Goal: Task Accomplishment & Management: Manage account settings

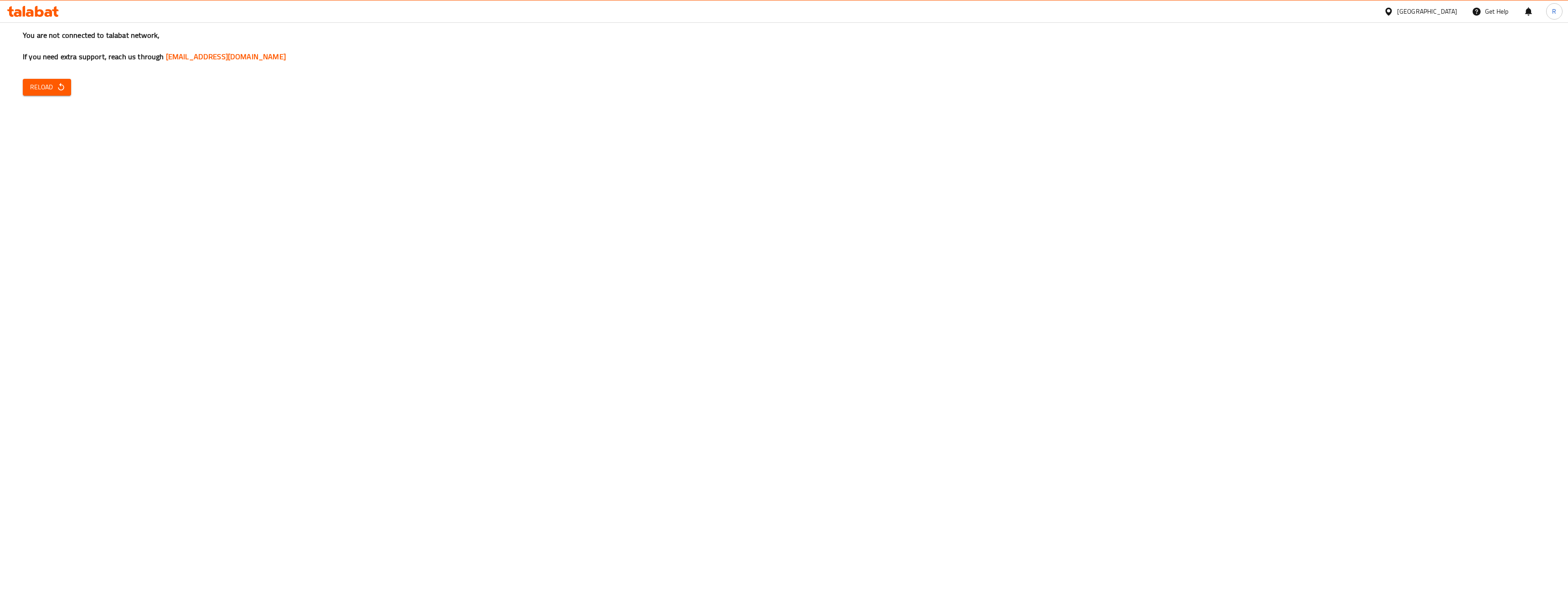
click at [44, 88] on span "Reload" at bounding box center [46, 87] width 33 height 12
click at [61, 90] on icon "button" at bounding box center [61, 86] width 6 height 8
click at [1091, 50] on h3 "You are not connected to talabat network, If you need extra support, reach us t…" at bounding box center [783, 46] width 1522 height 32
click at [50, 91] on span "Reload" at bounding box center [46, 87] width 33 height 12
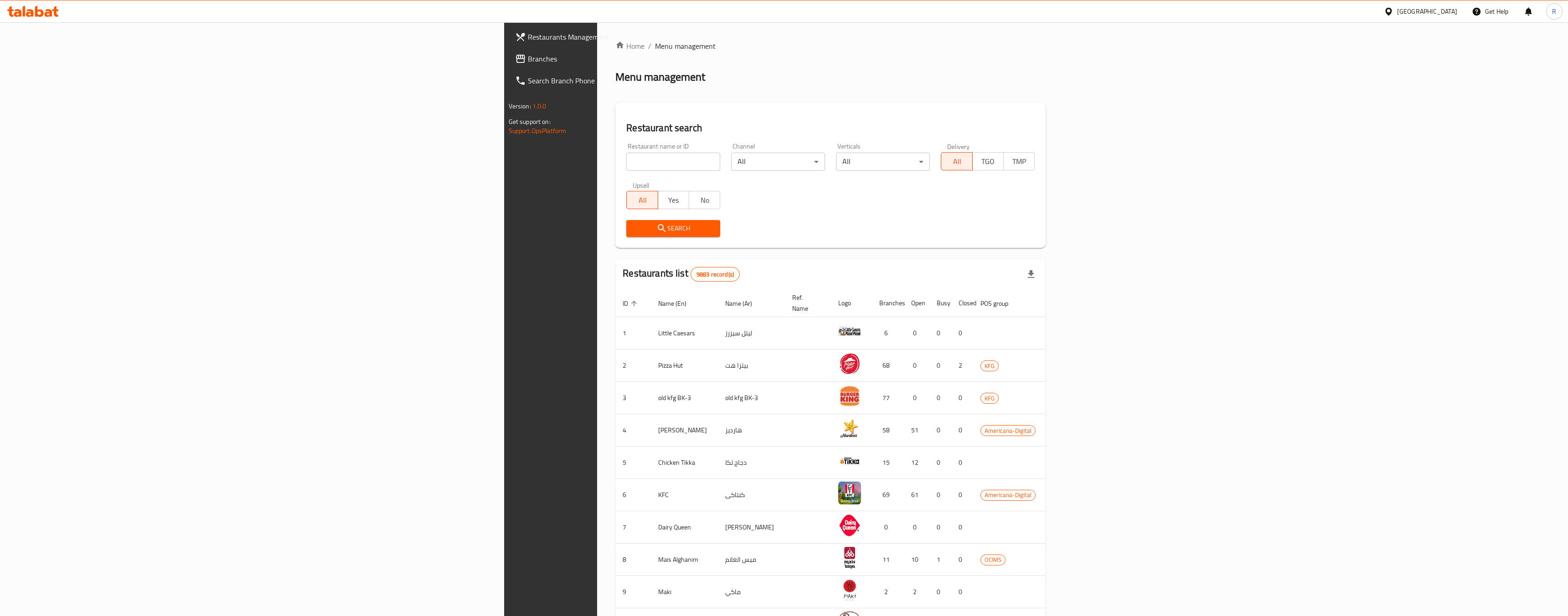
click at [626, 166] on input "search" at bounding box center [673, 162] width 94 height 18
paste input "HPN3JL"
click button "Search" at bounding box center [673, 229] width 94 height 17
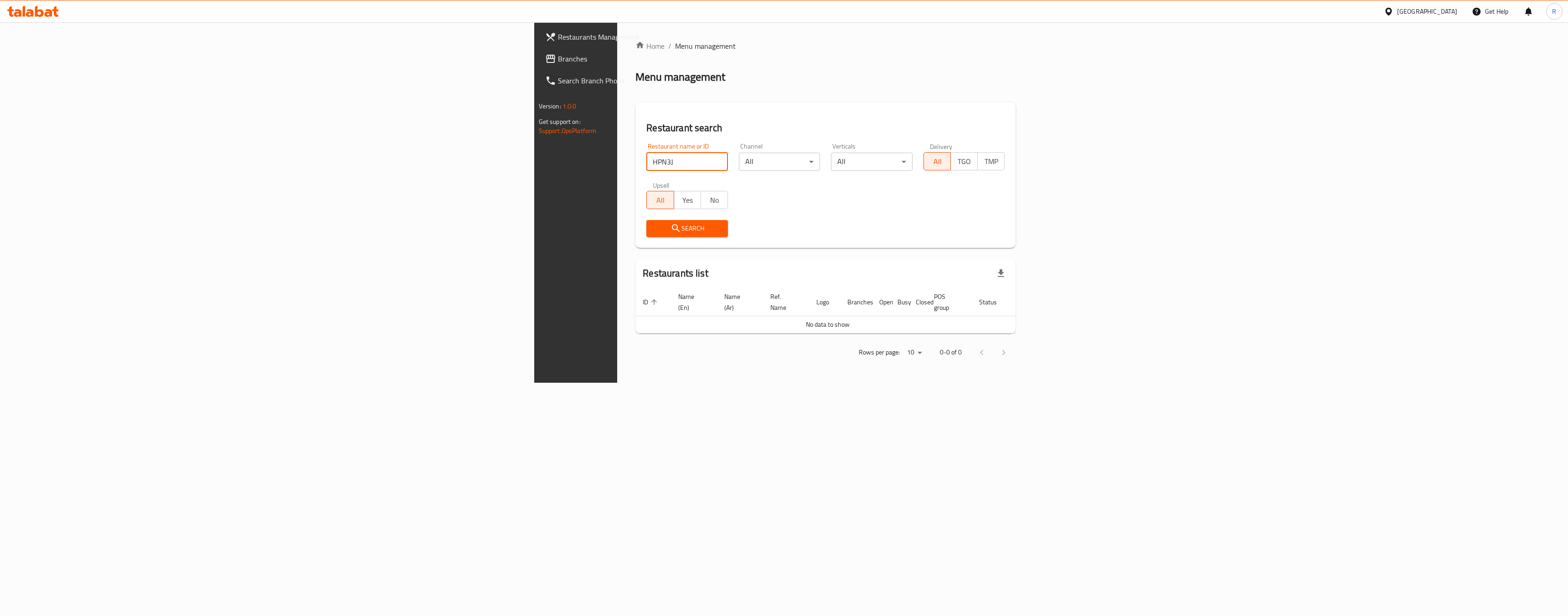
type input "HPN3JL"
type input "Indian Palace"
click button "Search" at bounding box center [687, 229] width 82 height 17
click at [646, 234] on button "Search" at bounding box center [687, 229] width 82 height 17
click at [635, 45] on link "Home" at bounding box center [650, 46] width 29 height 11
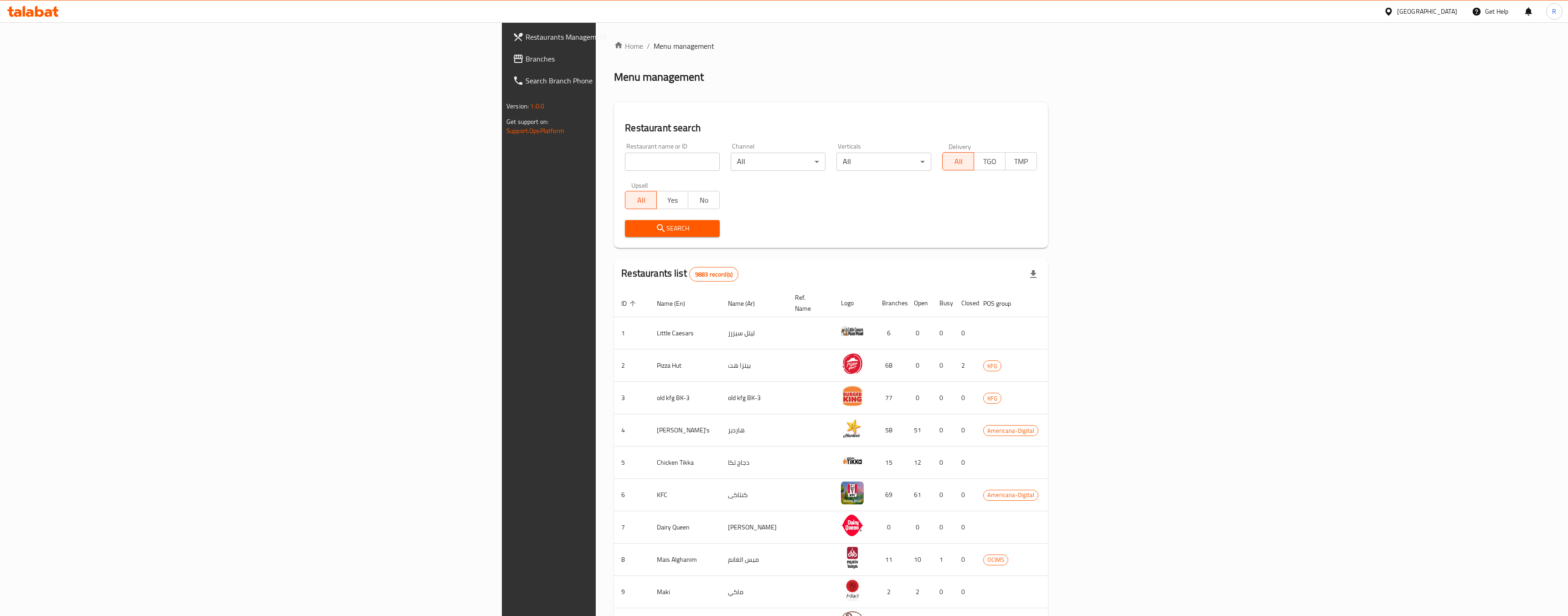
click at [625, 164] on input "search" at bounding box center [673, 162] width 95 height 18
type input "Indian Palace"
click button "Search" at bounding box center [673, 229] width 95 height 17
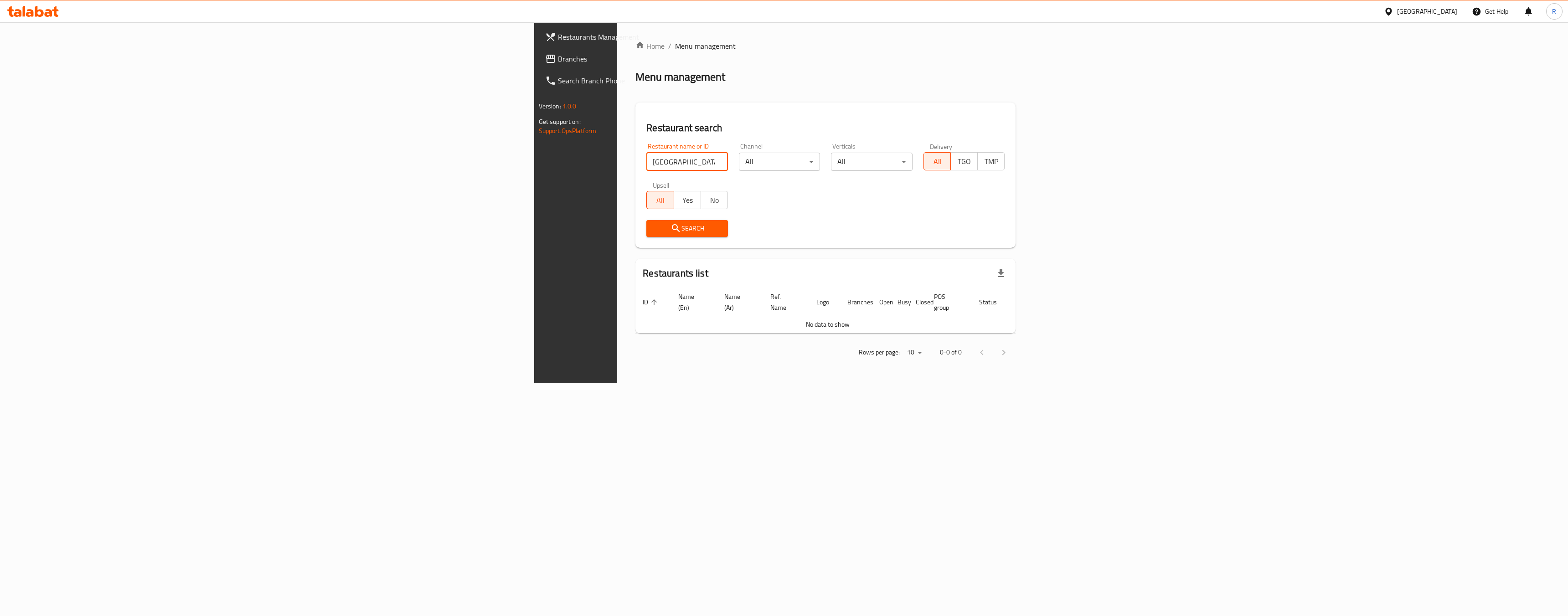
click at [646, 162] on input "Indian Palace" at bounding box center [687, 162] width 82 height 18
click at [646, 162] on input "search" at bounding box center [687, 162] width 82 height 18
paste input "Indian Palace"
click at [705, 196] on span "No" at bounding box center [715, 200] width 19 height 13
click at [641, 217] on div "Search" at bounding box center [687, 229] width 93 height 28
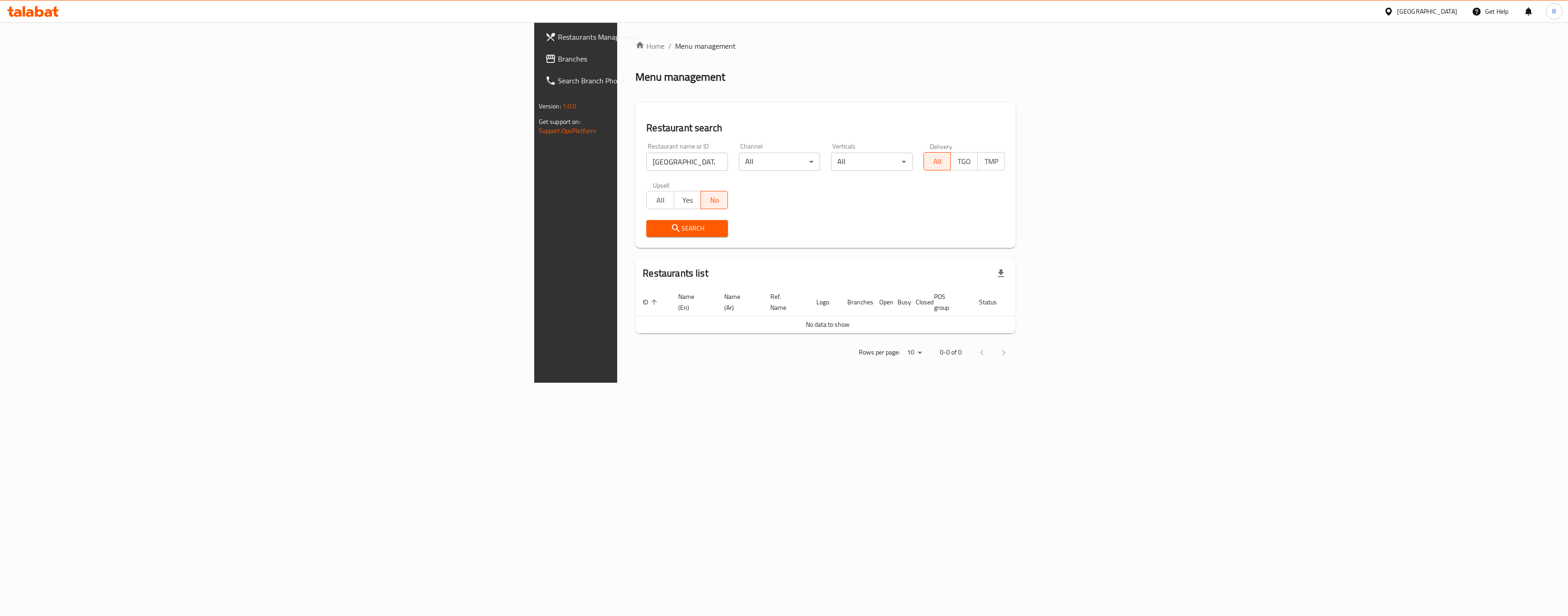
click at [651, 200] on span "All" at bounding box center [660, 200] width 19 height 13
click at [654, 223] on span "Search" at bounding box center [687, 228] width 67 height 12
click at [654, 232] on span "Search" at bounding box center [687, 228] width 67 height 12
drag, startPoint x: 318, startPoint y: 163, endPoint x: 431, endPoint y: 162, distance: 113.0
click at [646, 163] on input "Indian Palace" at bounding box center [687, 162] width 82 height 18
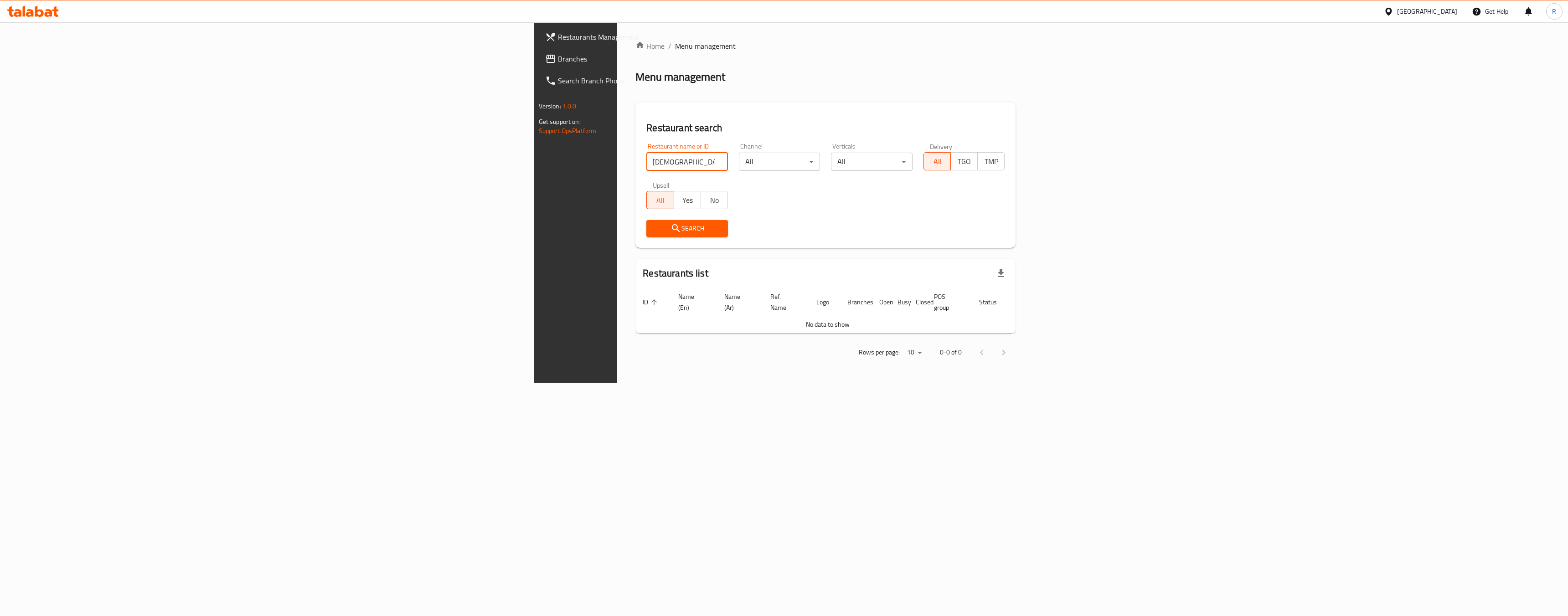
type input "Indian"
click button "Search" at bounding box center [687, 229] width 82 height 17
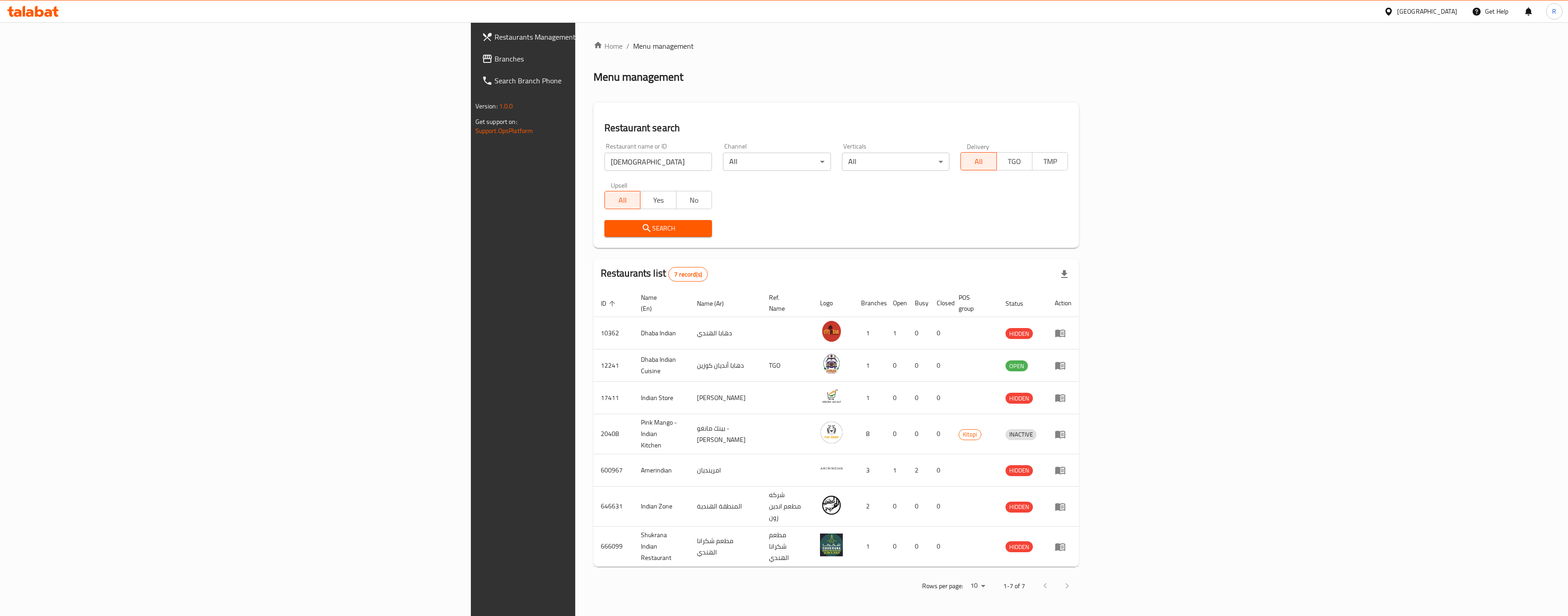
click at [1443, 4] on div "Kuwait" at bounding box center [1420, 12] width 88 height 22
click at [1453, 10] on div "Kuwait" at bounding box center [1427, 11] width 60 height 10
click at [1353, 242] on div "[GEOGRAPHIC_DATA]" at bounding box center [1358, 239] width 60 height 10
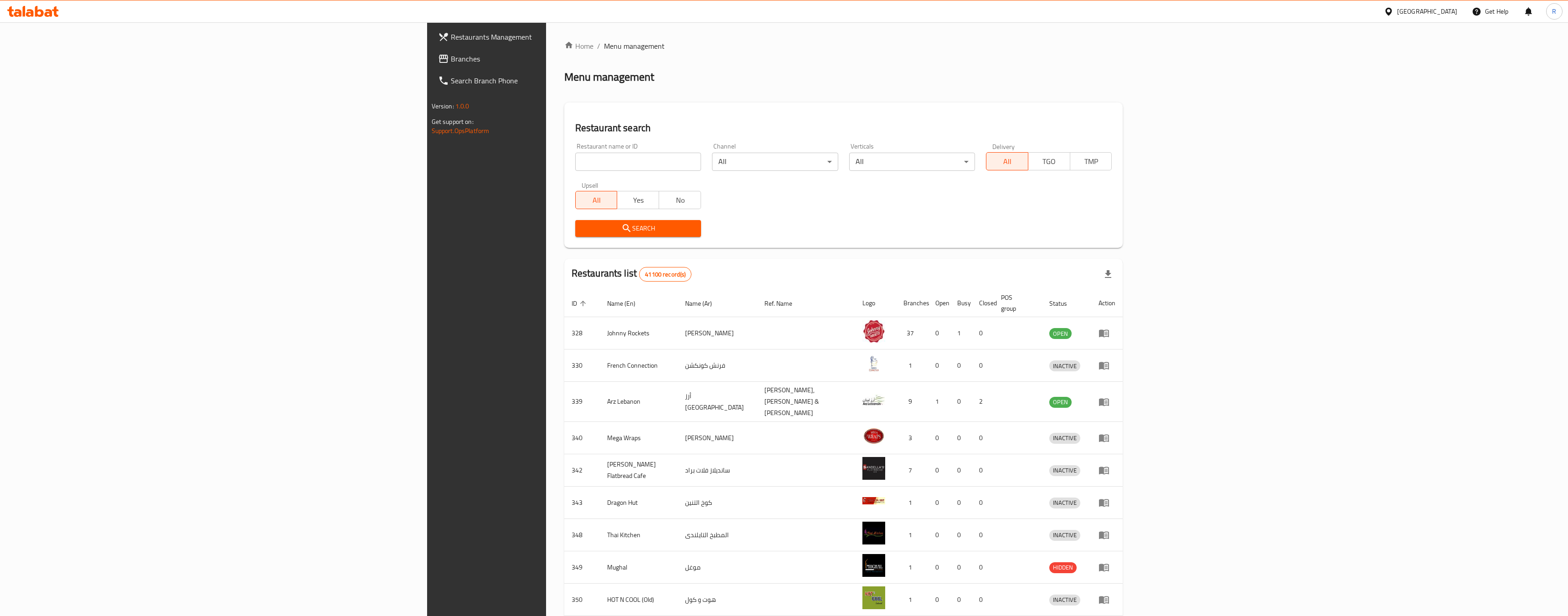
click at [575, 169] on input "search" at bounding box center [638, 162] width 126 height 18
paste input "Indian Palace"
type input "Indian Palace"
click at [583, 230] on span "Search" at bounding box center [638, 228] width 111 height 12
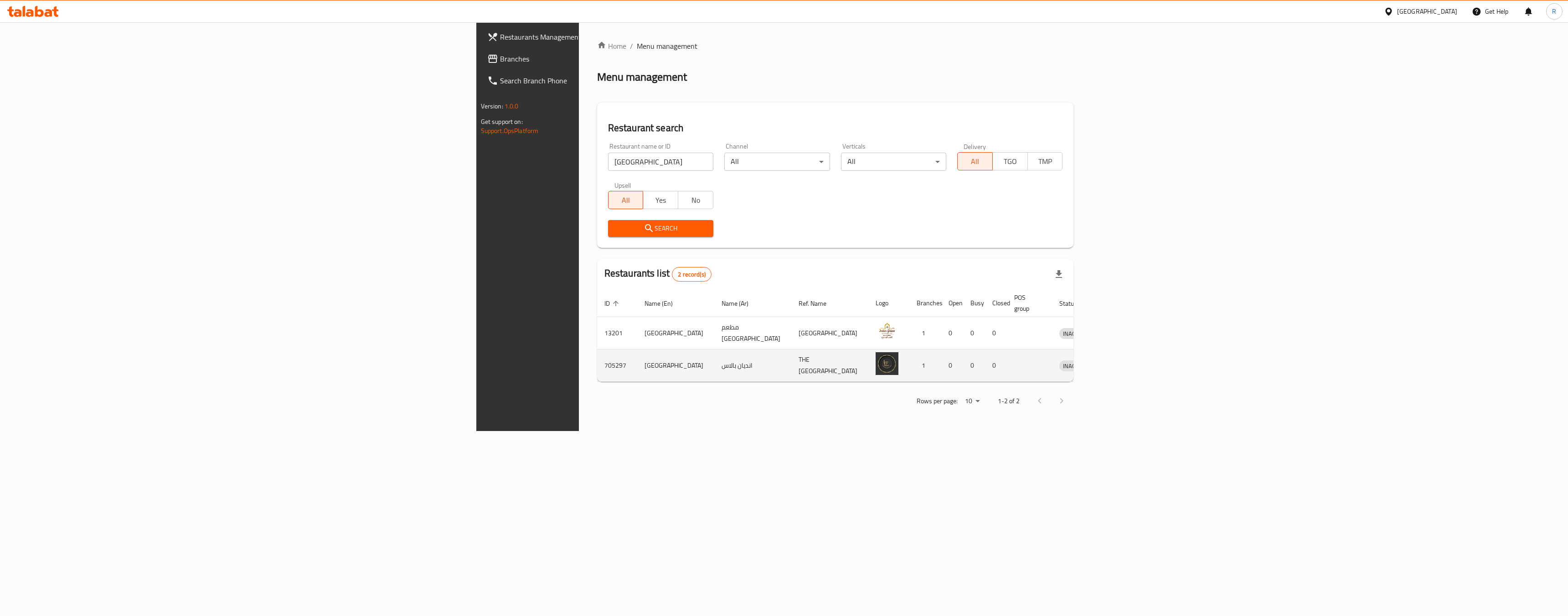
click at [791, 353] on td "THE HERITAGE PALACE CAFE" at bounding box center [830, 365] width 77 height 32
click at [597, 355] on td "705297" at bounding box center [617, 365] width 40 height 32
click at [1119, 362] on icon "enhanced table" at bounding box center [1114, 366] width 10 height 8
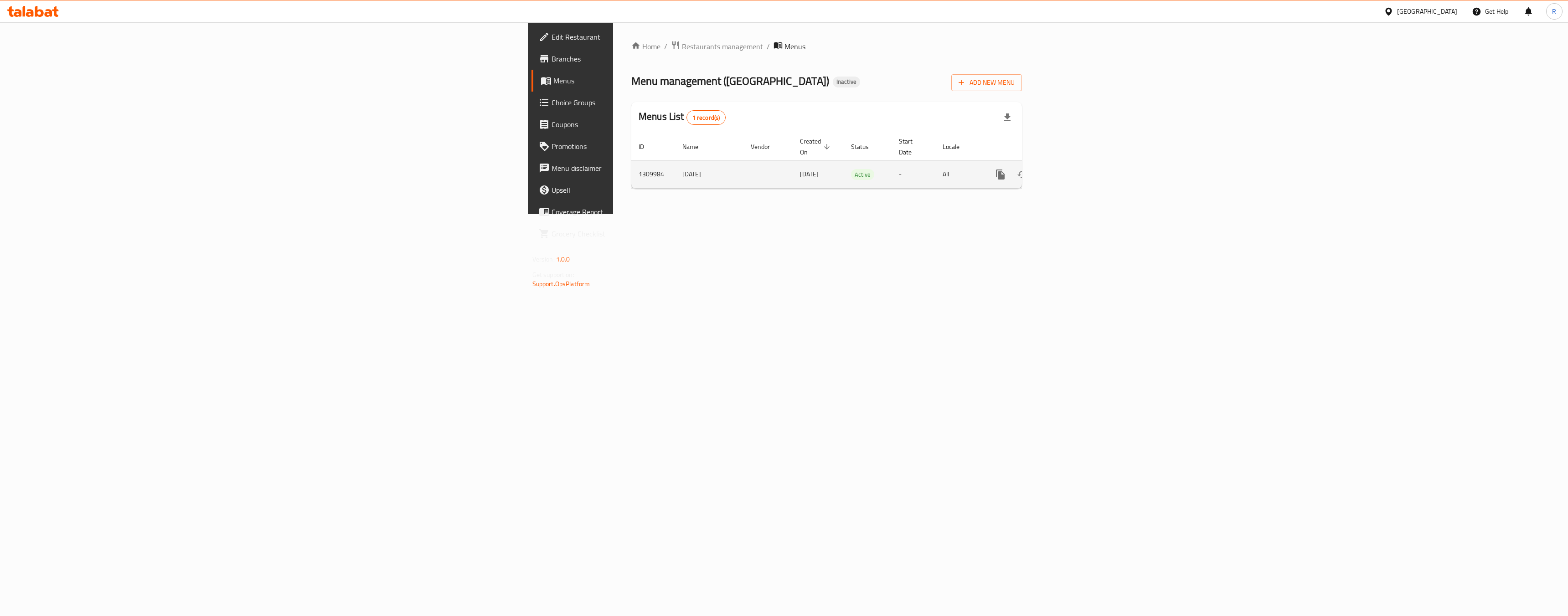
click at [793, 163] on td "04/09/2025" at bounding box center [818, 175] width 51 height 28
click at [631, 163] on td "1309984" at bounding box center [653, 175] width 44 height 28
click at [1072, 169] on icon "enhanced table" at bounding box center [1066, 175] width 11 height 11
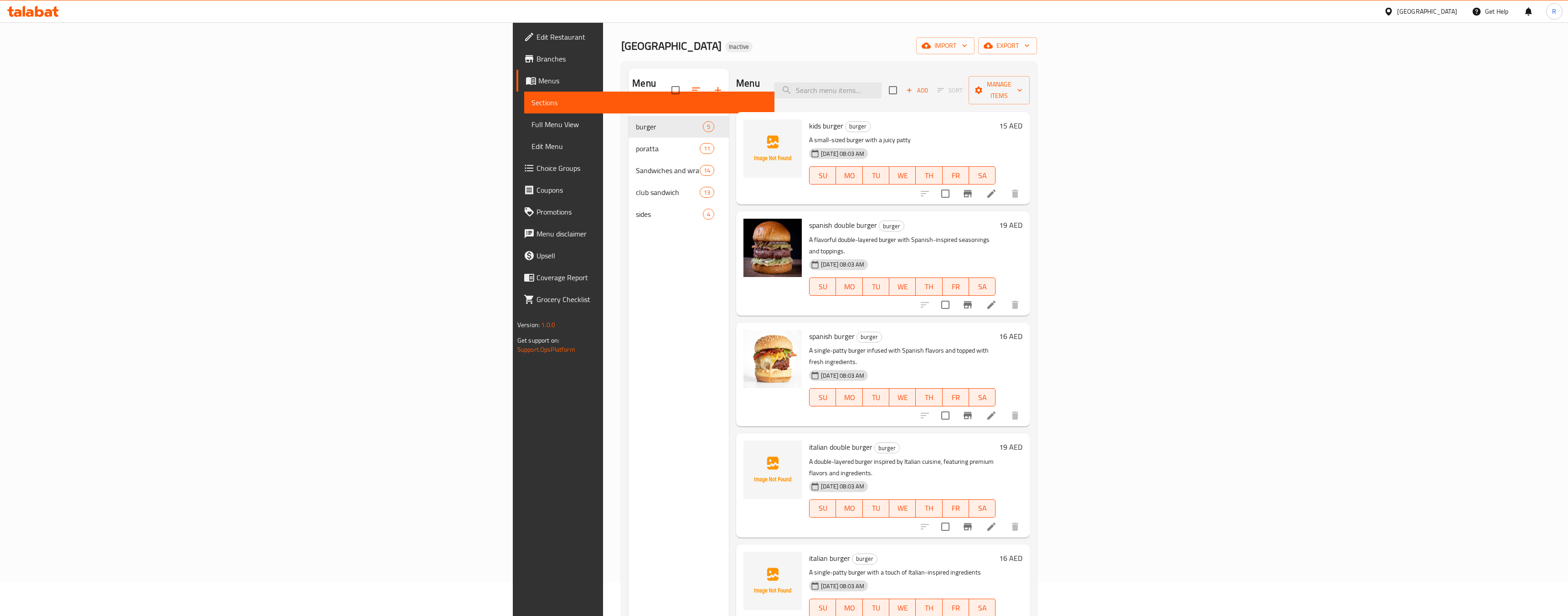
scroll to position [10, 0]
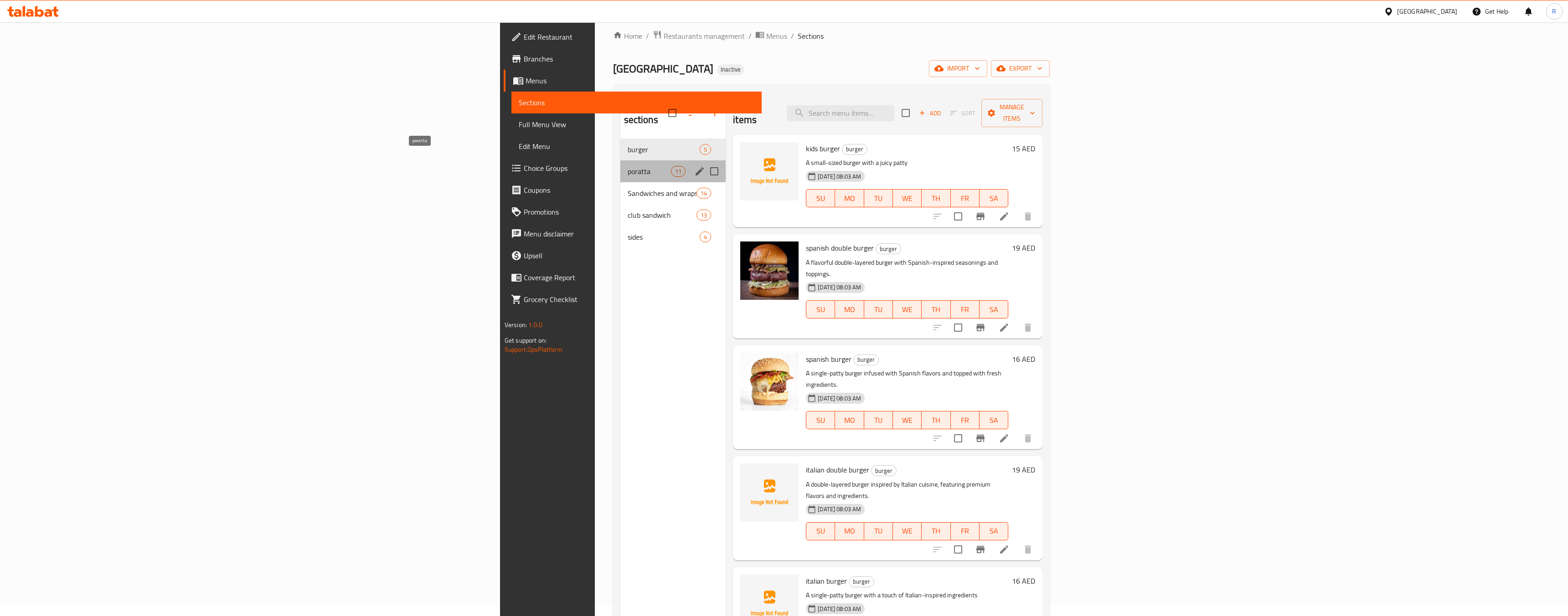
click at [628, 166] on span "poratta" at bounding box center [649, 172] width 43 height 11
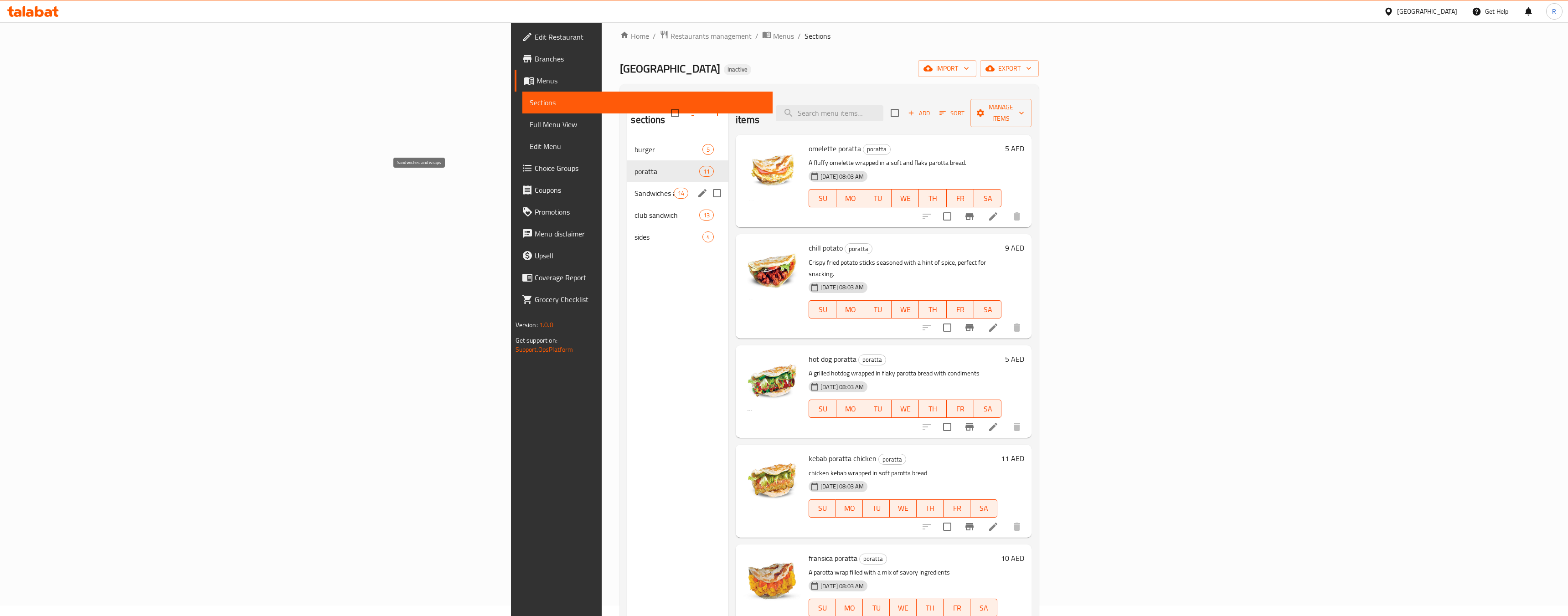
click at [634, 188] on span "Sandwiches and wraps" at bounding box center [654, 194] width 39 height 11
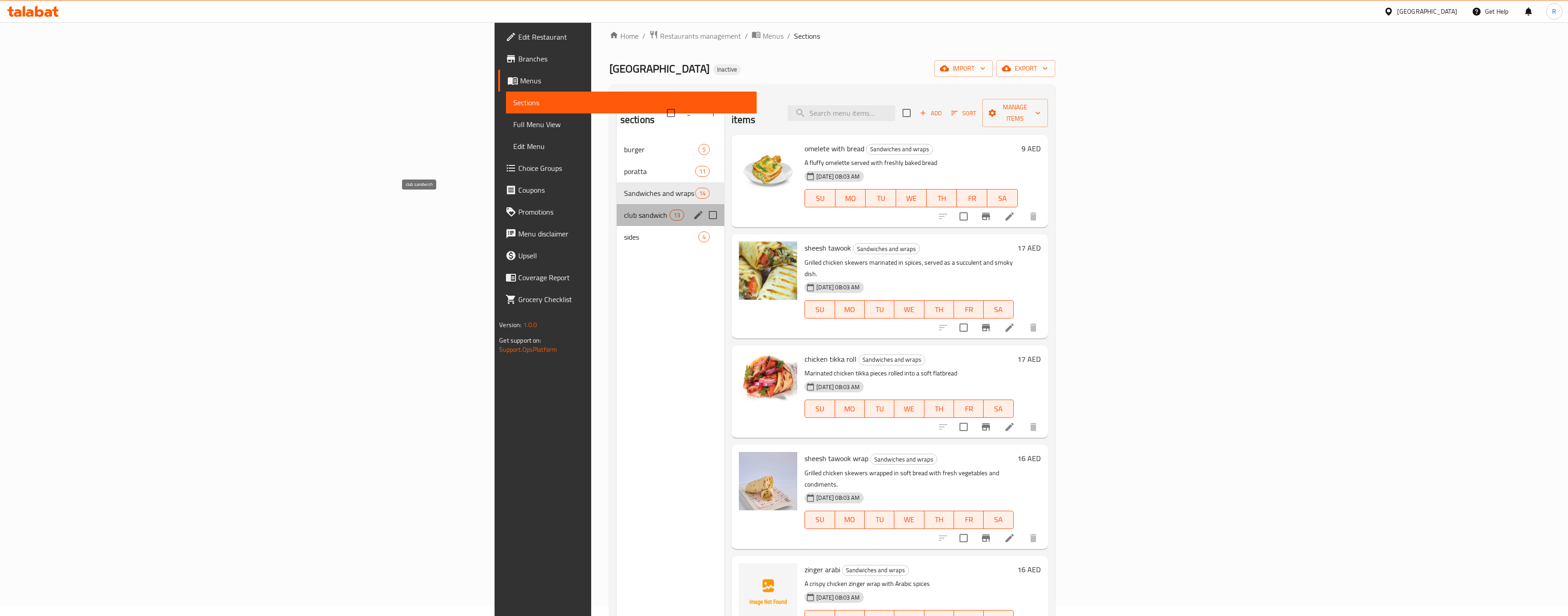
click at [624, 209] on span "club sandwich" at bounding box center [646, 215] width 46 height 11
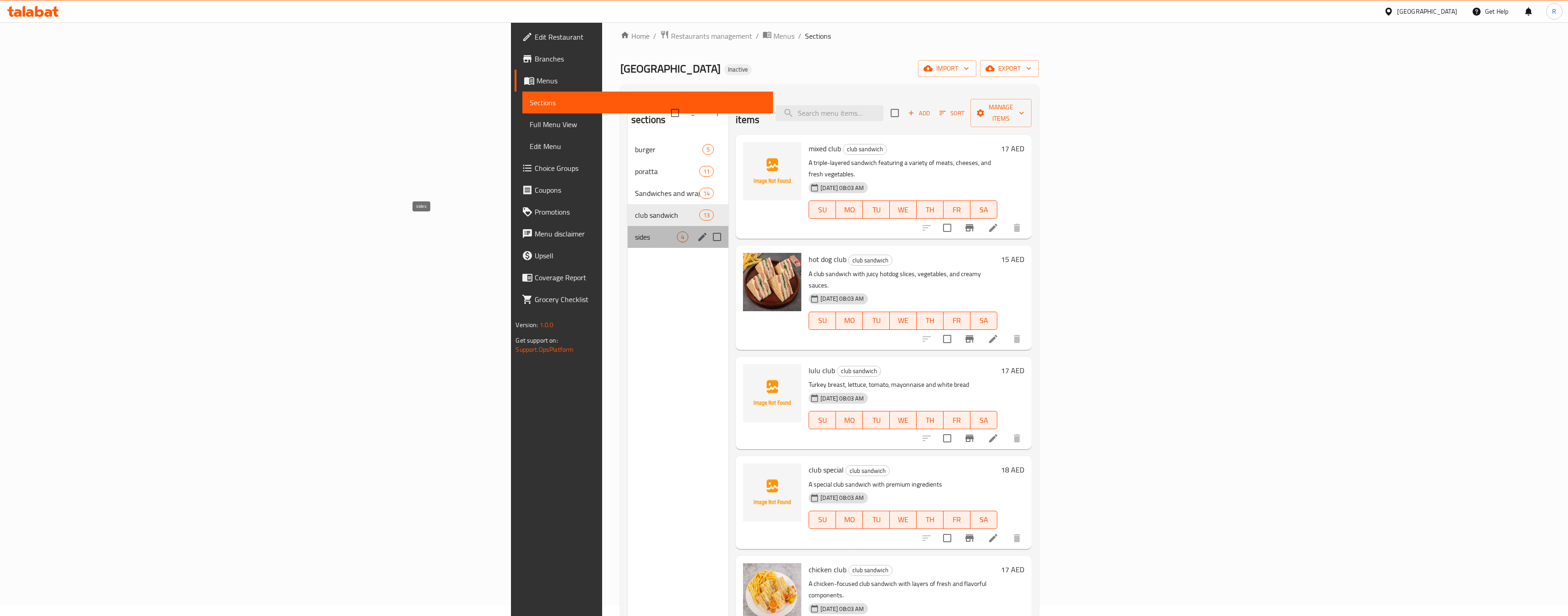
click at [635, 231] on span "sides" at bounding box center [656, 237] width 42 height 11
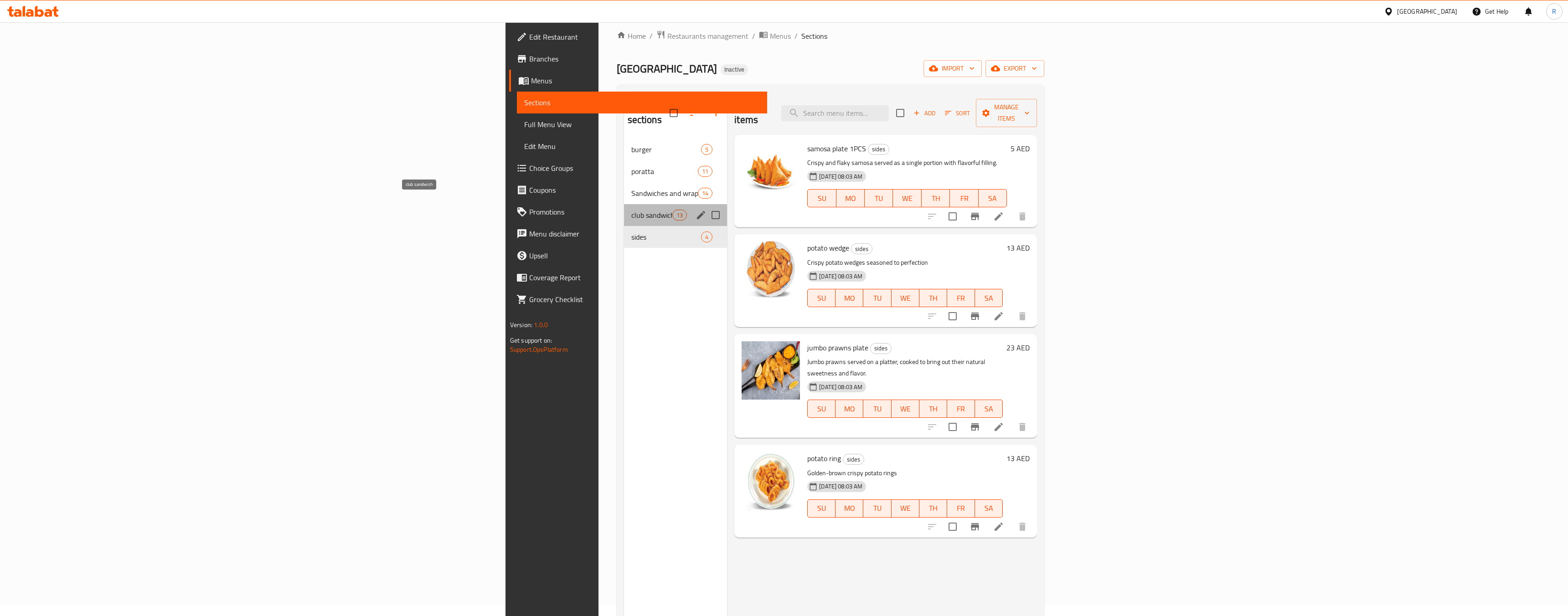
click at [631, 209] on span "club sandwich" at bounding box center [651, 215] width 41 height 11
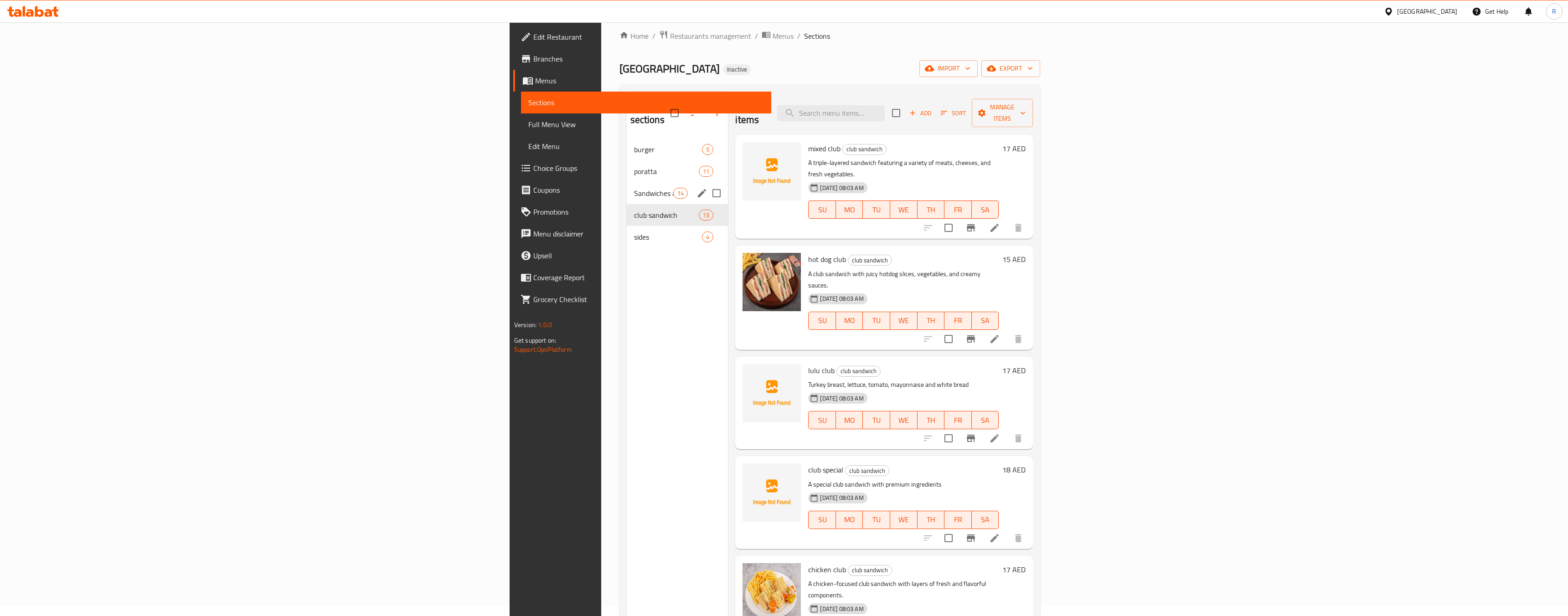
click at [634, 188] on span "Sandwiches and wraps" at bounding box center [654, 194] width 40 height 11
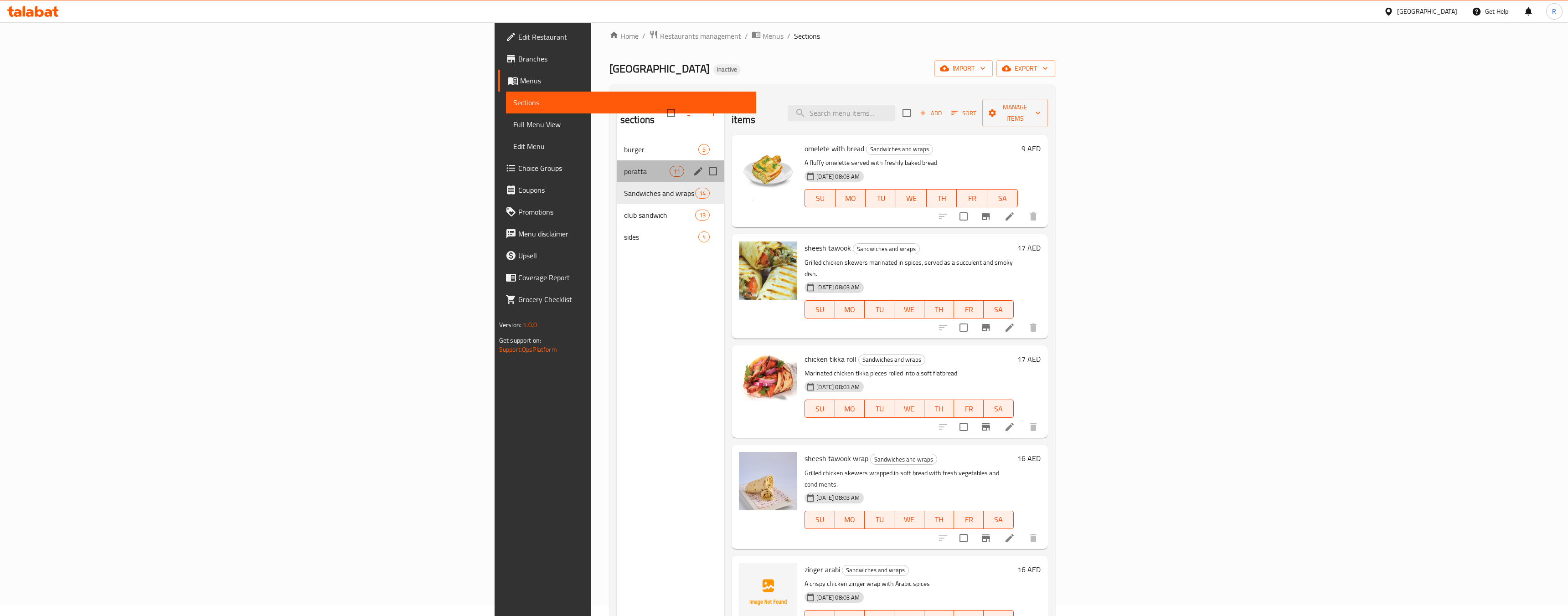
click at [617, 164] on div "poratta 11" at bounding box center [670, 172] width 108 height 22
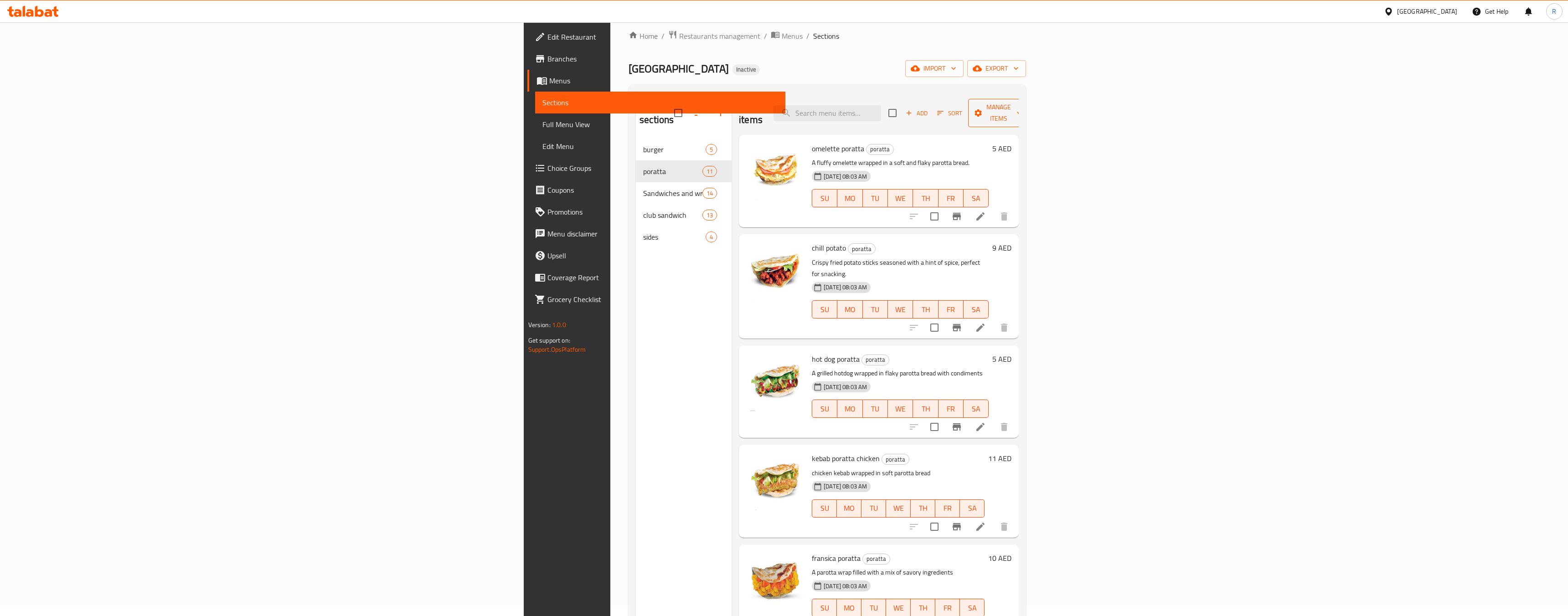
click at [1022, 106] on span "Manage items" at bounding box center [999, 113] width 46 height 23
click at [1514, 106] on div at bounding box center [784, 308] width 1568 height 616
click at [808, 167] on div "04-09-2025 08:03 AM" at bounding box center [831, 177] width 46 height 18
click at [984, 212] on icon at bounding box center [980, 216] width 8 height 8
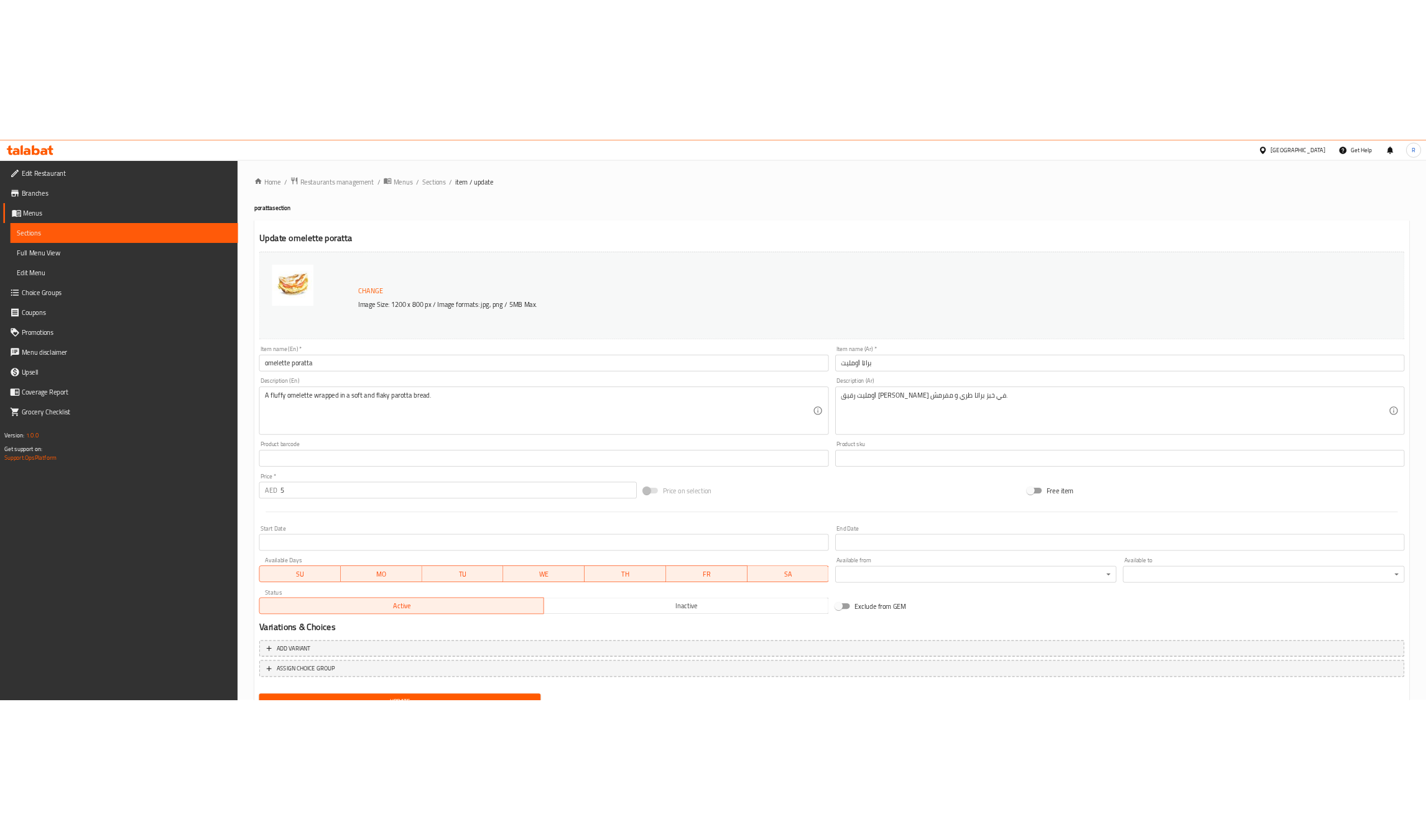
scroll to position [56, 0]
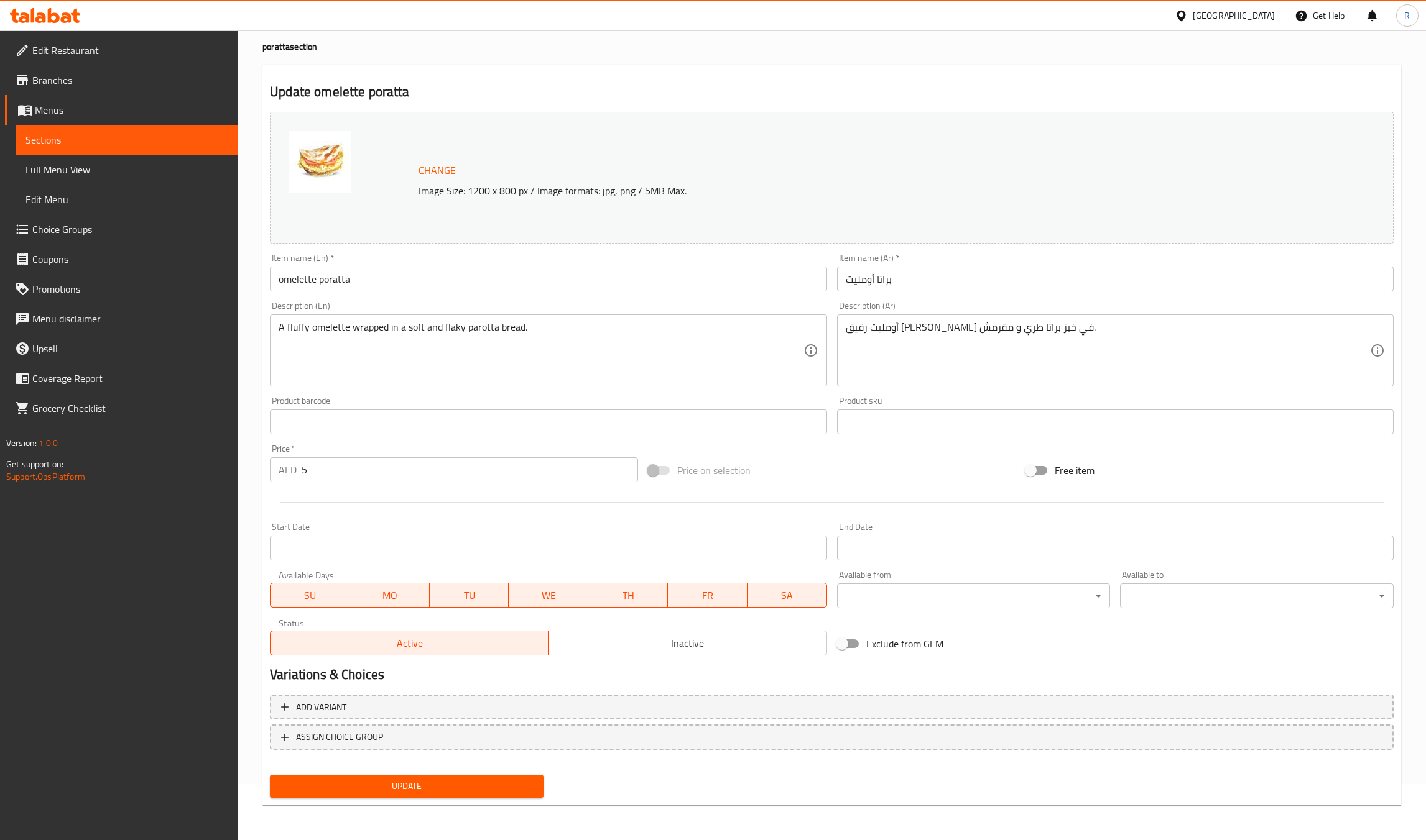
click at [85, 141] on span "Sections" at bounding box center [127, 140] width 203 height 15
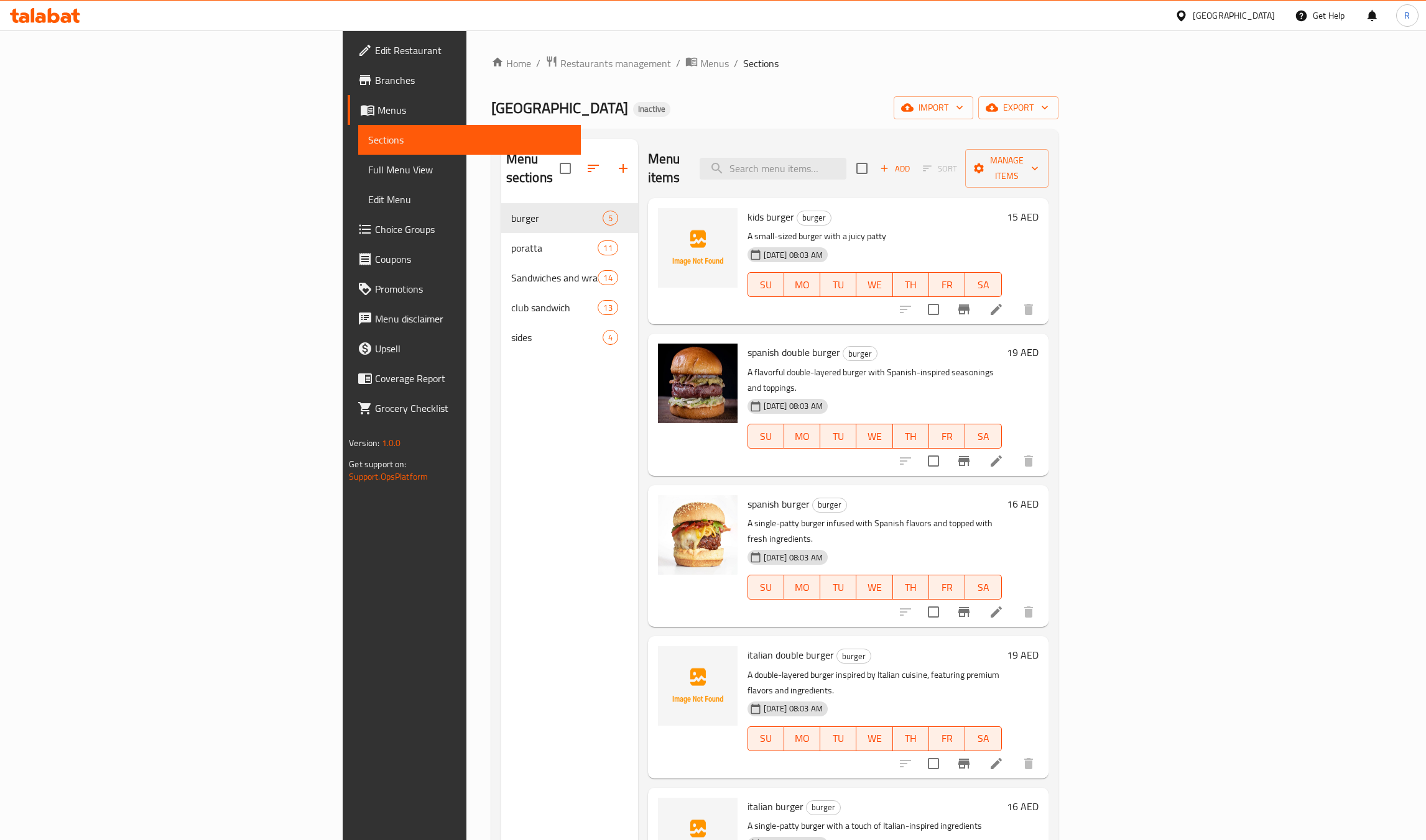
click at [49, 23] on div at bounding box center [45, 16] width 91 height 25
click at [55, 11] on icon at bounding box center [45, 16] width 71 height 15
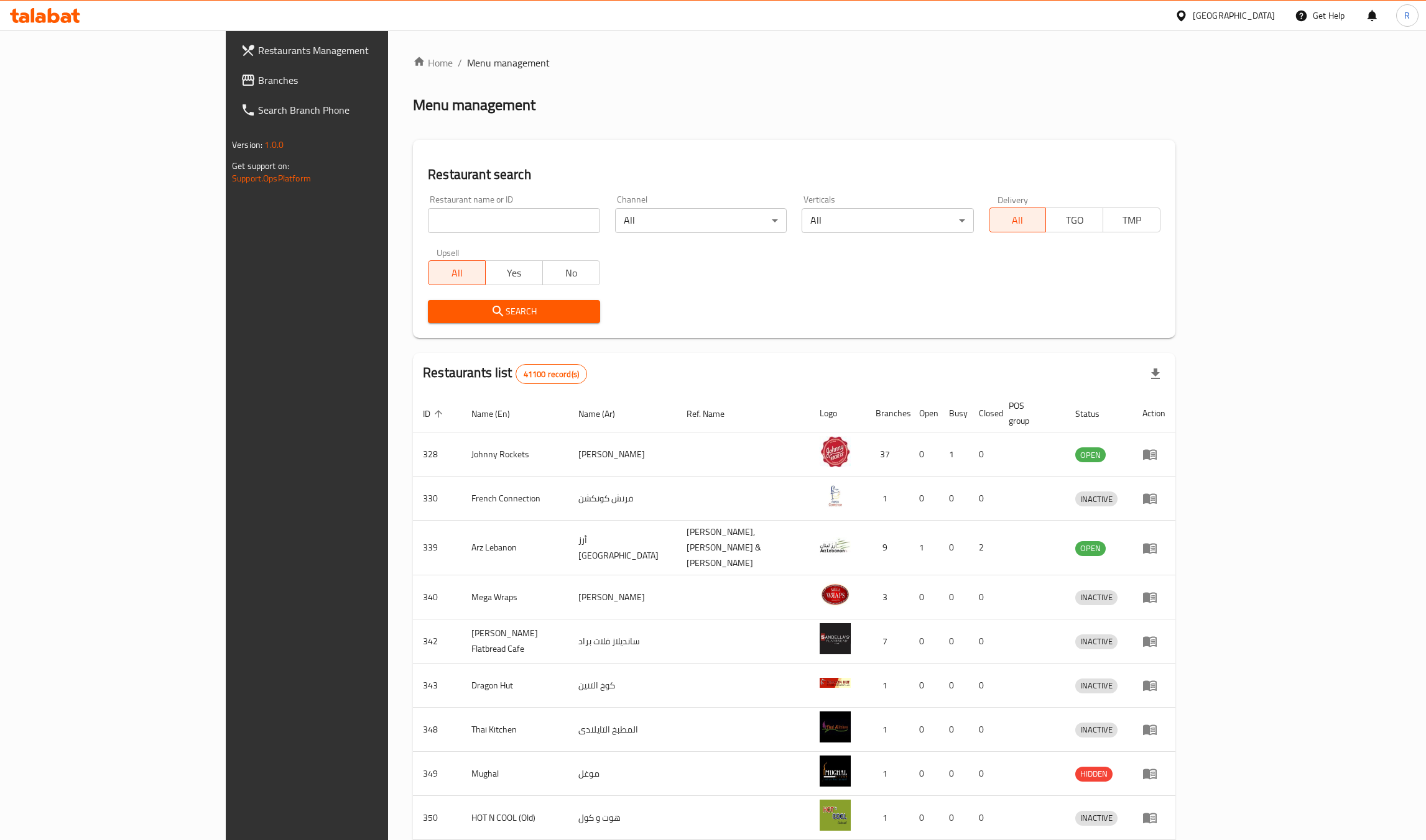
click at [428, 217] on input "search" at bounding box center [513, 221] width 172 height 25
paste input "SWEETER"
type input "SWEETER"
click button "Search" at bounding box center [513, 312] width 172 height 23
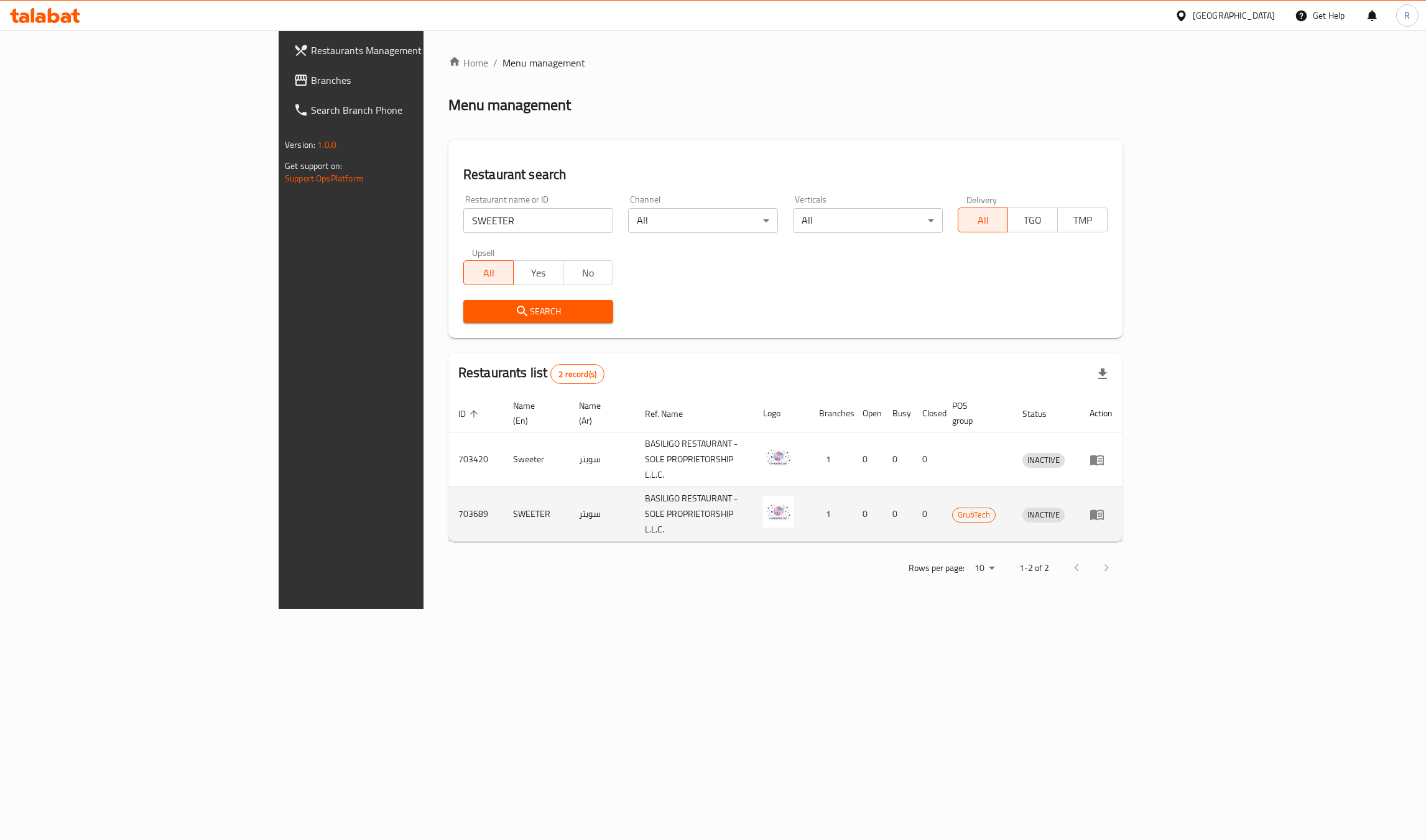
click at [995, 508] on span "GrubTech" at bounding box center [973, 515] width 42 height 14
click at [1105, 507] on icon "enhanced table" at bounding box center [1097, 515] width 15 height 15
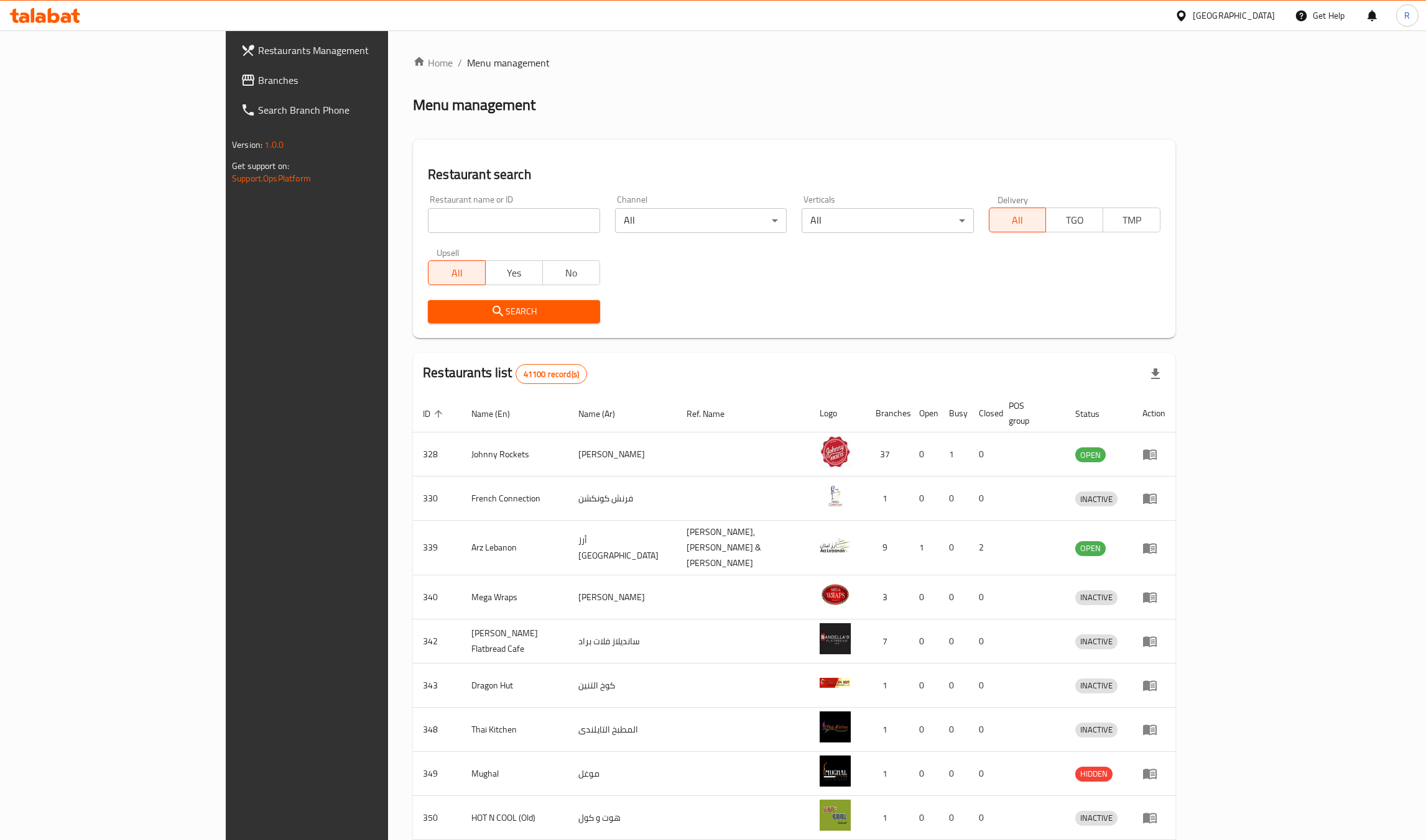
click at [498, 206] on div "Restaurant name or ID Restaurant name or ID" at bounding box center [513, 214] width 172 height 38
click at [491, 222] on input "search" at bounding box center [513, 221] width 172 height 25
paste input "SWEETER"
type input "SWEETER"
click button "Search" at bounding box center [513, 312] width 172 height 23
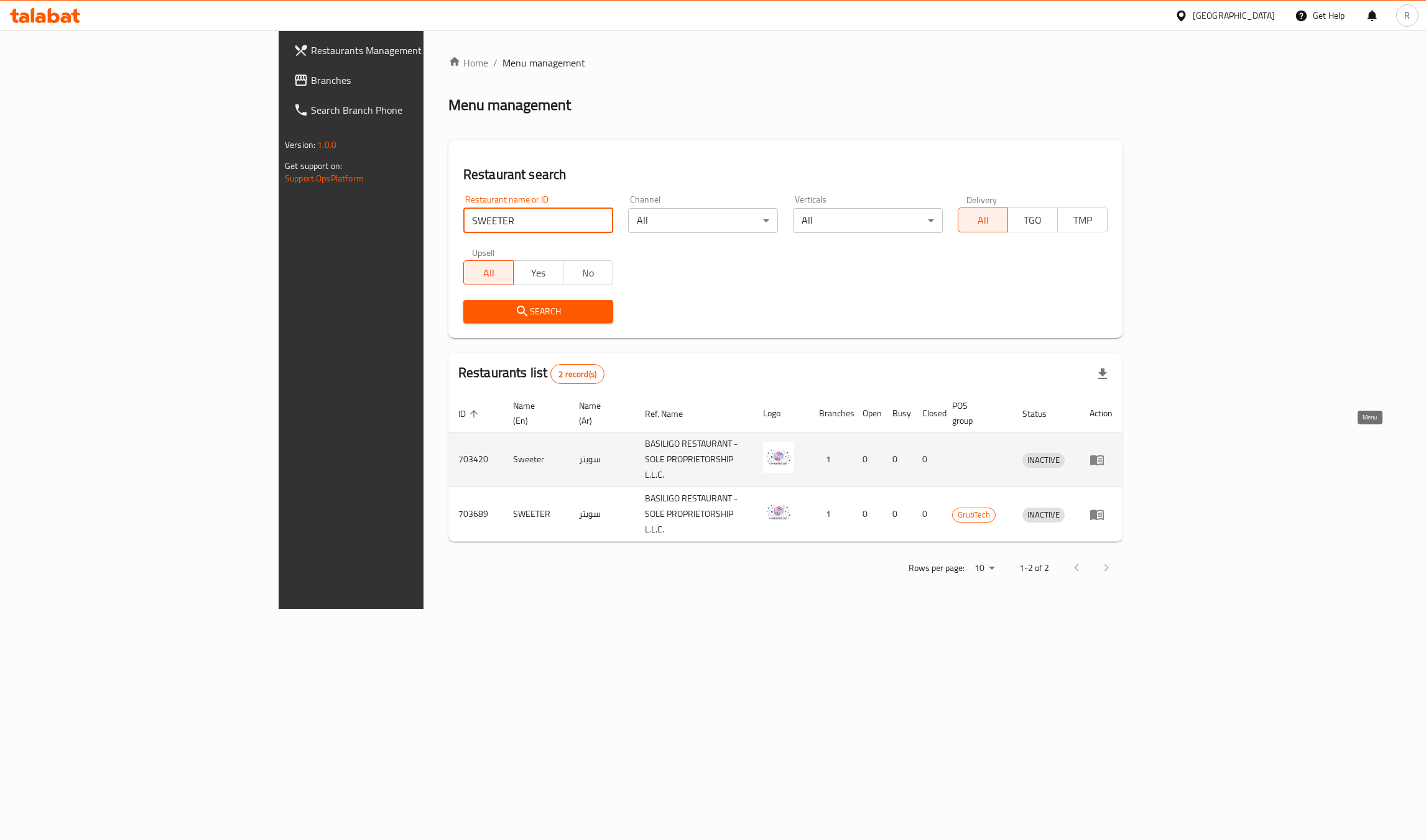
click at [1104, 455] on icon "enhanced table" at bounding box center [1097, 460] width 13 height 11
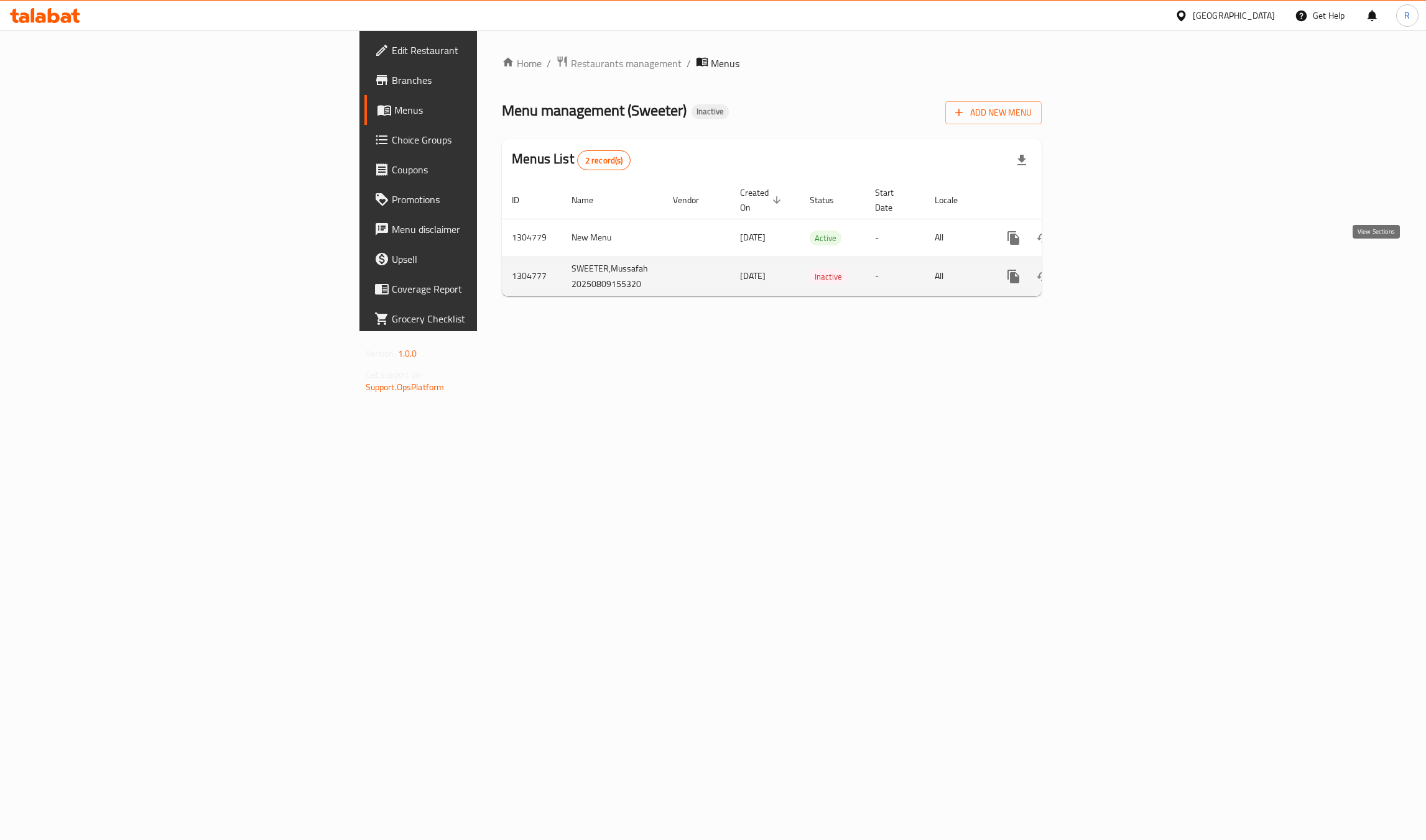
click at [1110, 269] on icon "enhanced table" at bounding box center [1103, 276] width 15 height 15
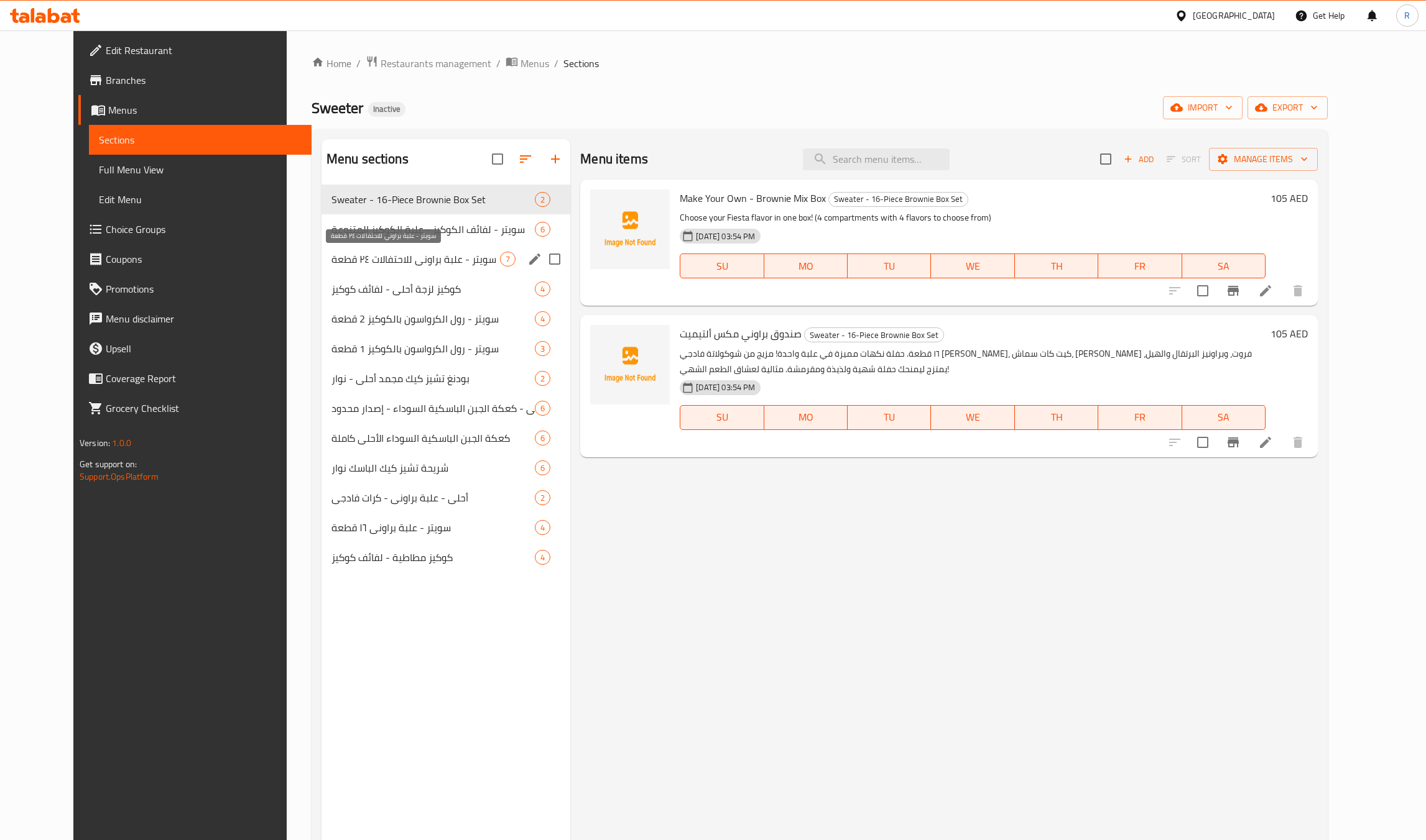
click at [370, 256] on span "سويتر - علبة براوني للاحتفالات ٢٤ قطعة" at bounding box center [415, 259] width 169 height 15
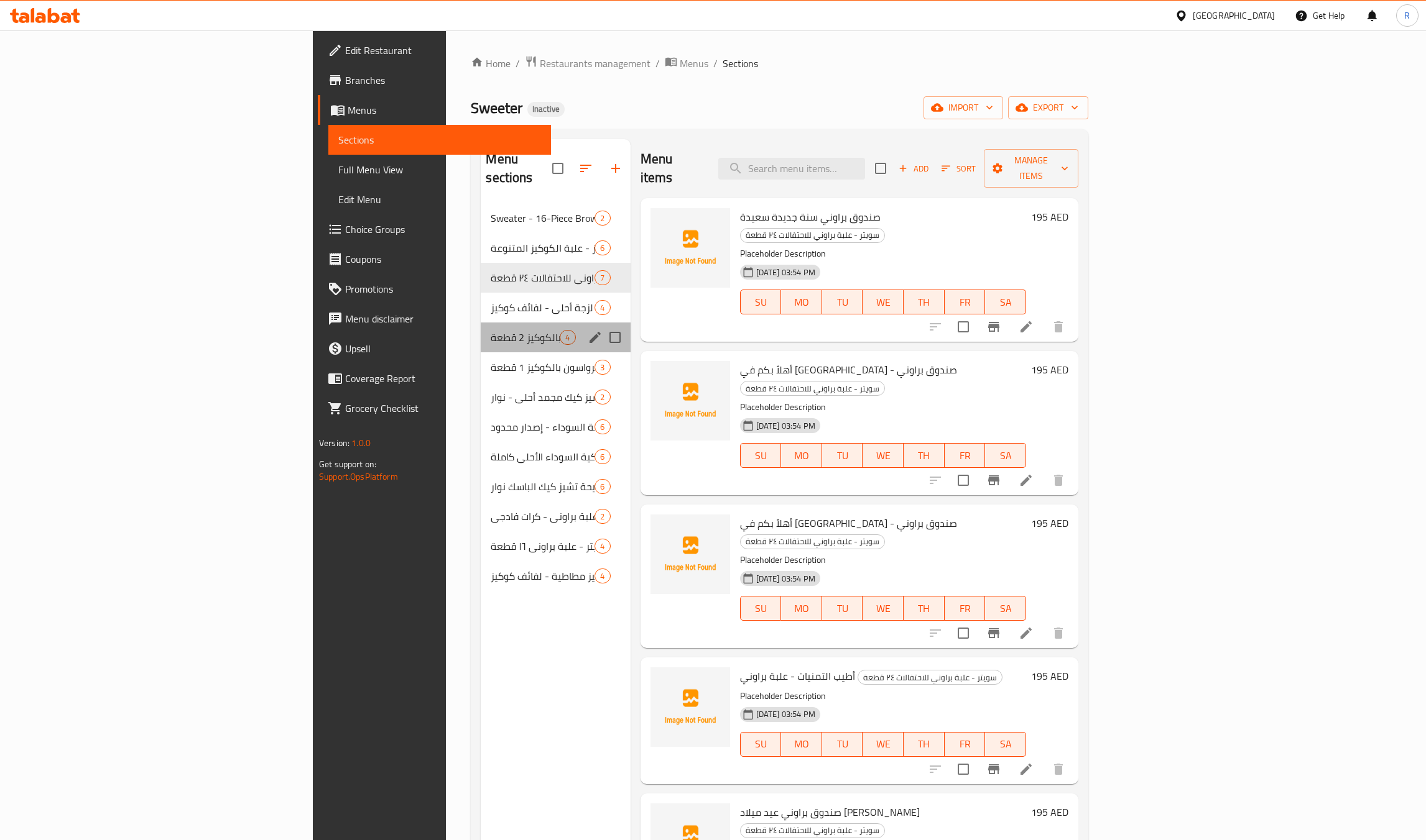
click at [481, 330] on div "سويتر - رول الكرواسون بالكوكيز 2 قطعة 4" at bounding box center [556, 338] width 149 height 30
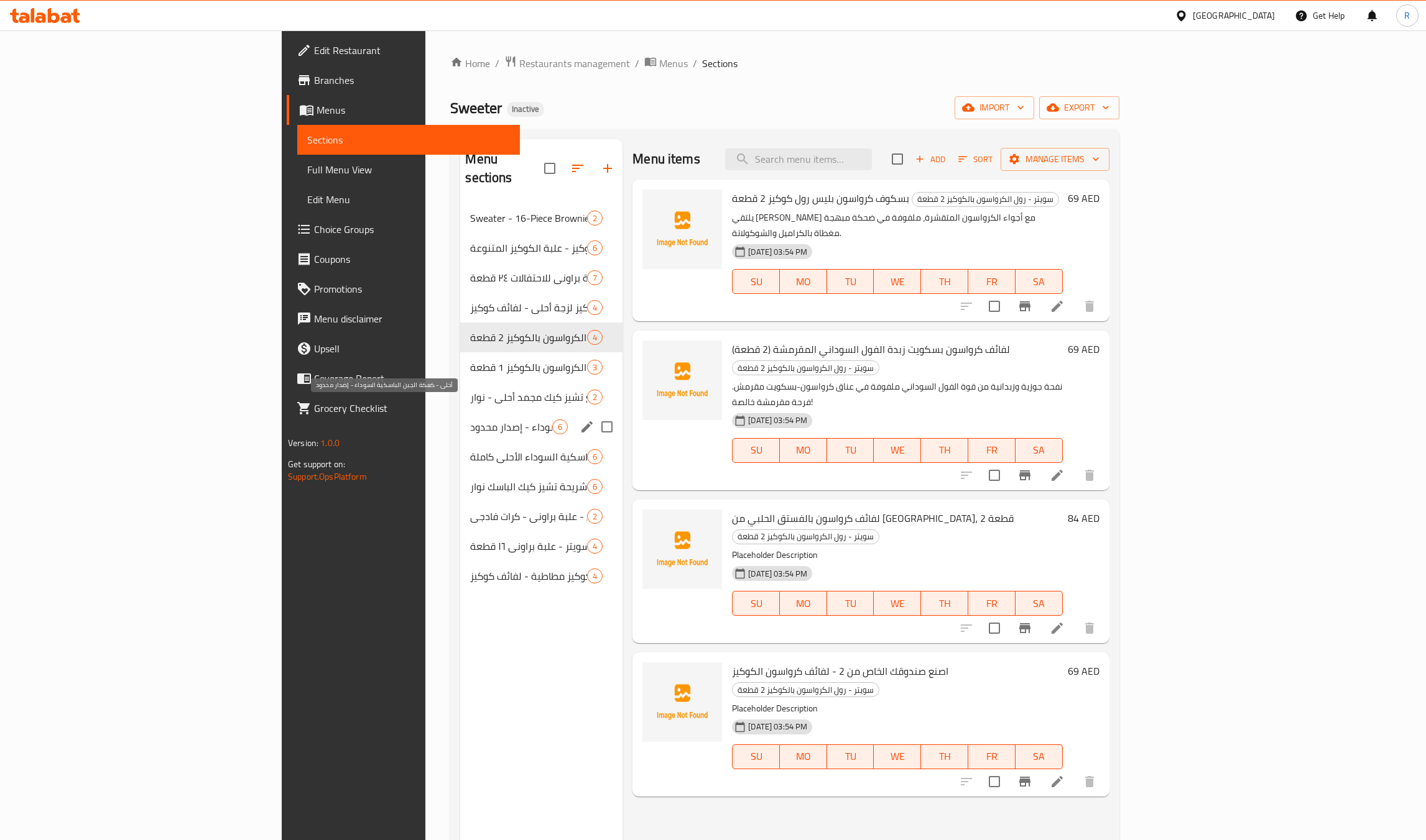
click at [470, 419] on span "أحلى - كعكة الجبن الباسكية السوداء - إصدار محدود" at bounding box center [511, 427] width 82 height 15
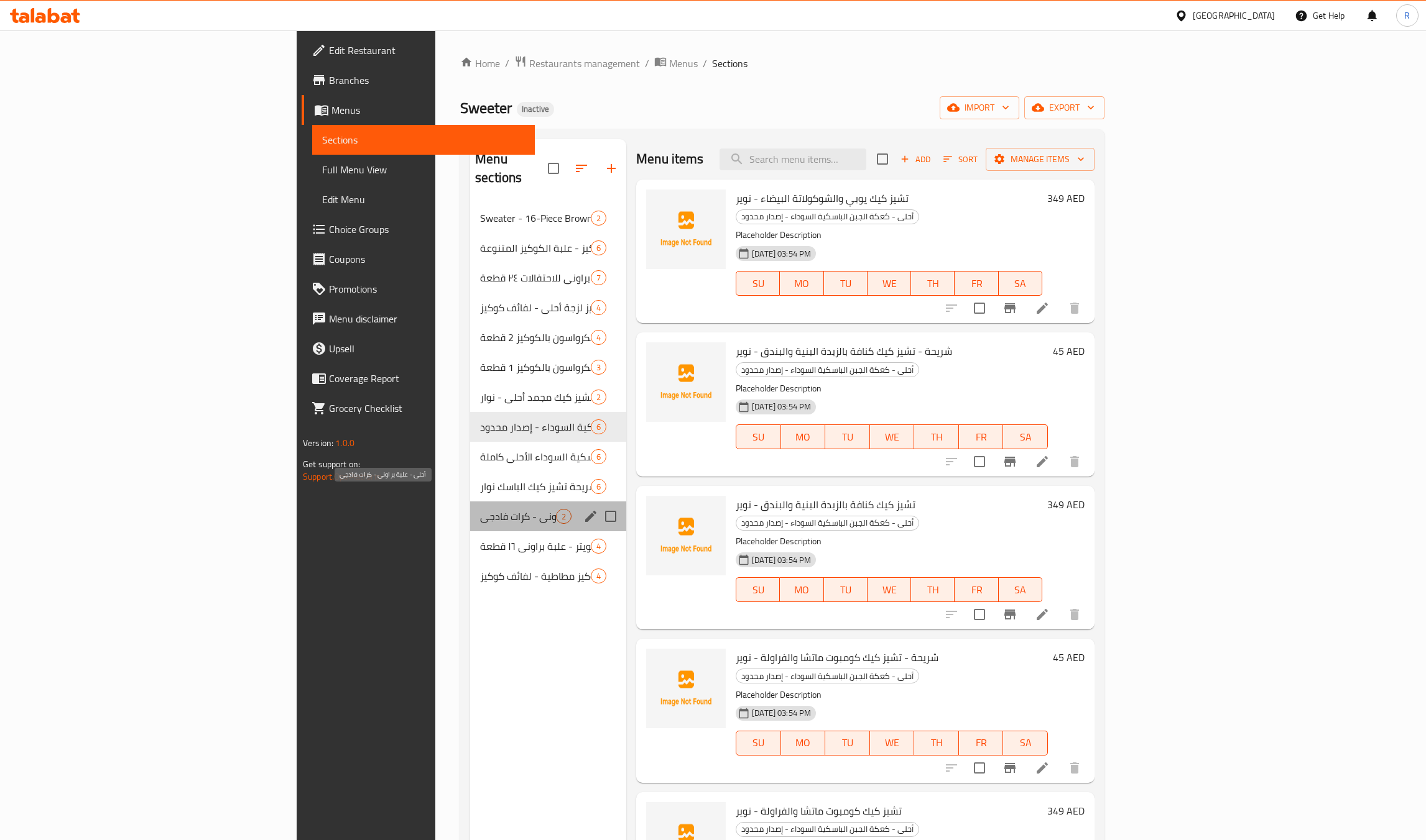
click at [480, 509] on span "أحلى - علبة براوني - كرات فادجي" at bounding box center [517, 516] width 76 height 15
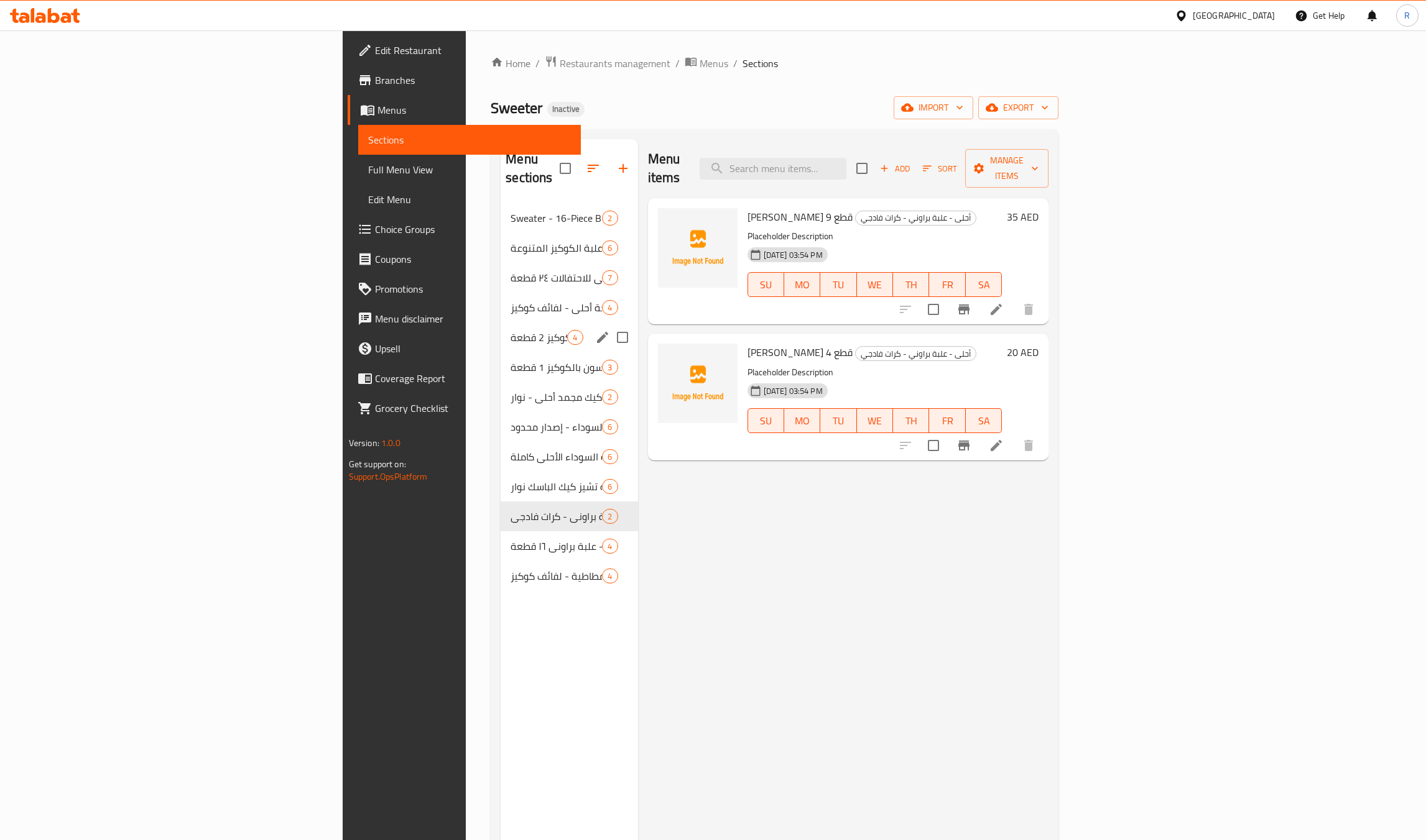
click at [501, 327] on div "سويتر - رول الكرواسون بالكوكيز 2 قطعة 4" at bounding box center [569, 338] width 137 height 30
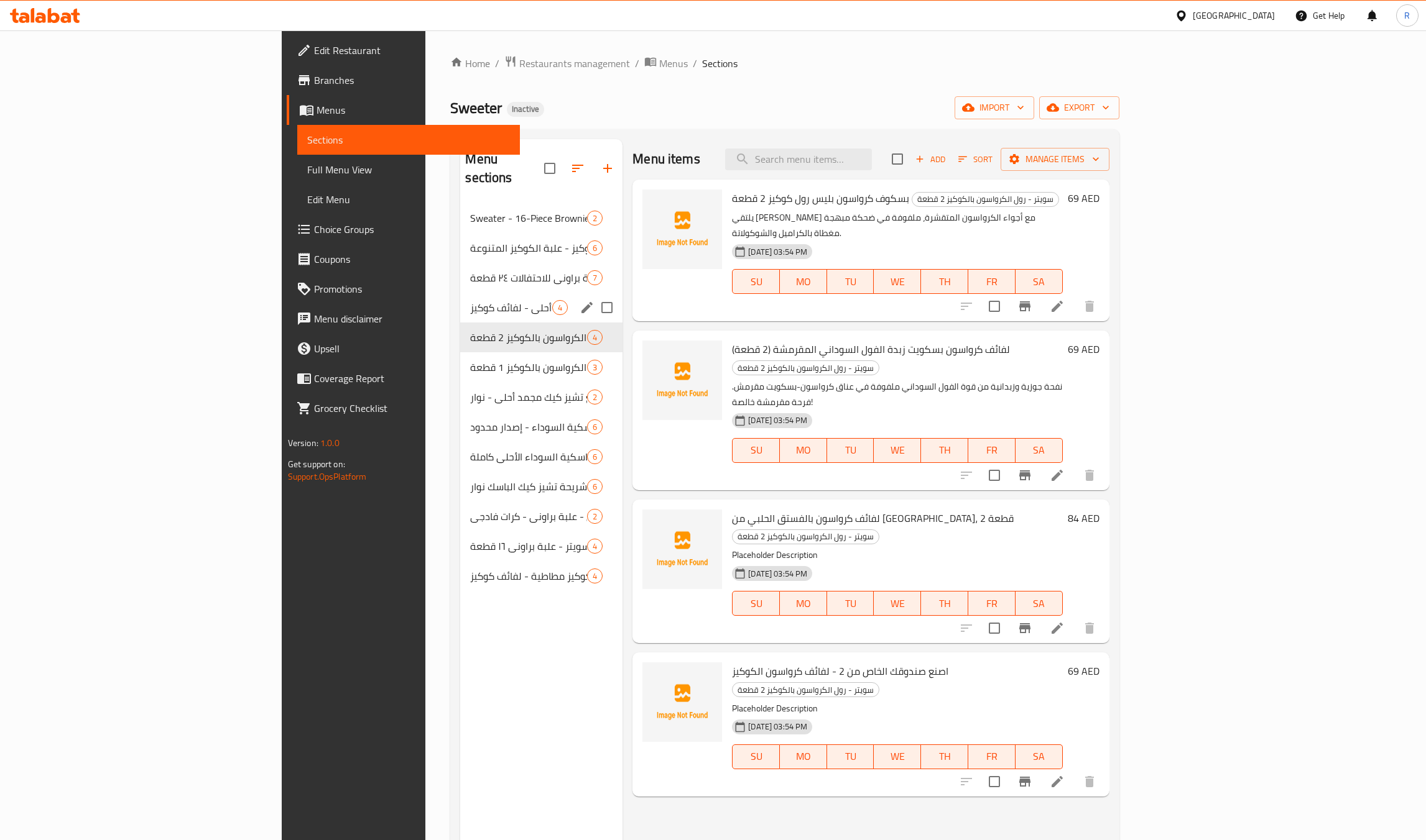
click at [470, 300] on span "كوكيز لزجة أحلى - لفائف كوكيز" at bounding box center [511, 308] width 82 height 15
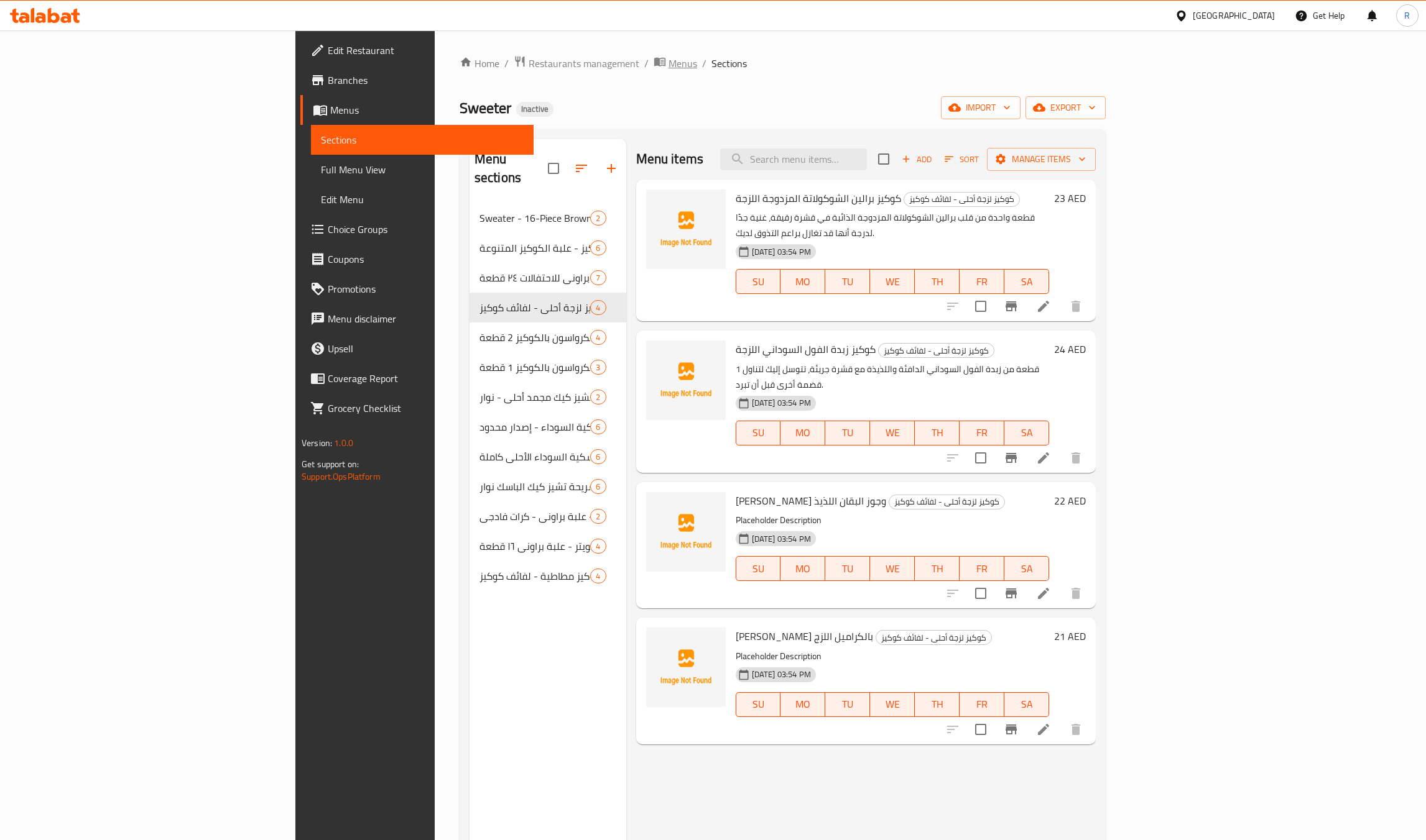
click at [669, 61] on span "Menus" at bounding box center [683, 63] width 28 height 15
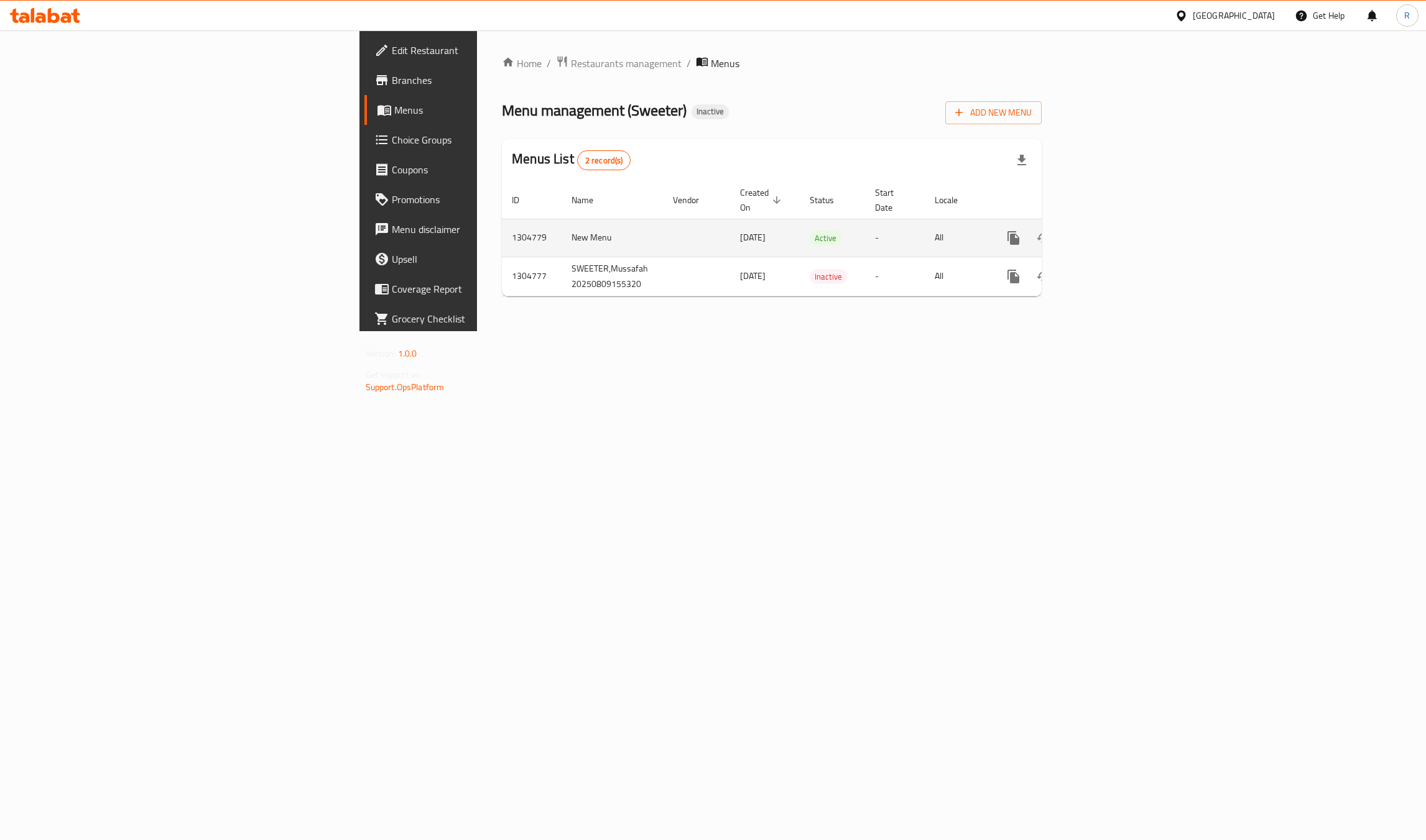
click at [561, 225] on td "New Menu" at bounding box center [612, 238] width 101 height 38
click at [1109, 232] on icon "enhanced table" at bounding box center [1103, 237] width 11 height 11
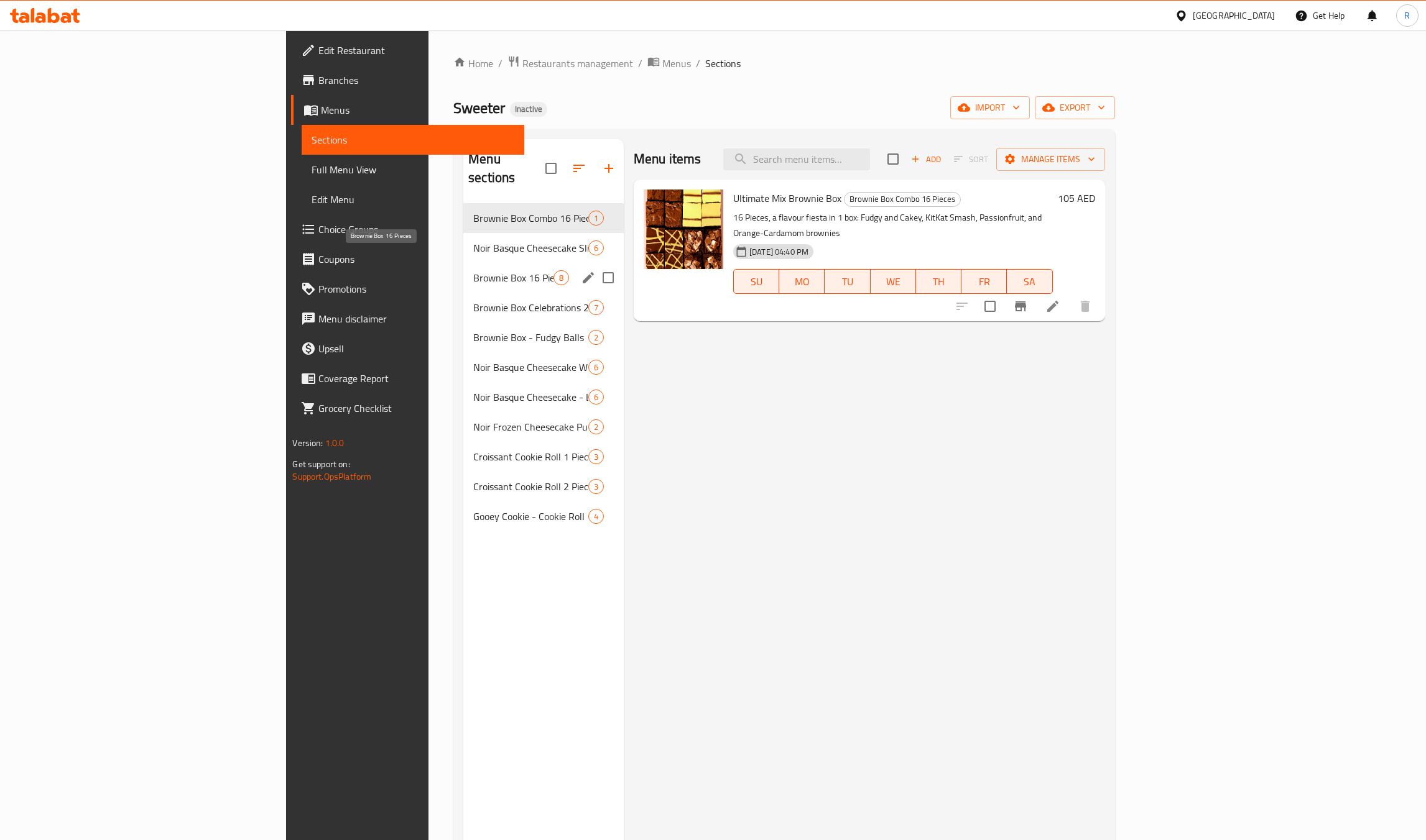
click at [473, 271] on span "Brownie Box 16 Pieces" at bounding box center [513, 278] width 81 height 15
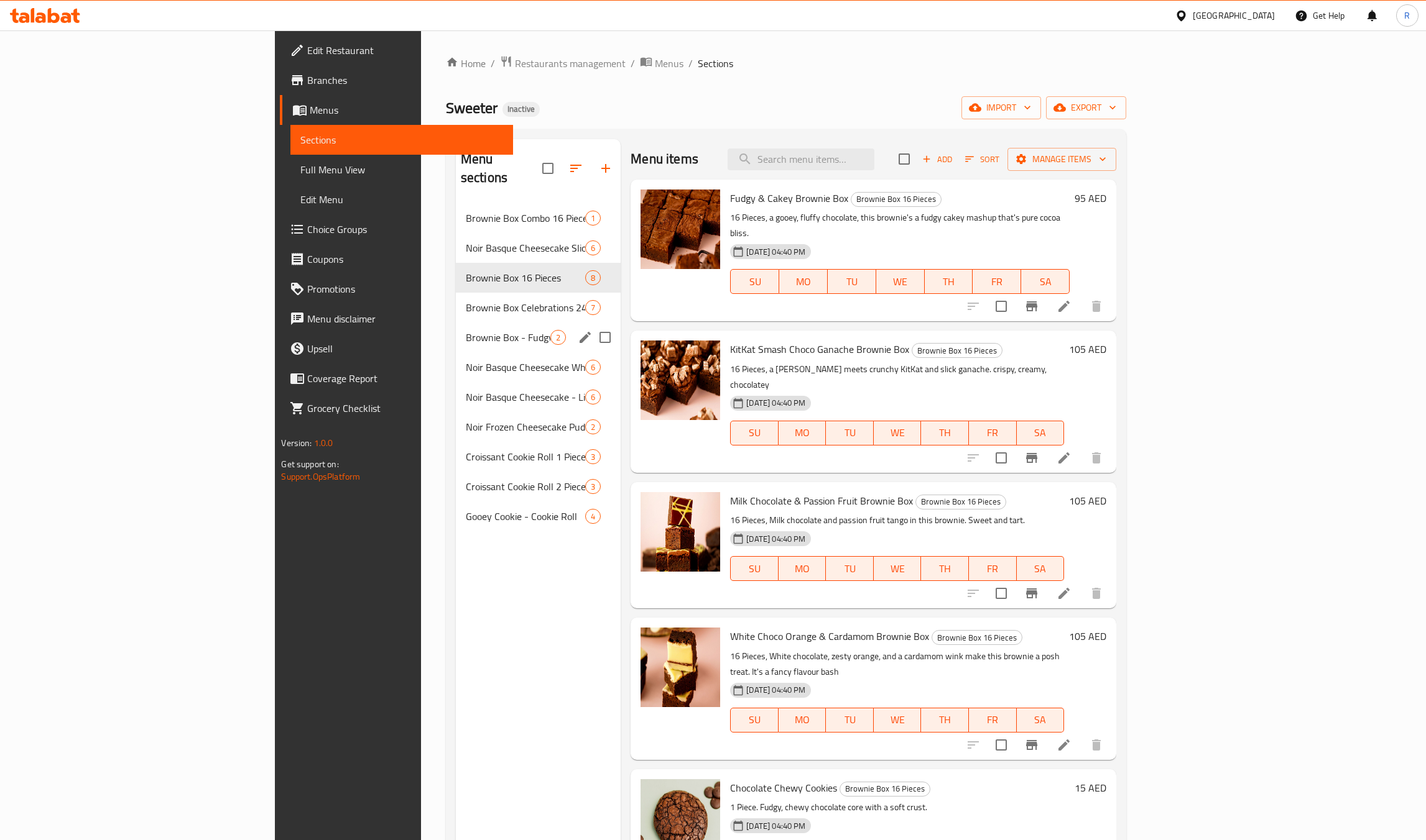
click at [456, 323] on div "Brownie Box - Fudgy Balls 2" at bounding box center [538, 338] width 165 height 30
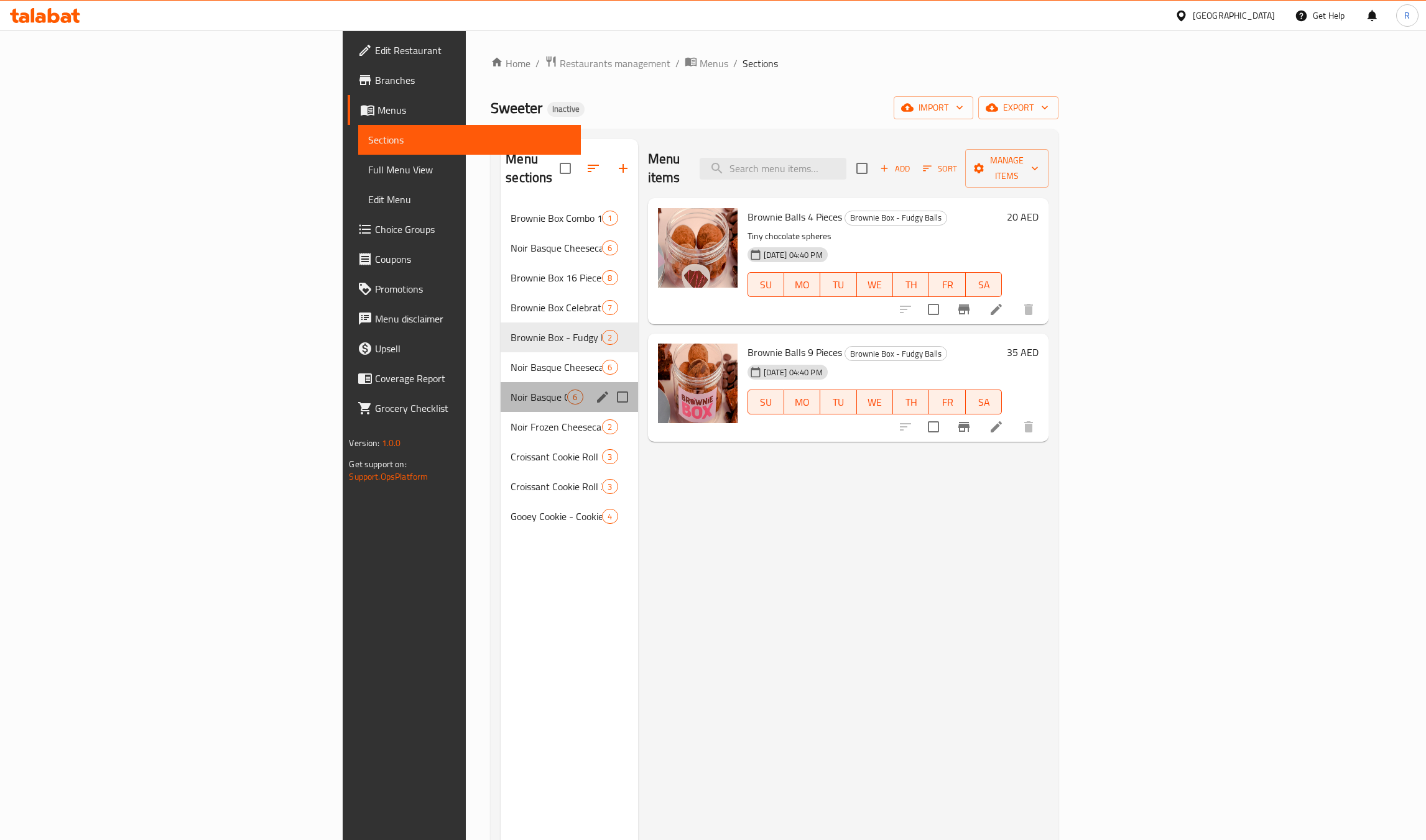
click at [501, 383] on div "Noir Basque Cheesecake - Limited Edition 6" at bounding box center [569, 398] width 137 height 30
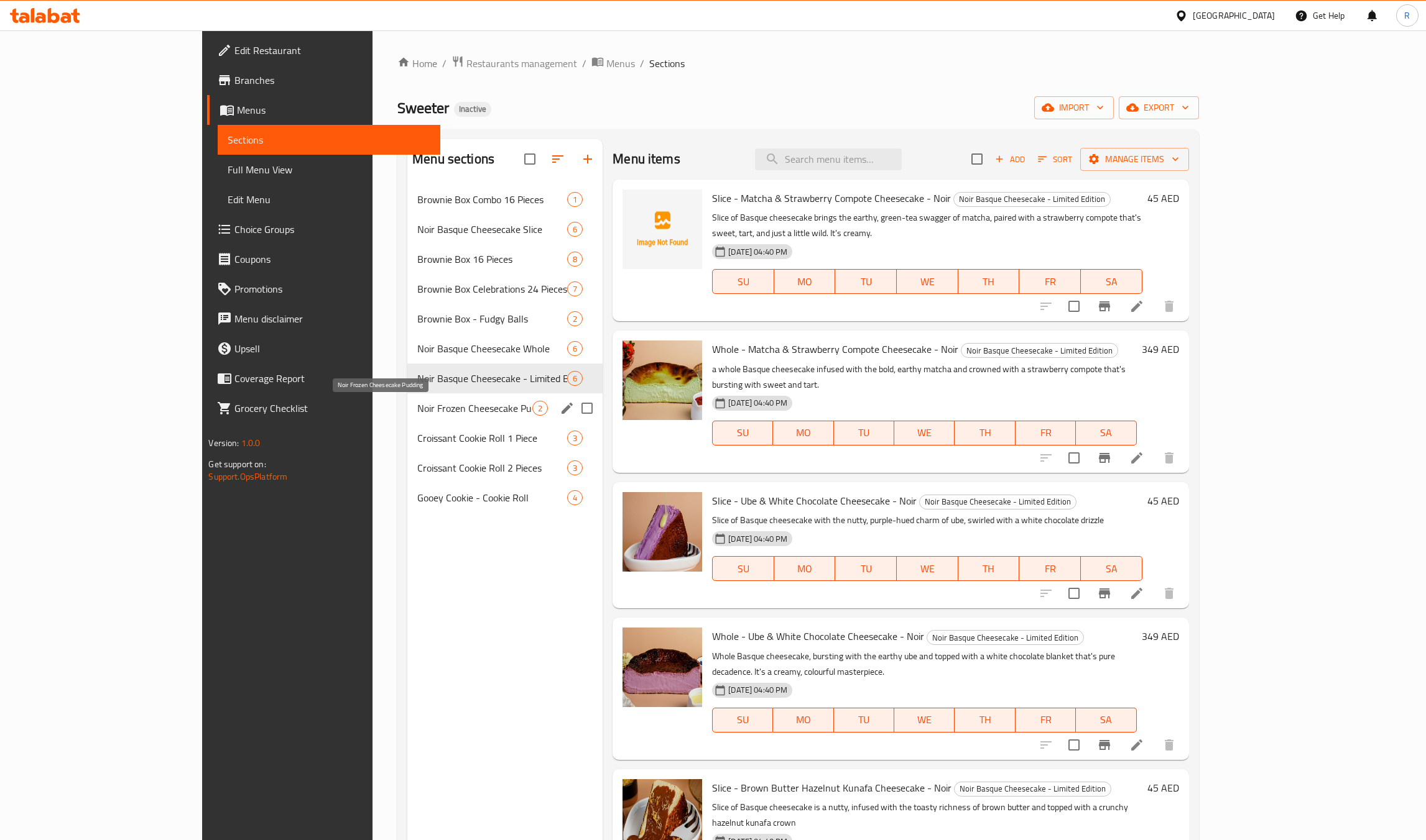
click at [417, 402] on span "Noir Frozen Cheesecake Pudding" at bounding box center [474, 408] width 115 height 15
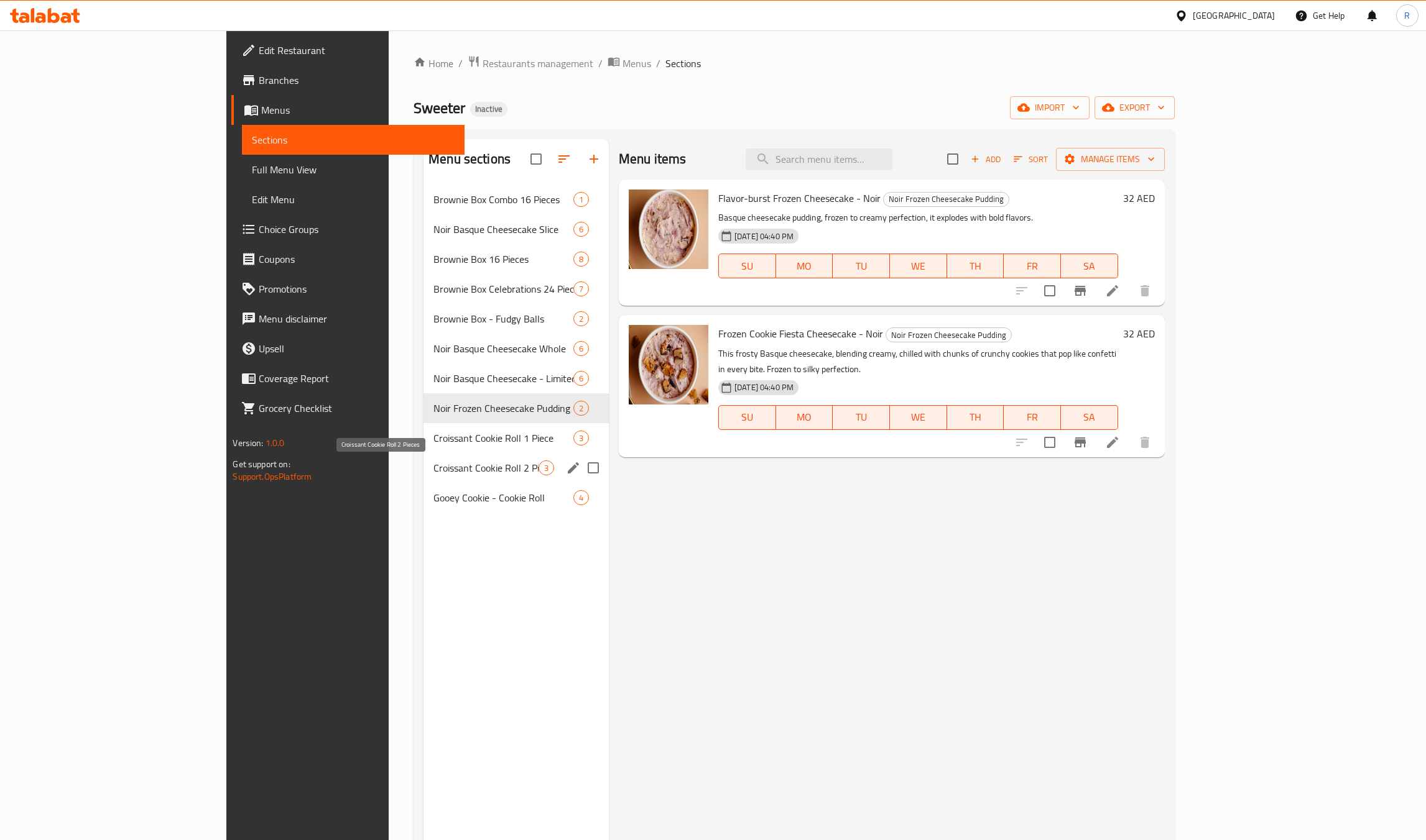
click at [434, 471] on span "Croissant Cookie Roll 2 Pieces" at bounding box center [486, 468] width 105 height 15
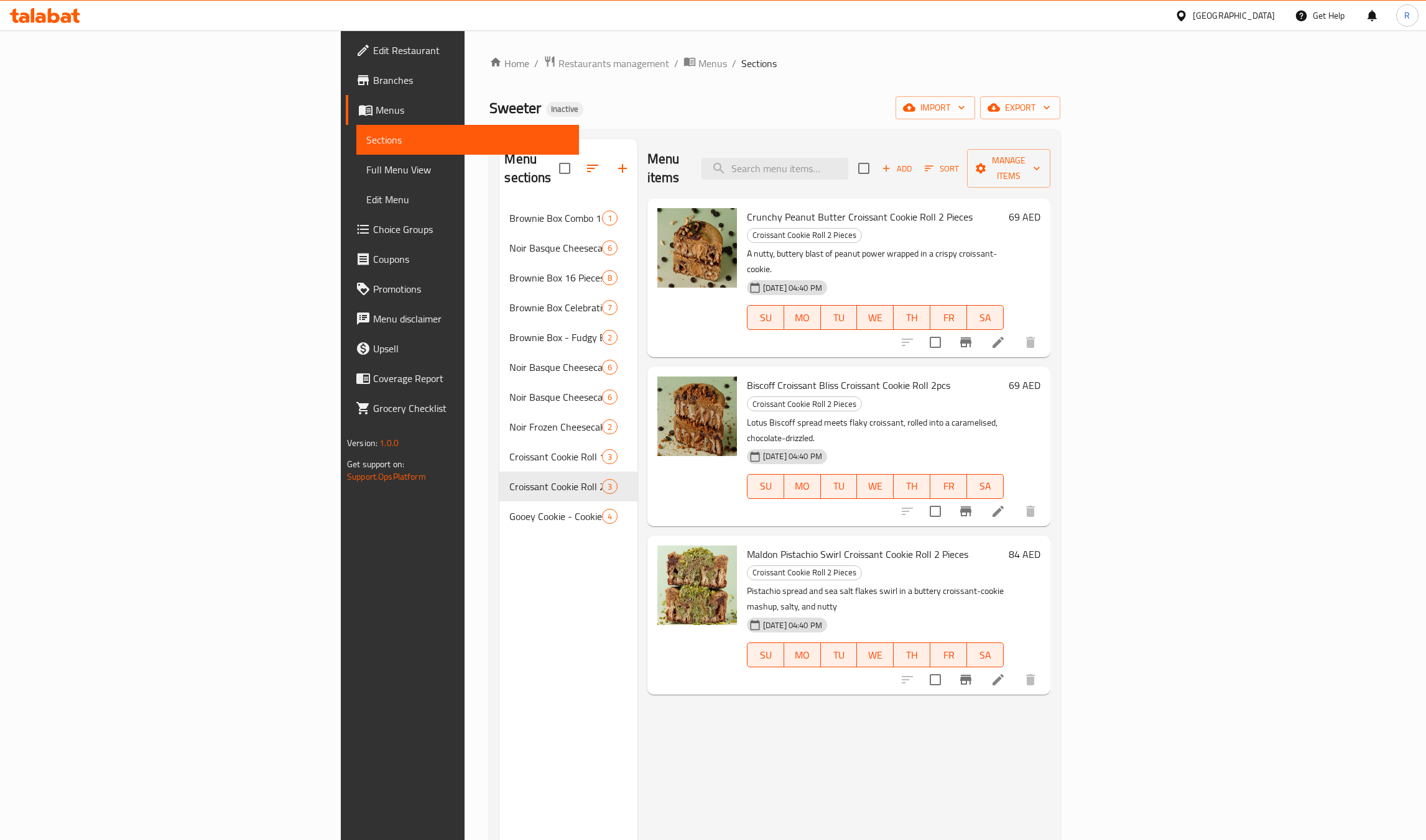
click at [489, 76] on div "Home / Restaurants management / Menus / Sections Sweeter Inactive import export…" at bounding box center [774, 523] width 571 height 935
click at [489, 71] on link "Home" at bounding box center [509, 63] width 40 height 15
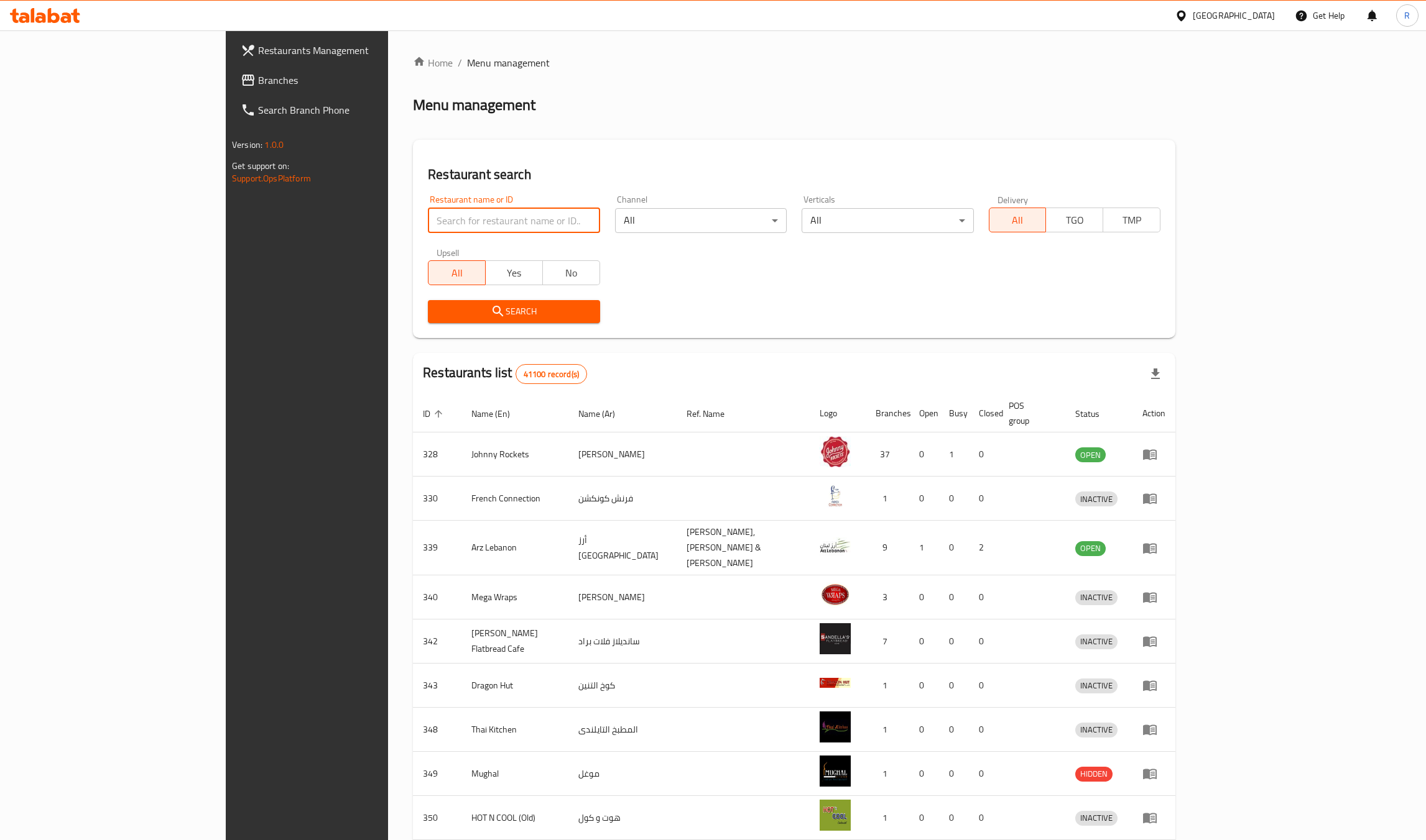
click at [428, 214] on input "search" at bounding box center [513, 221] width 172 height 25
paste input "Lulua Healthy Bowls"
type input "Lulua Healthy Bowls"
click button "Search" at bounding box center [513, 312] width 172 height 23
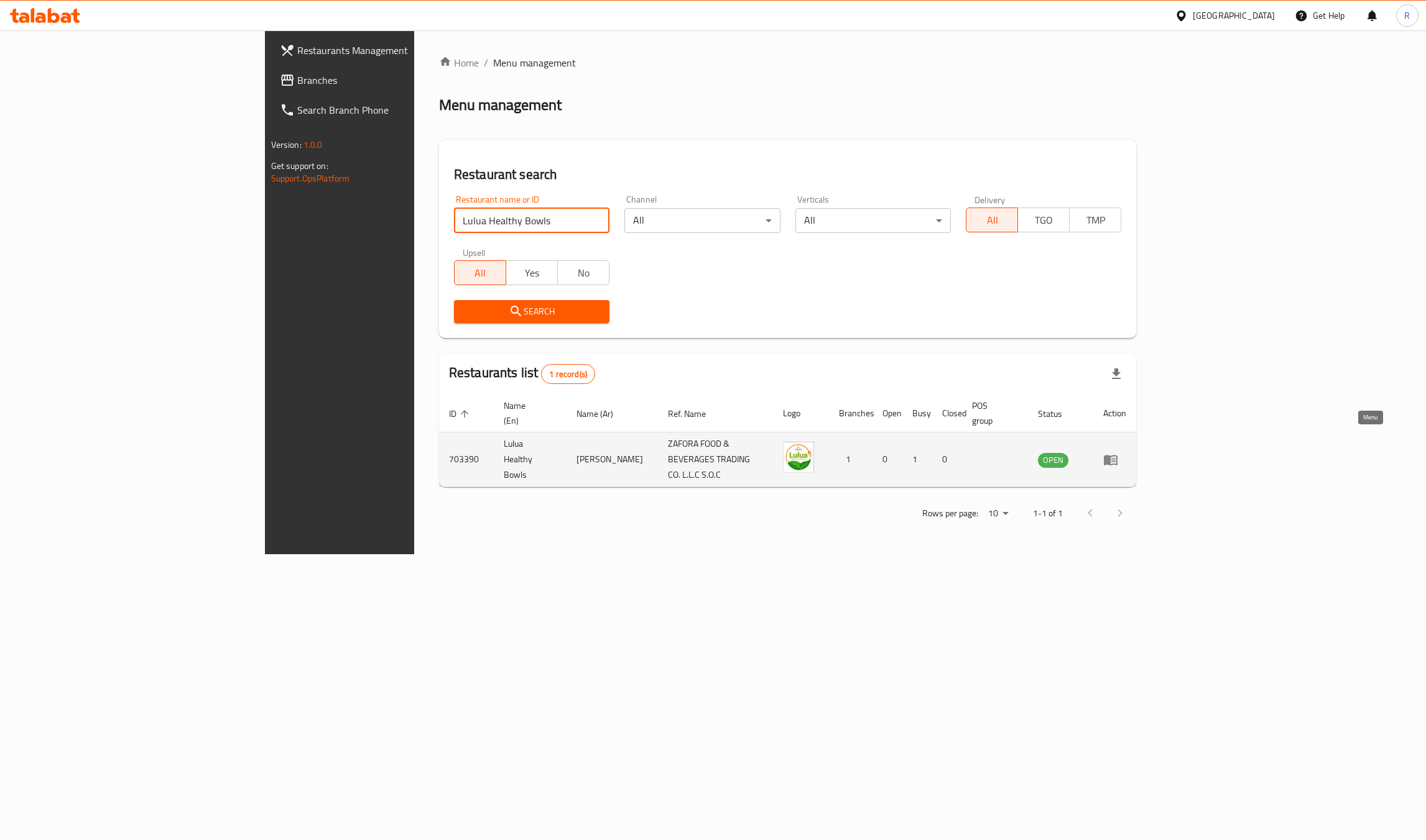
click at [1118, 455] on icon "enhanced table" at bounding box center [1110, 460] width 13 height 11
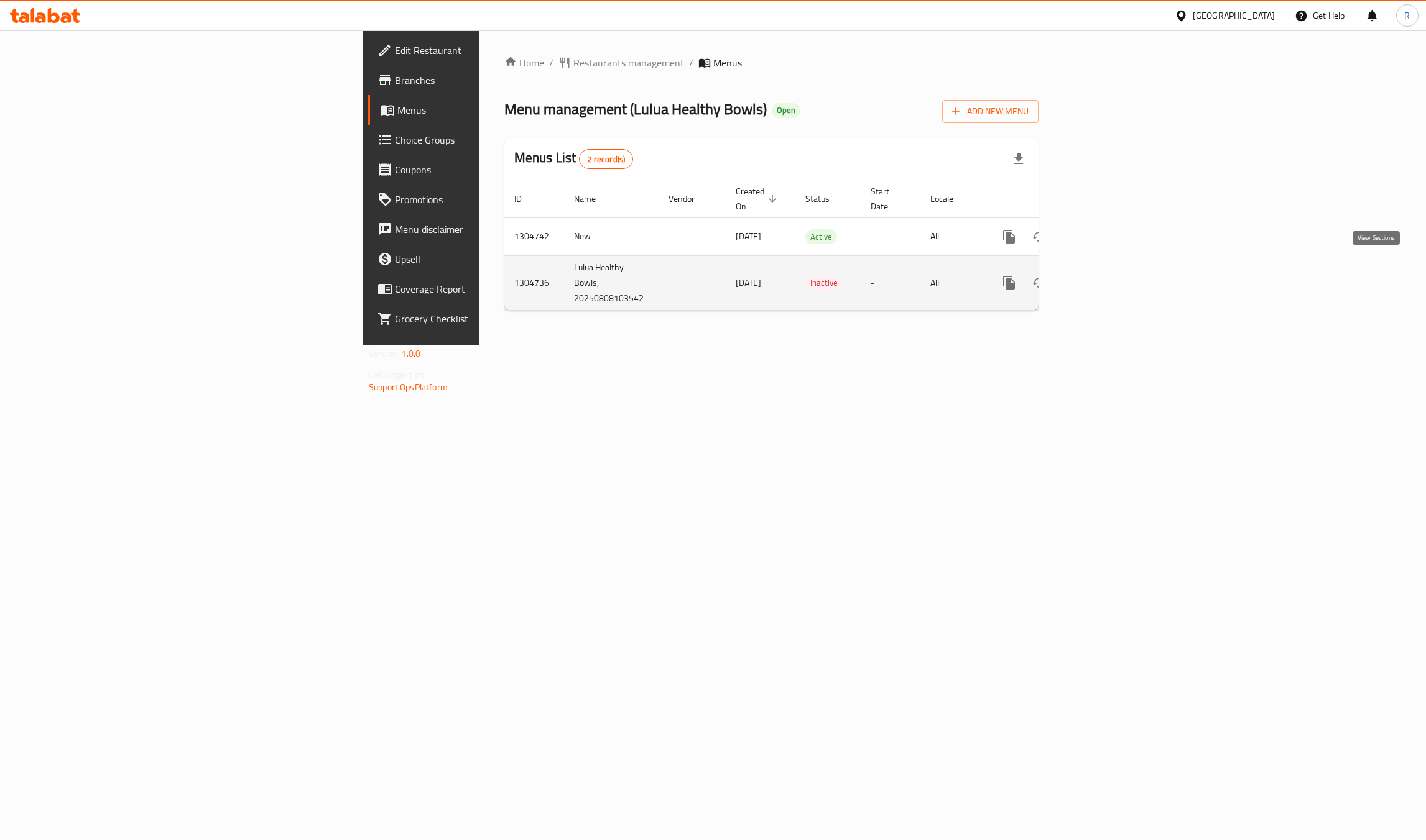
click at [1106, 276] on icon "enhanced table" at bounding box center [1099, 283] width 15 height 15
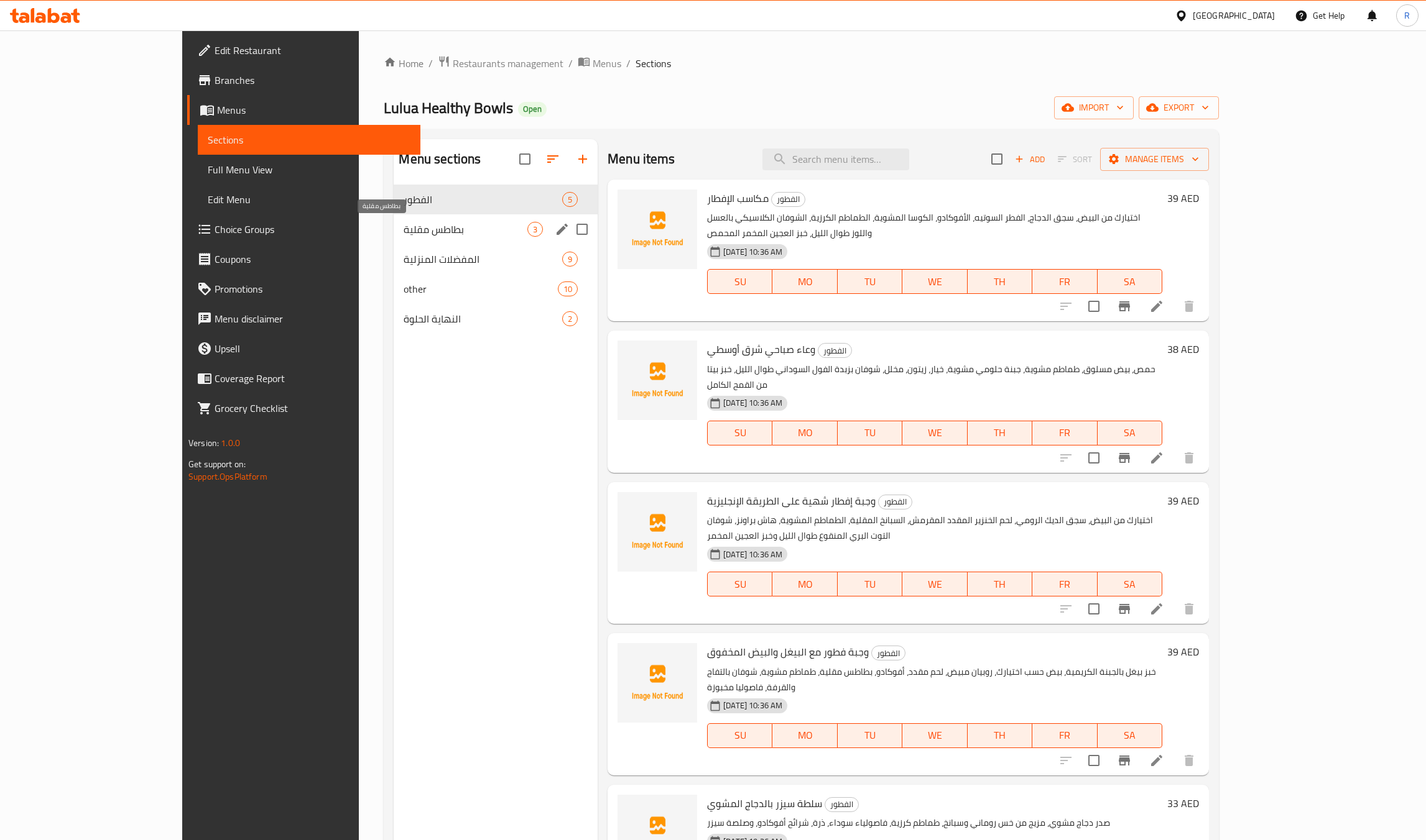
click at [404, 232] on span "بطاطس مقلية" at bounding box center [465, 229] width 124 height 15
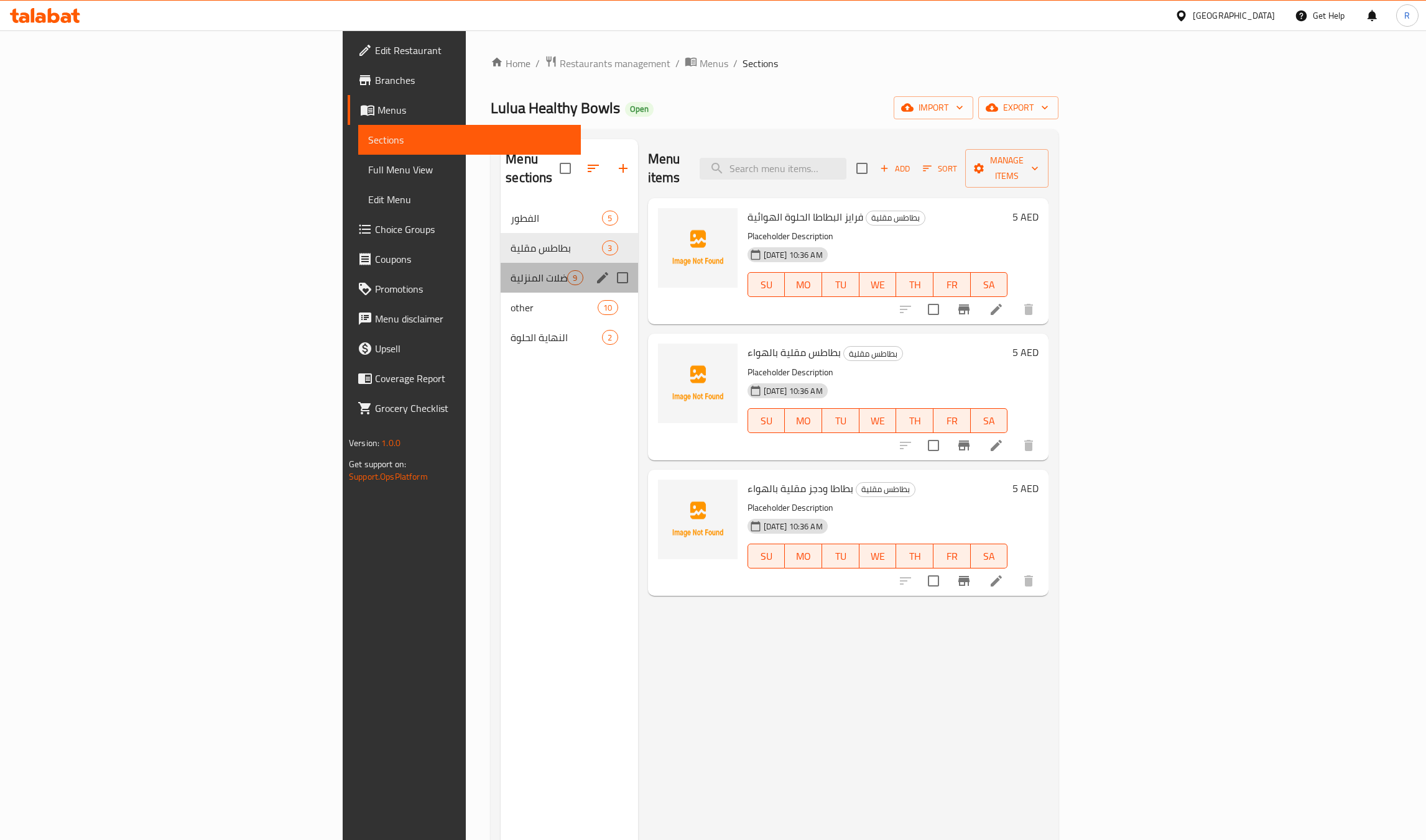
click at [501, 271] on div "المفضلات المنزلية 9" at bounding box center [569, 278] width 137 height 30
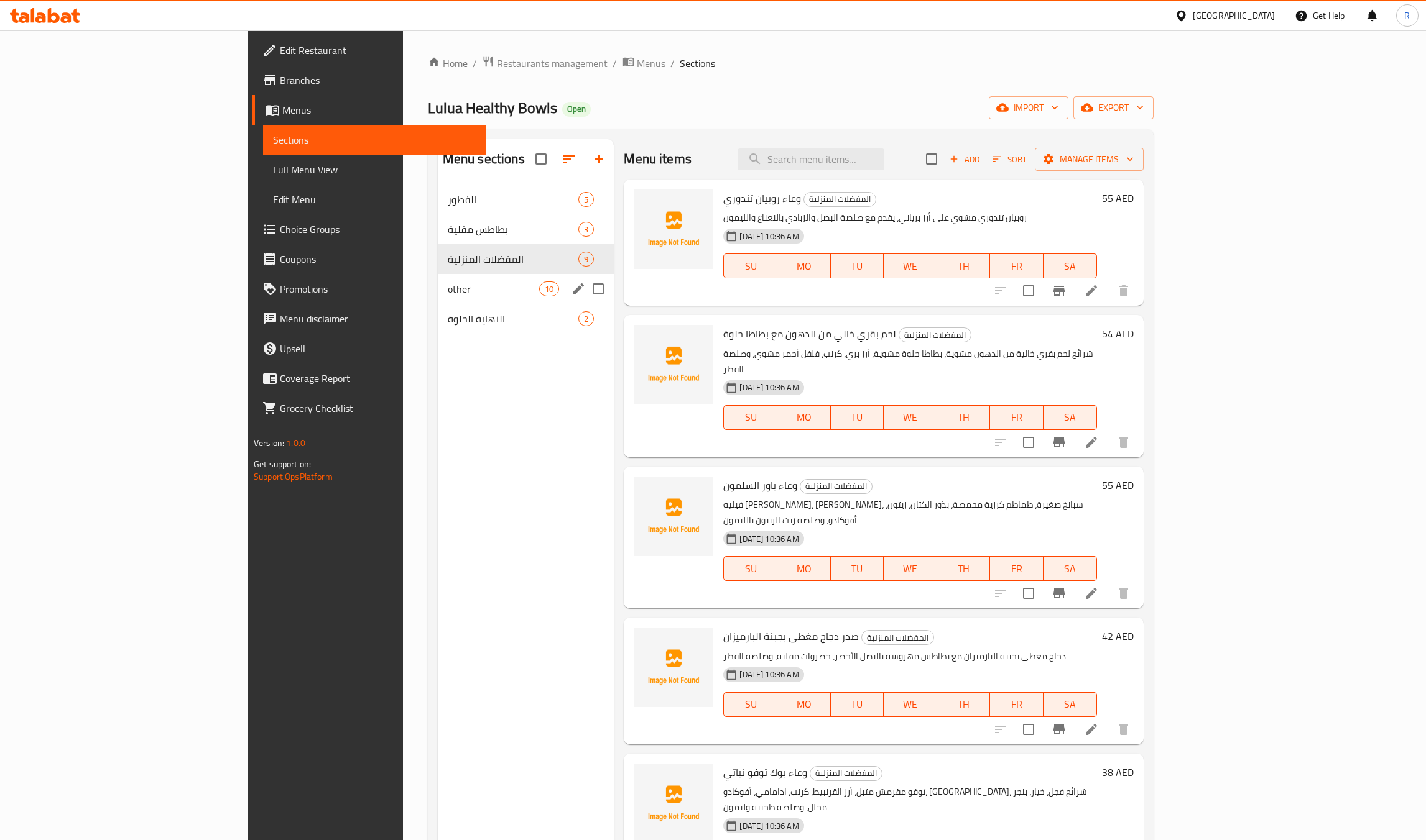
click at [438, 297] on div "other 10" at bounding box center [526, 289] width 177 height 30
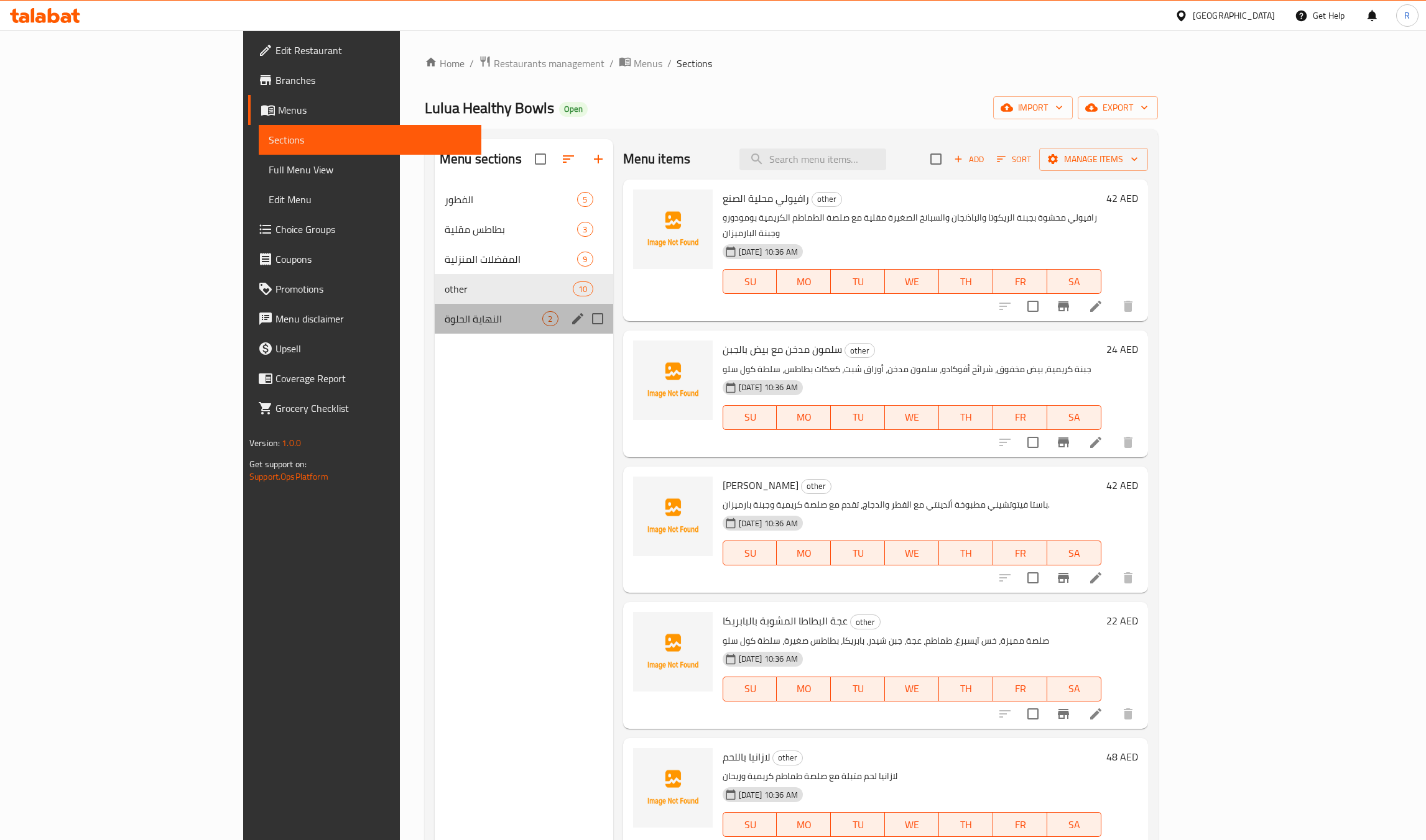
click at [434, 330] on div "النهاية الحلوة 2" at bounding box center [523, 319] width 179 height 30
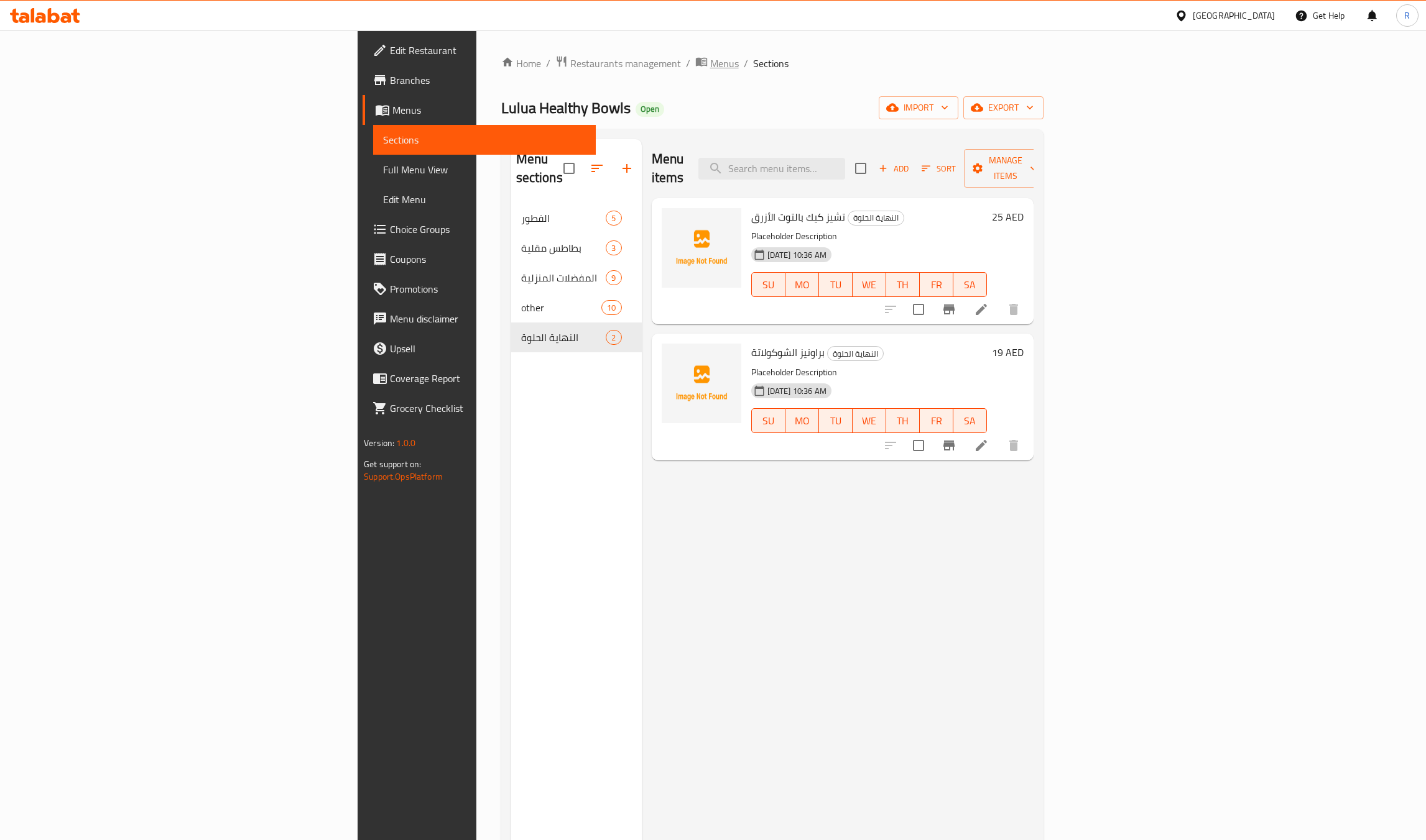
click at [710, 56] on span "Menus" at bounding box center [724, 63] width 28 height 15
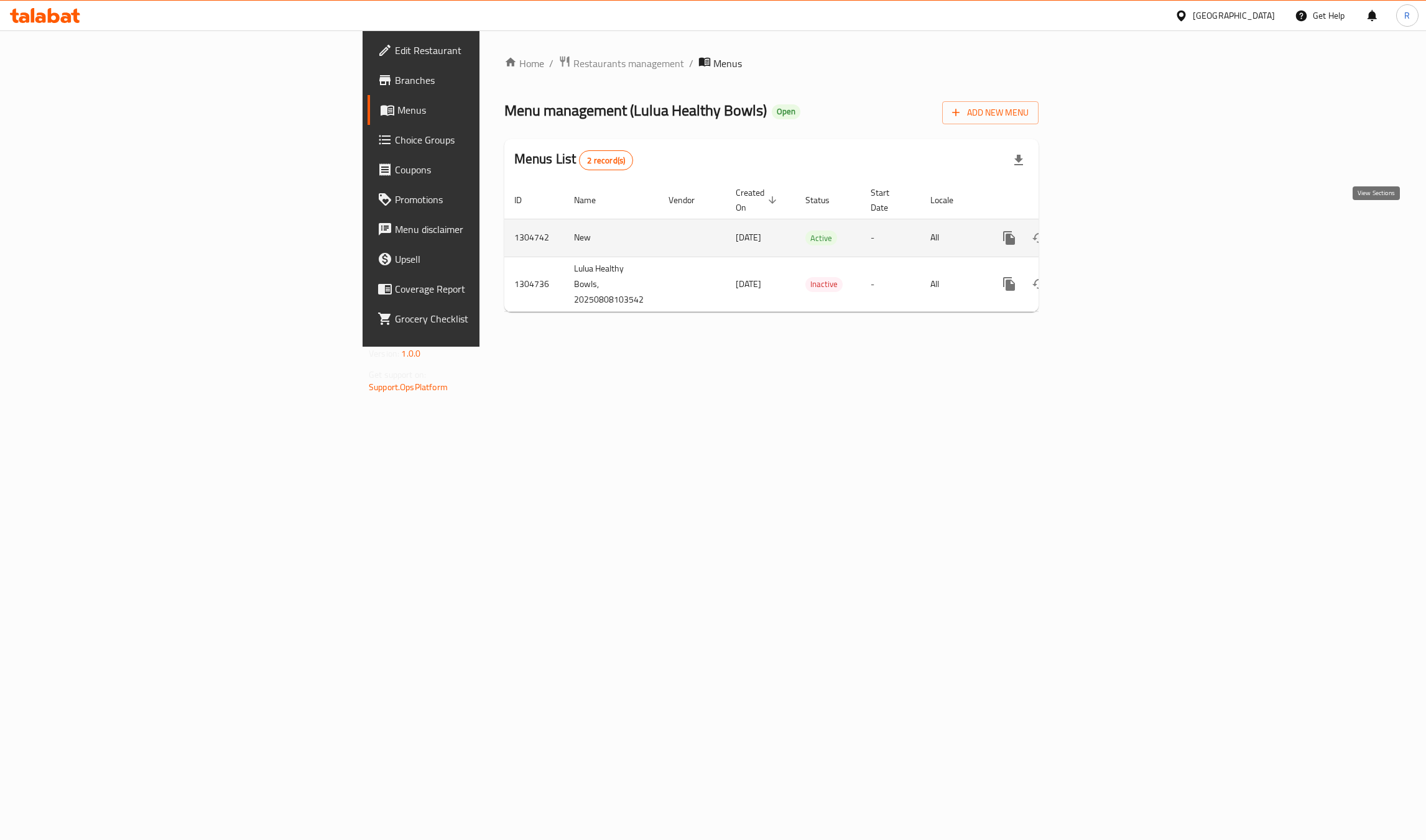
click at [1114, 232] on link "enhanced table" at bounding box center [1099, 238] width 30 height 30
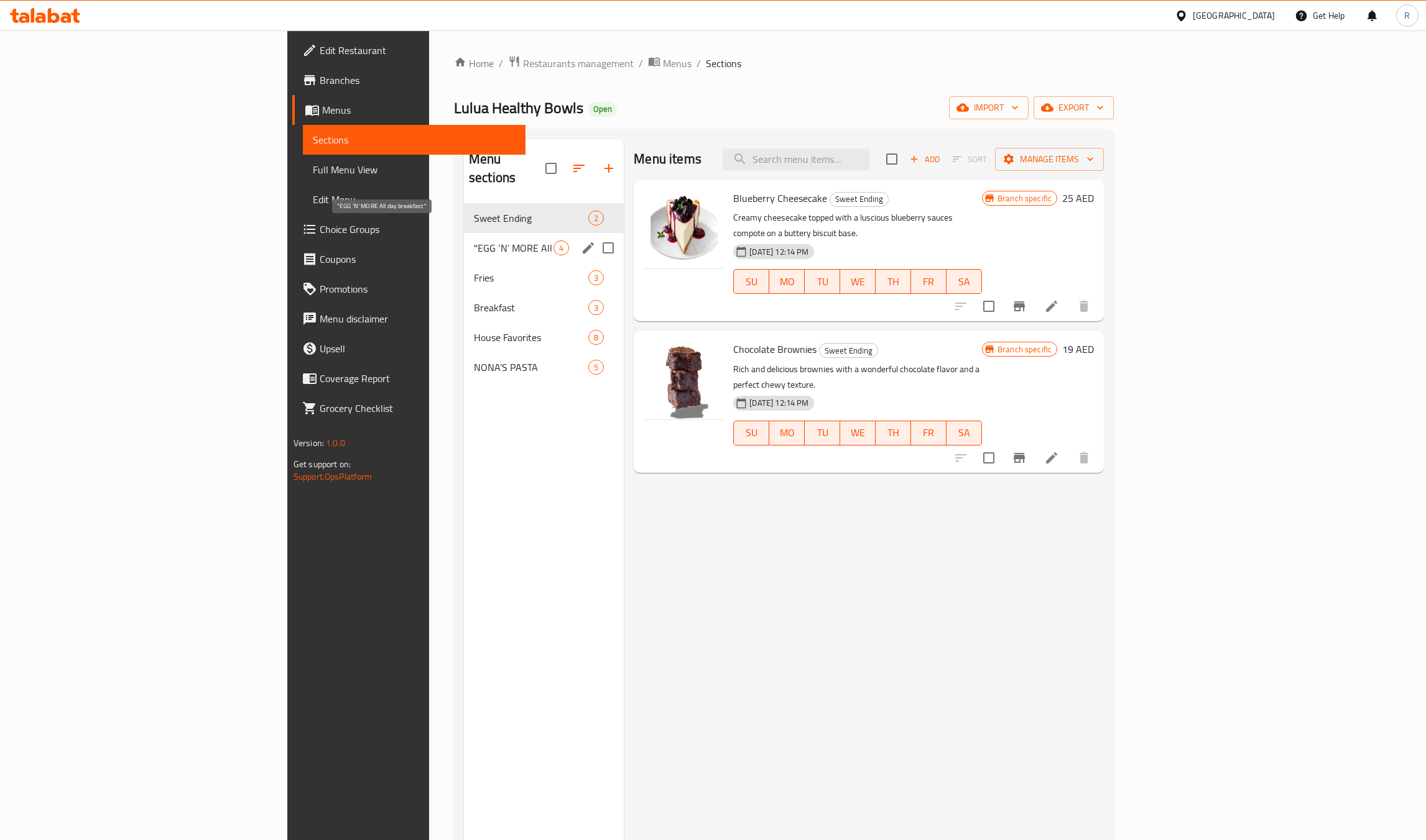
click at [474, 241] on span ""EGG ‘N’ MORE All day breakfast"" at bounding box center [514, 248] width 80 height 15
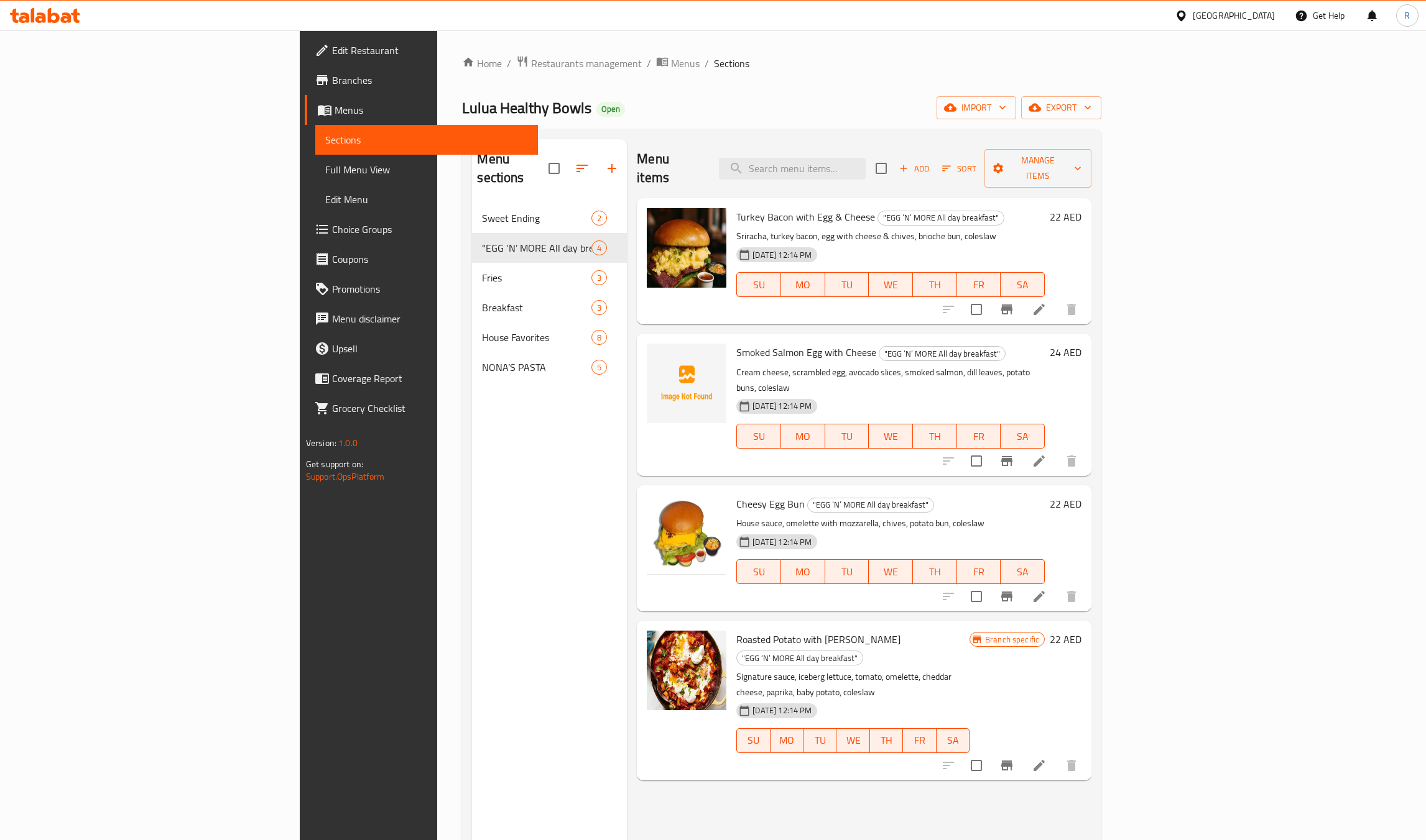
click at [1046, 302] on icon at bounding box center [1039, 310] width 15 height 15
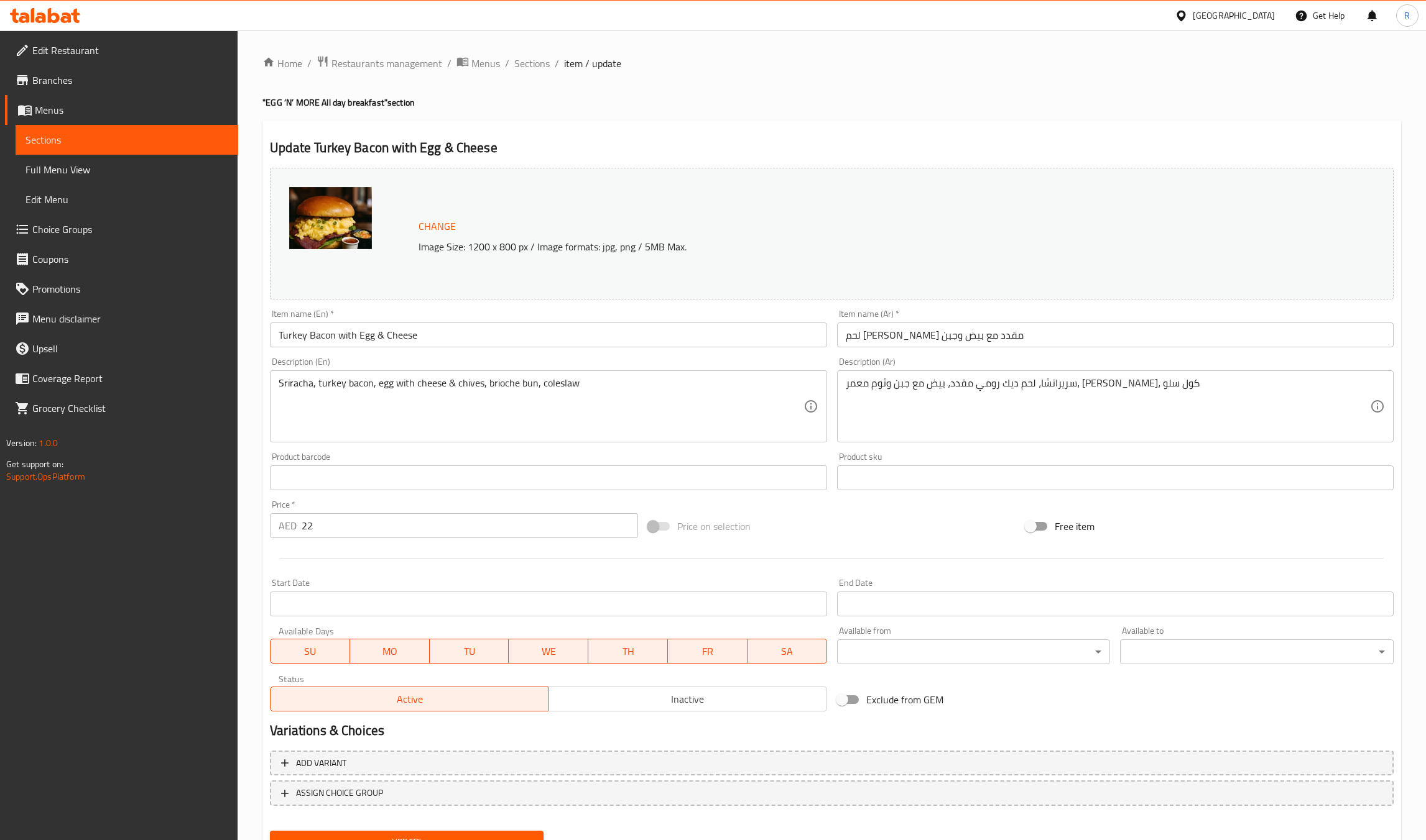
scroll to position [56, 0]
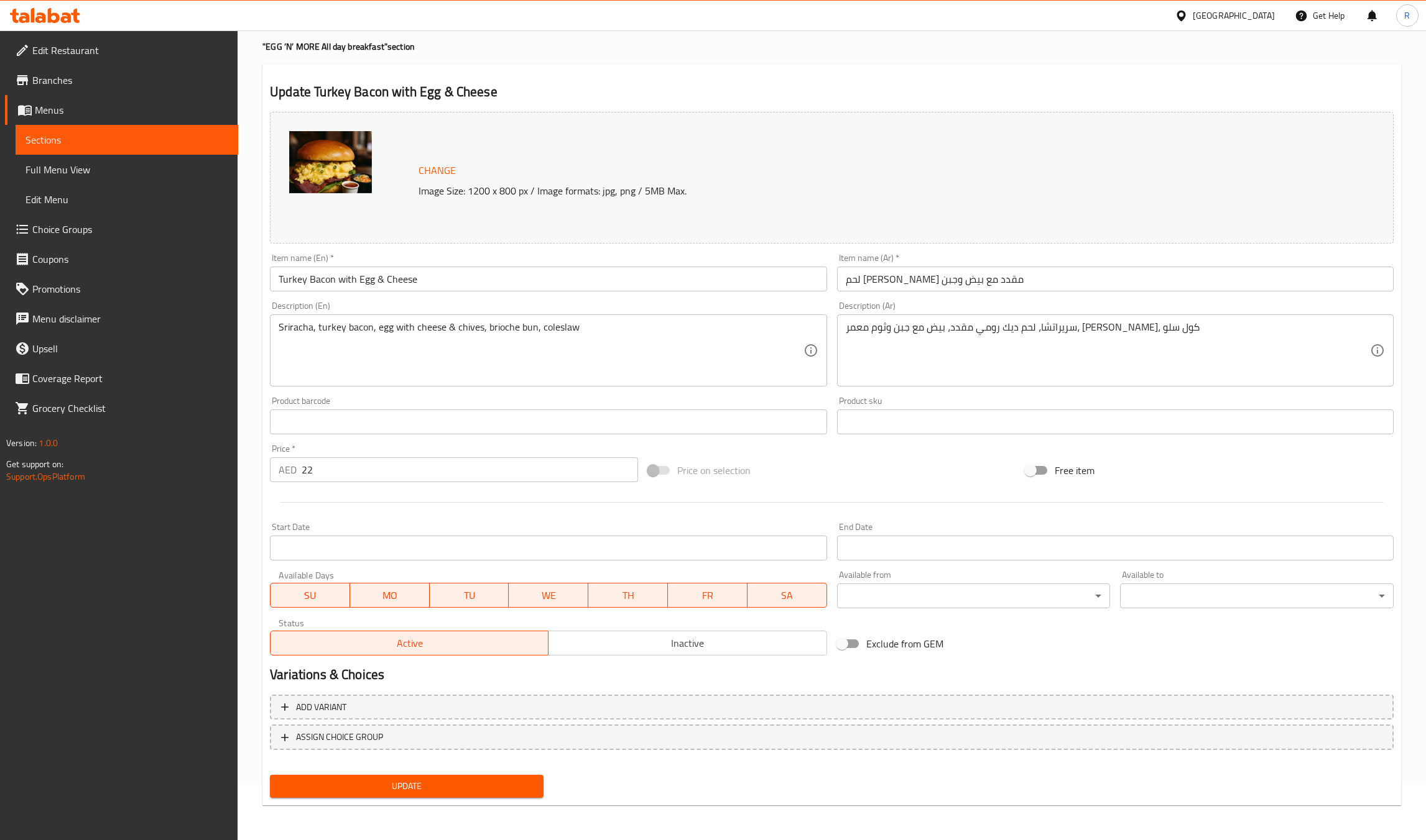
click at [135, 178] on link "Full Menu View" at bounding box center [127, 169] width 223 height 30
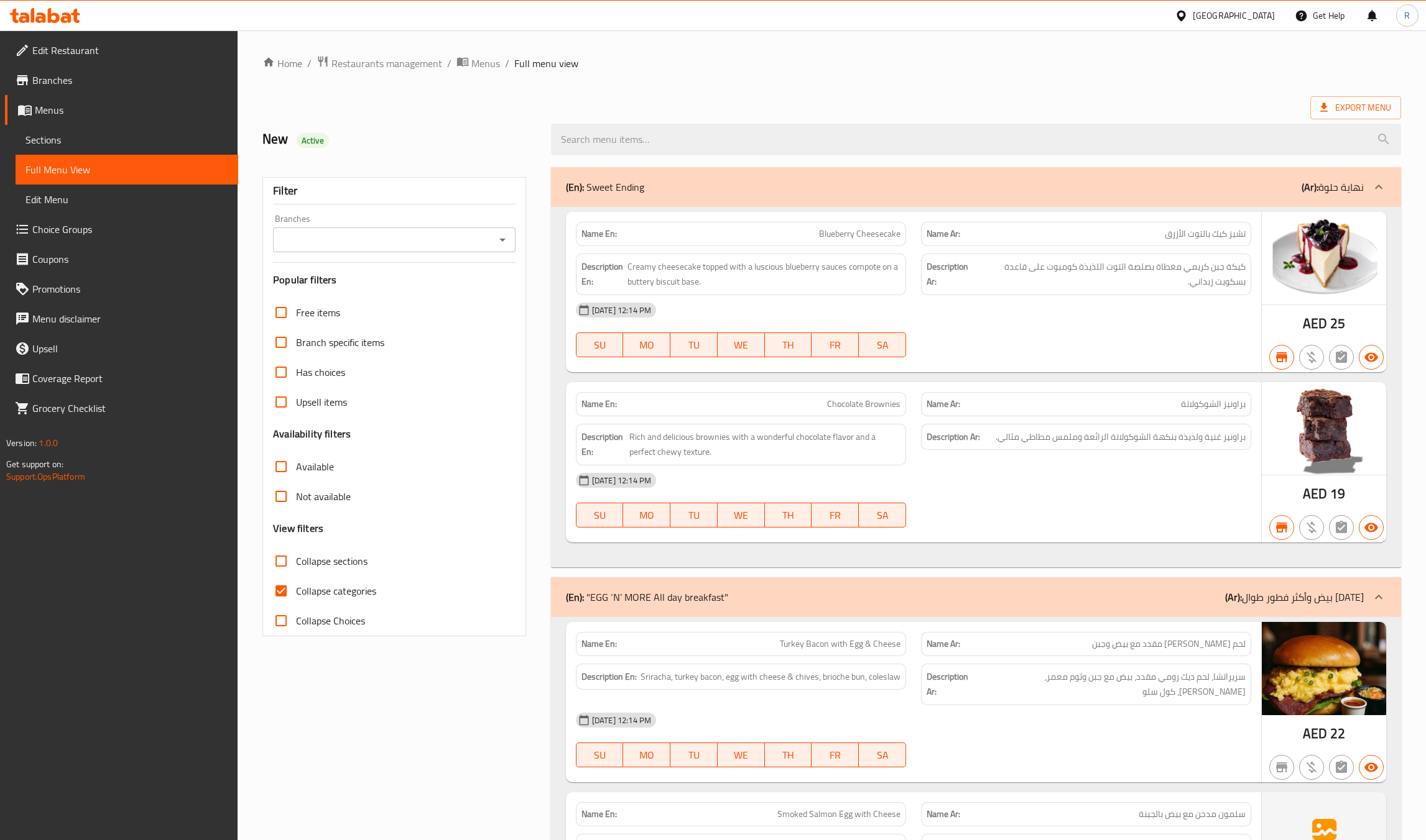
click at [60, 237] on span "Choice Groups" at bounding box center [130, 229] width 196 height 15
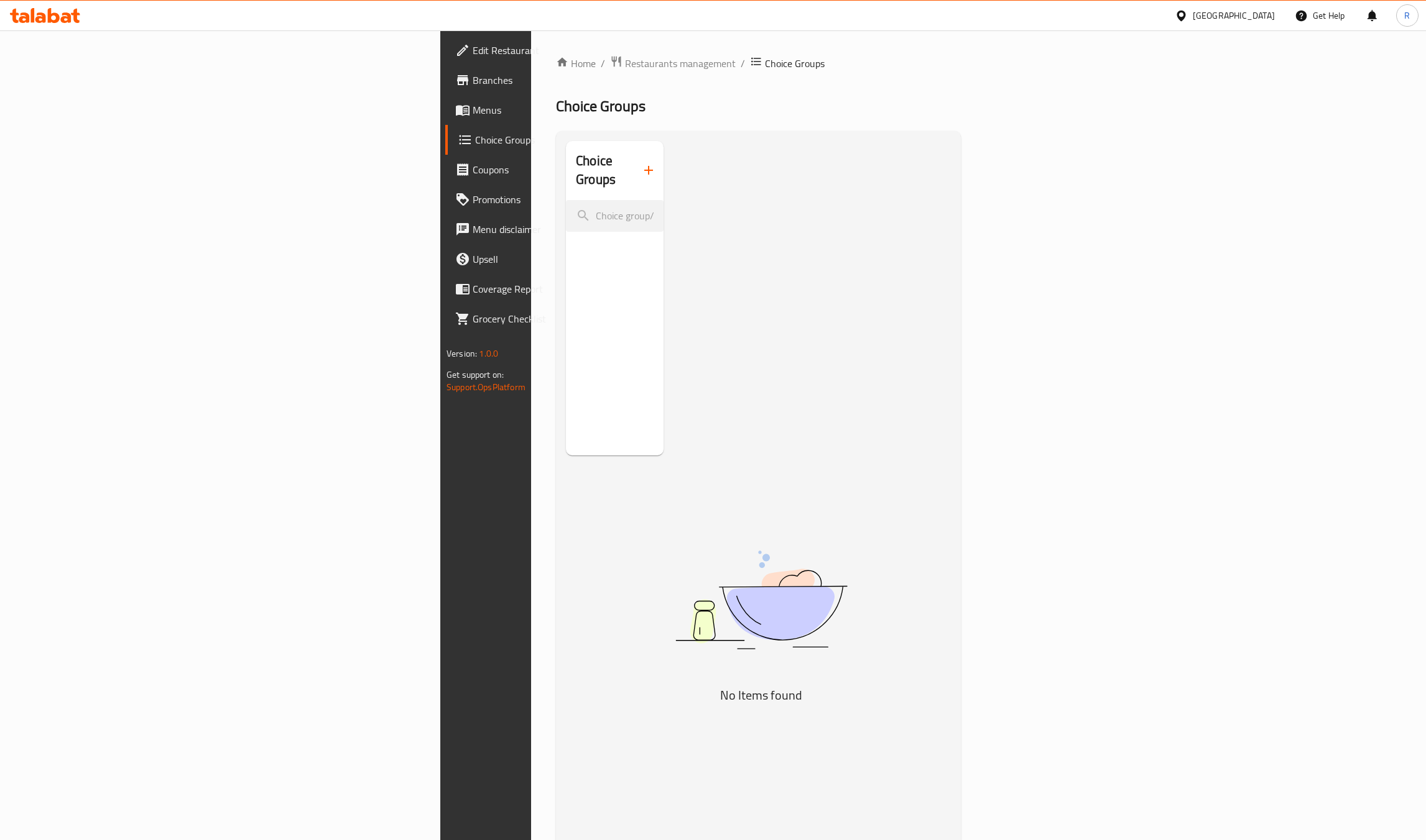
click at [475, 141] on span "Choice Groups" at bounding box center [571, 140] width 194 height 15
click at [473, 103] on span "Menus" at bounding box center [571, 110] width 196 height 15
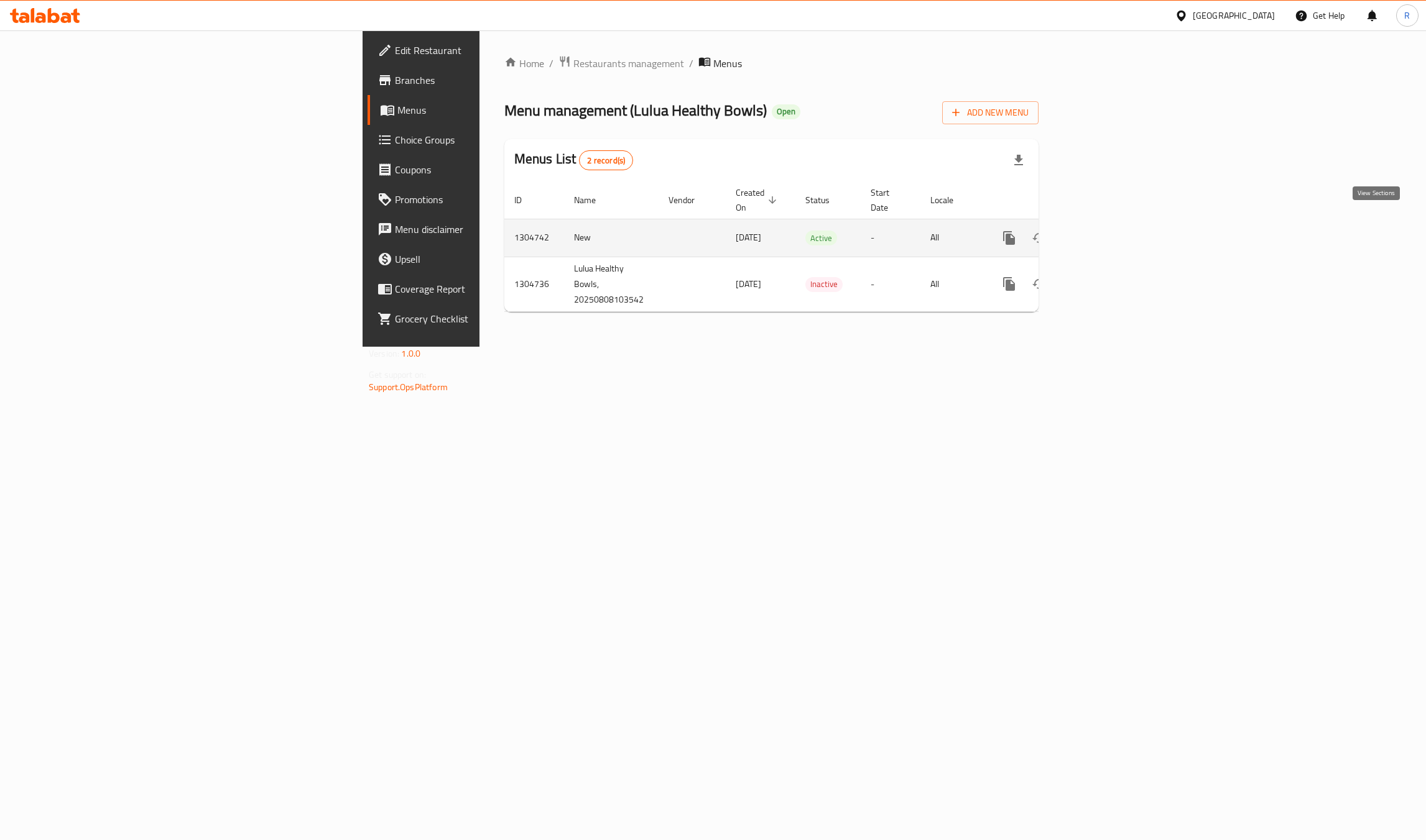
click at [1106, 231] on icon "enhanced table" at bounding box center [1099, 238] width 15 height 15
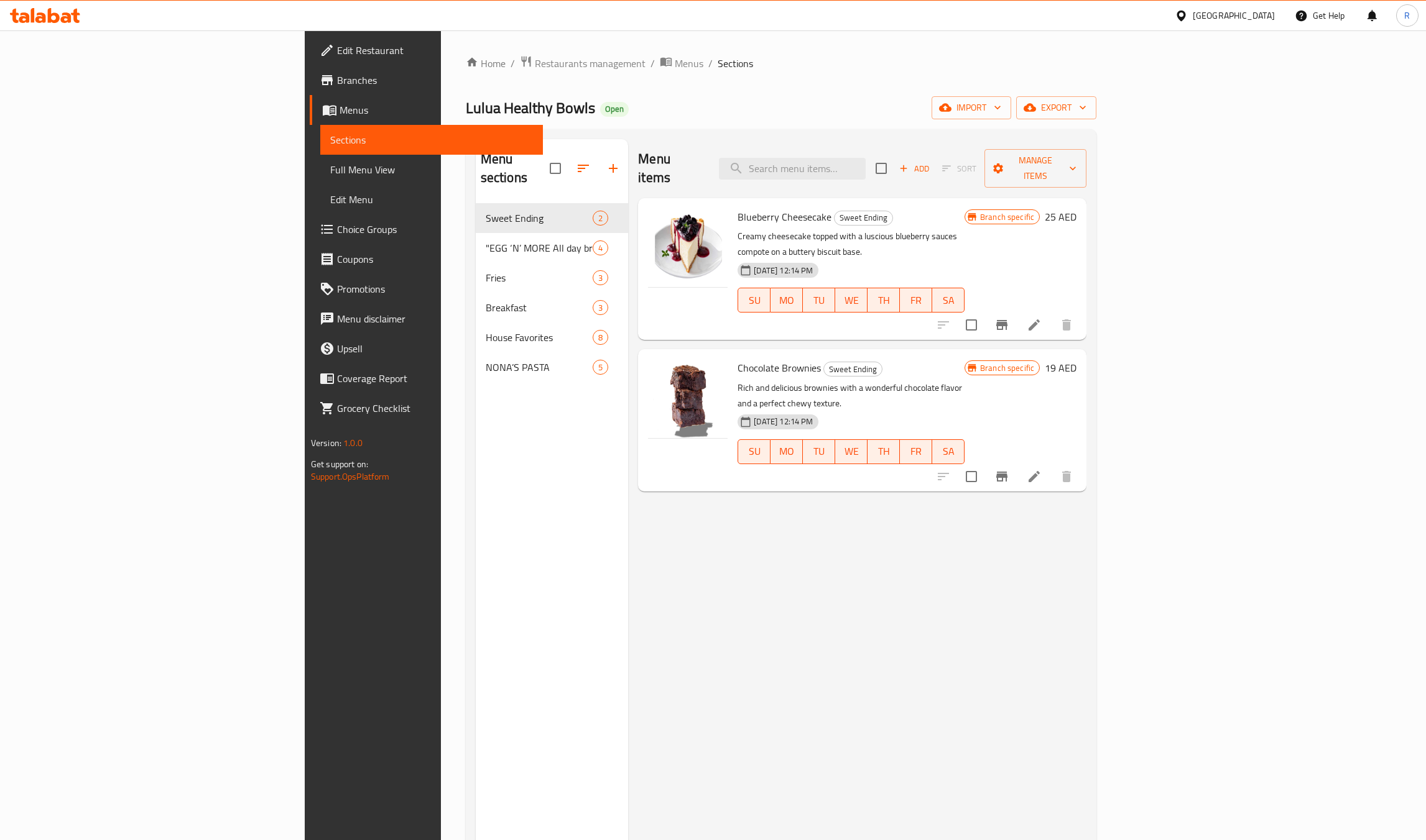
click at [331, 169] on span "Full Menu View" at bounding box center [432, 169] width 203 height 15
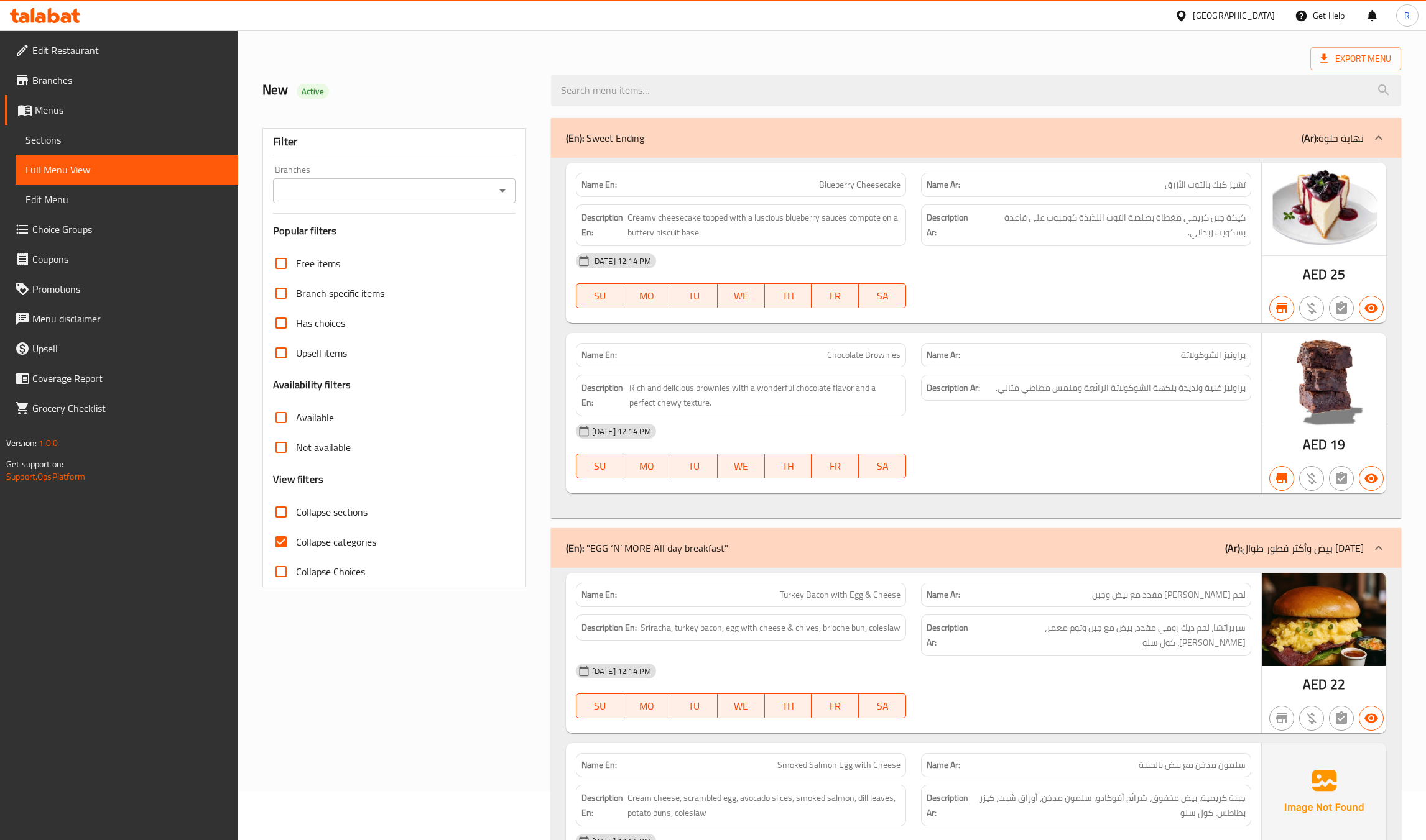
scroll to position [66, 0]
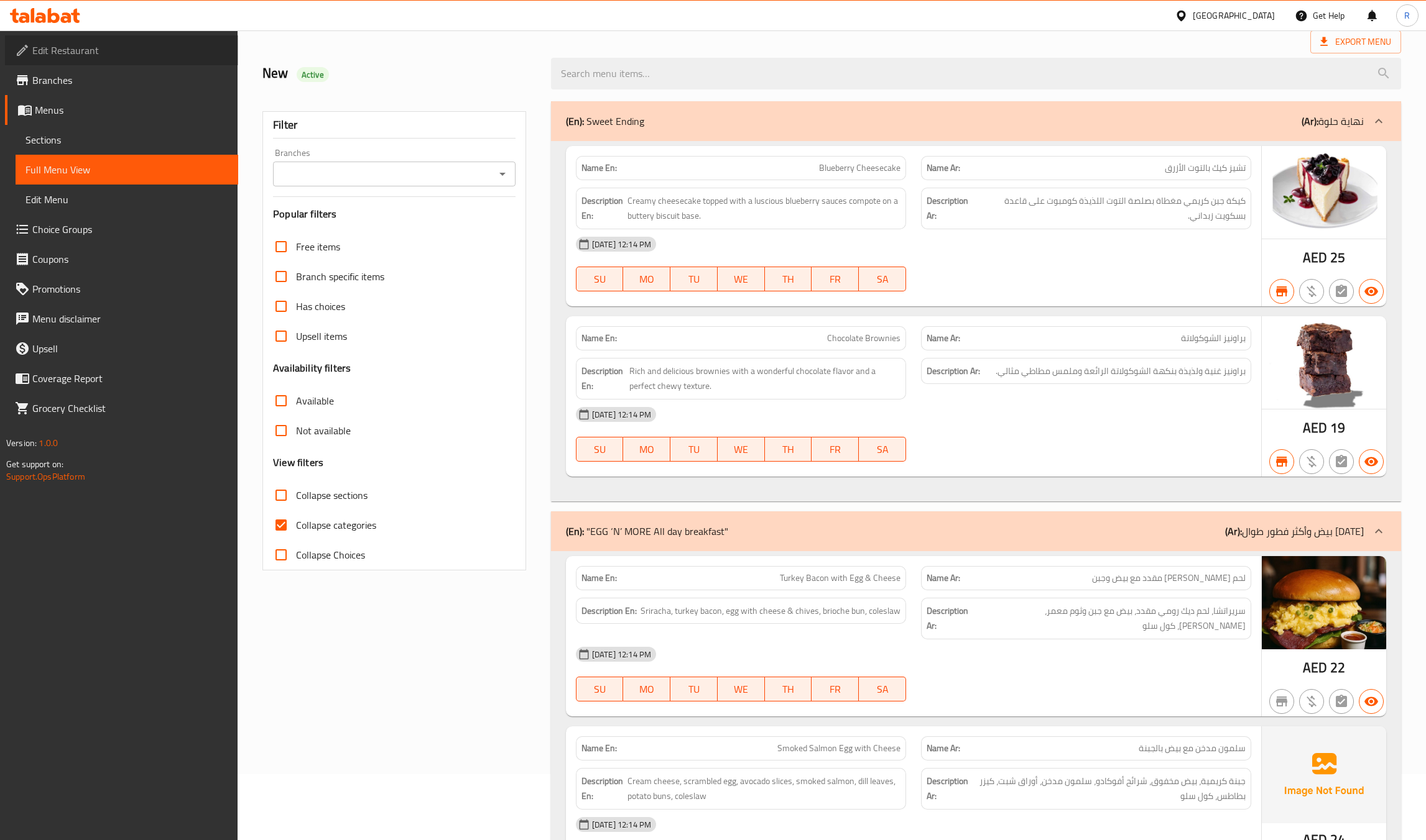
click at [49, 51] on span "Edit Restaurant" at bounding box center [130, 51] width 196 height 15
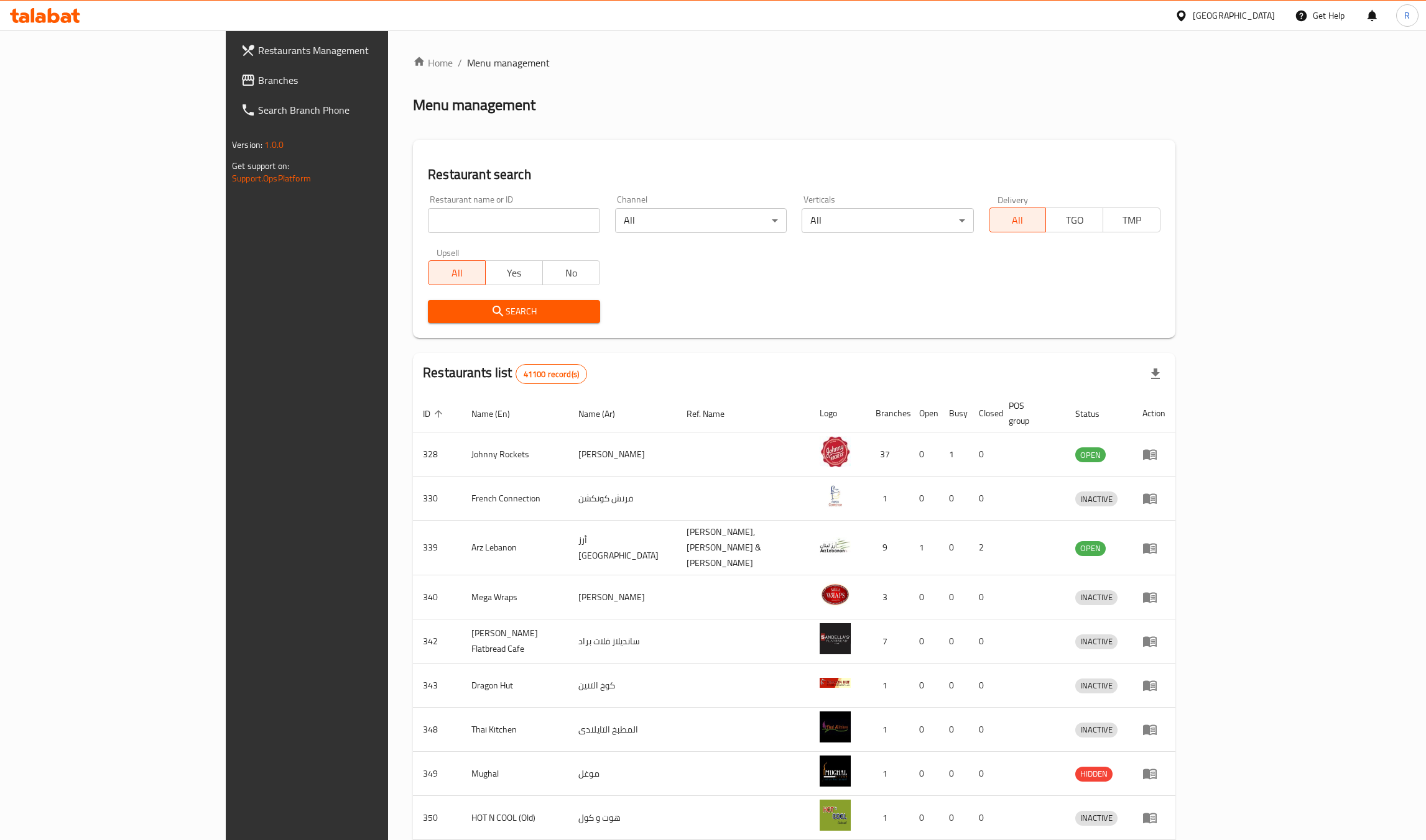
click at [428, 210] on input "search" at bounding box center [513, 221] width 172 height 25
paste input "Indian Palace"
type input "Indian Palace"
click button "Search" at bounding box center [513, 312] width 172 height 23
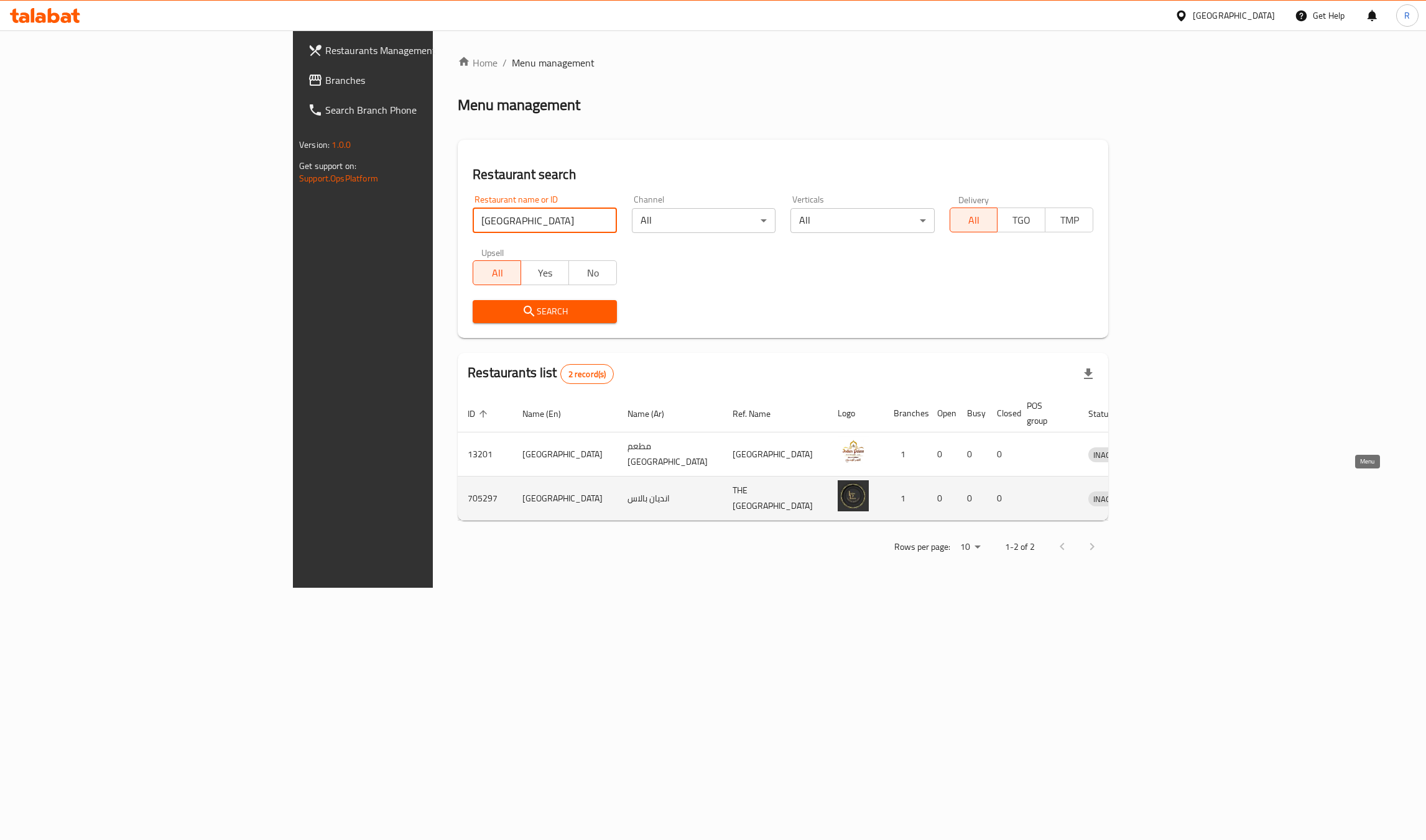
click at [1170, 494] on icon "enhanced table" at bounding box center [1163, 499] width 13 height 11
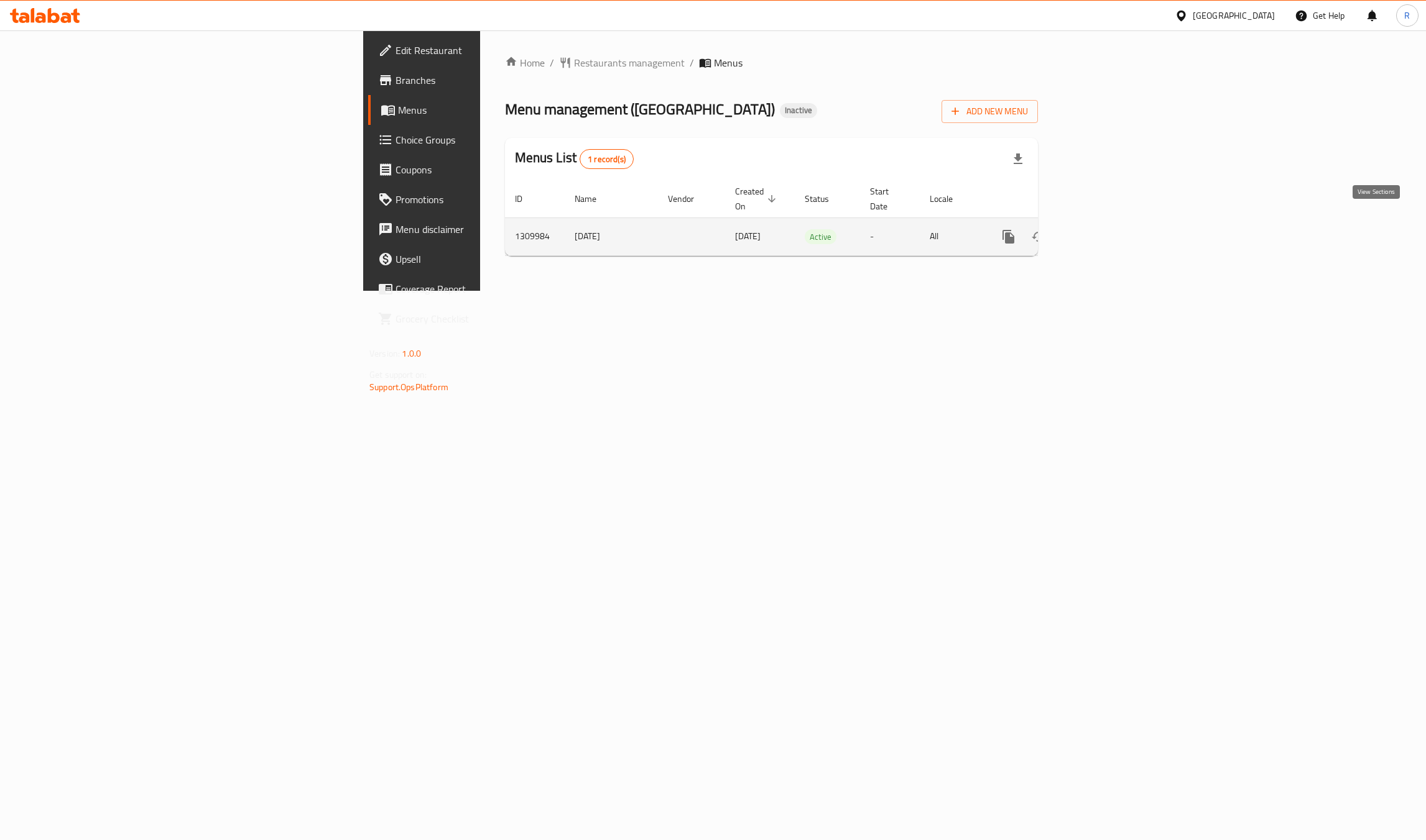
click at [1104, 232] on icon "enhanced table" at bounding box center [1098, 237] width 11 height 11
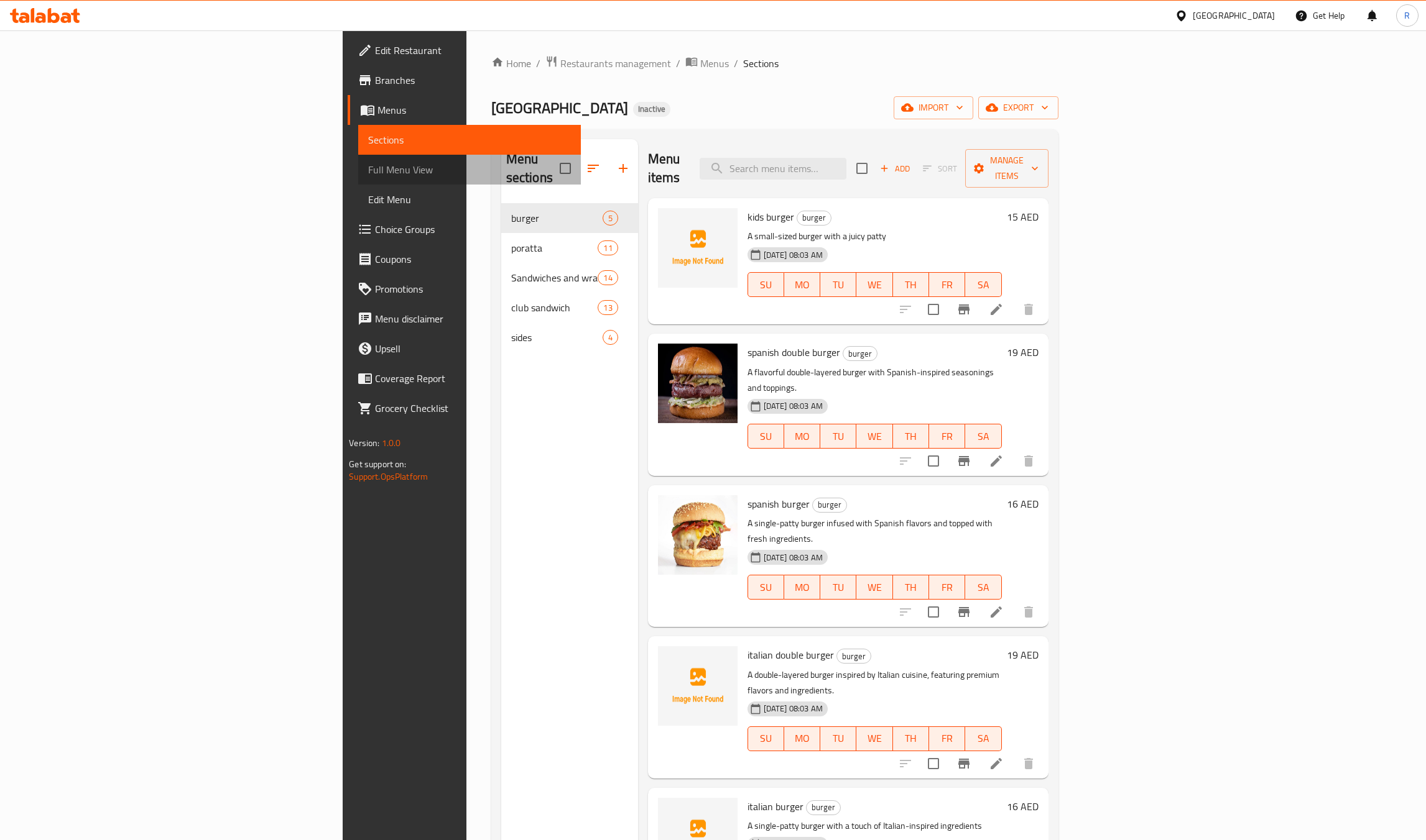
click at [368, 173] on span "Full Menu View" at bounding box center [469, 169] width 203 height 15
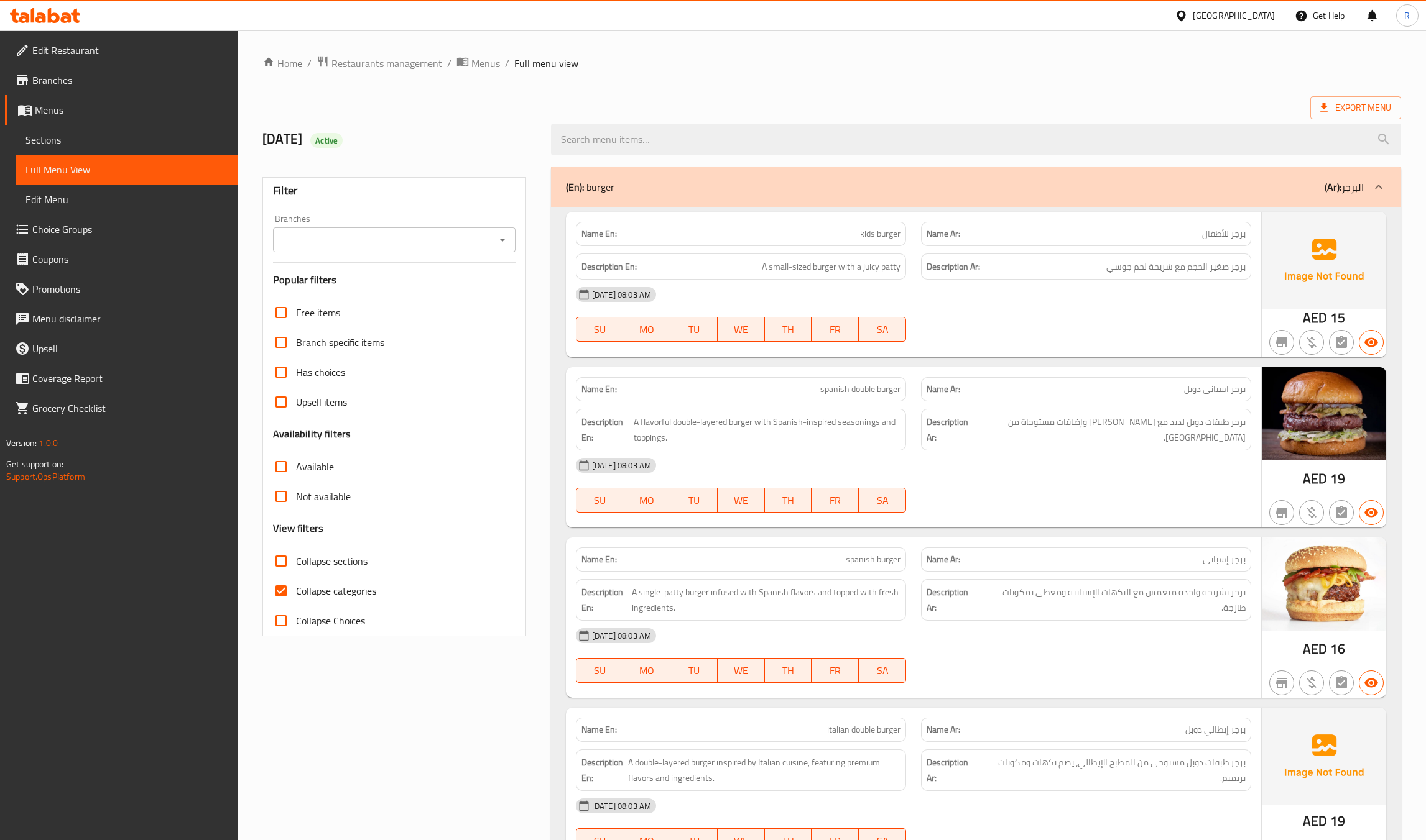
click at [280, 600] on input "Collapse categories" at bounding box center [282, 591] width 30 height 30
checkbox input "false"
click at [281, 574] on input "Collapse sections" at bounding box center [282, 561] width 30 height 30
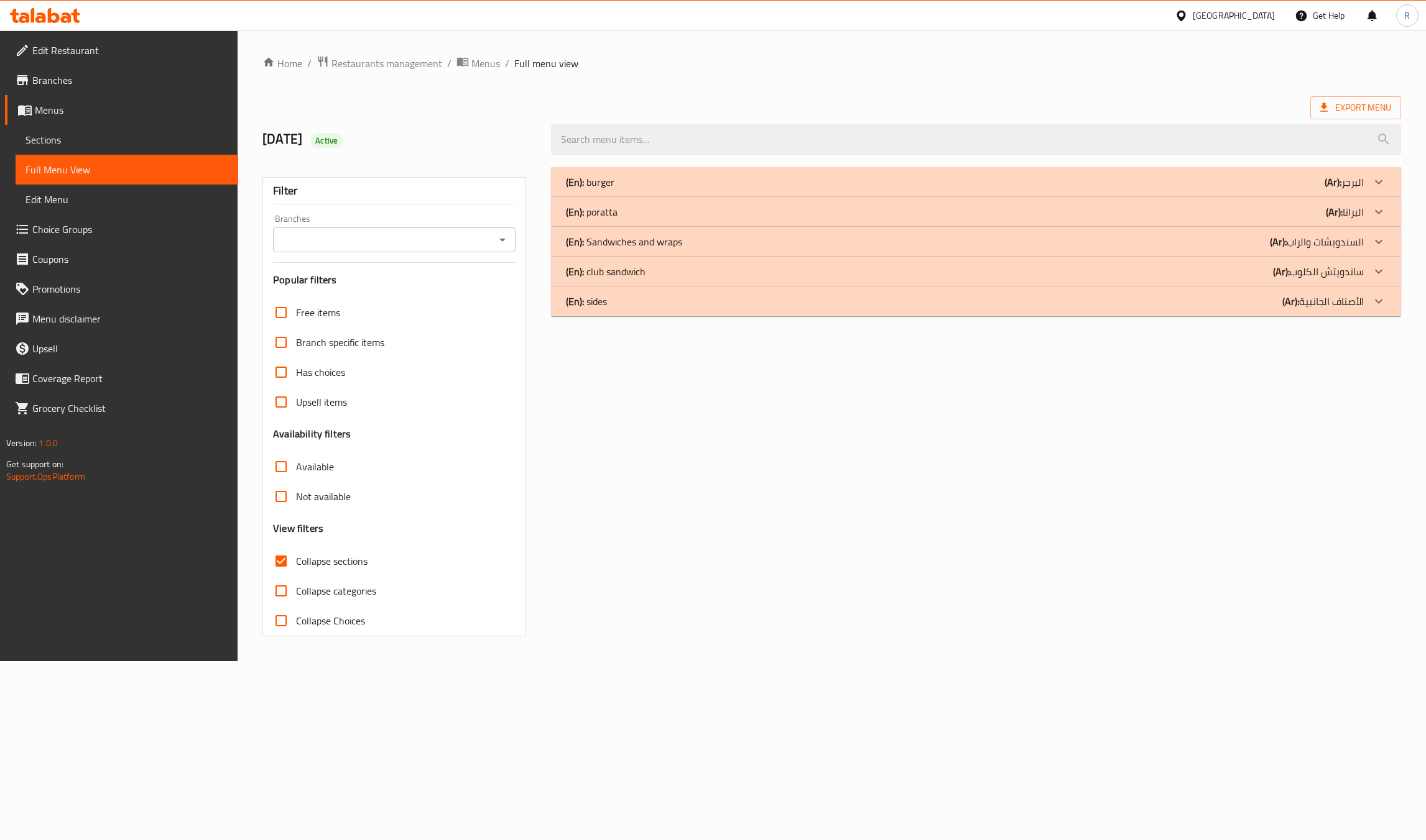
click at [281, 561] on input "Collapse sections" at bounding box center [282, 561] width 30 height 30
checkbox input "false"
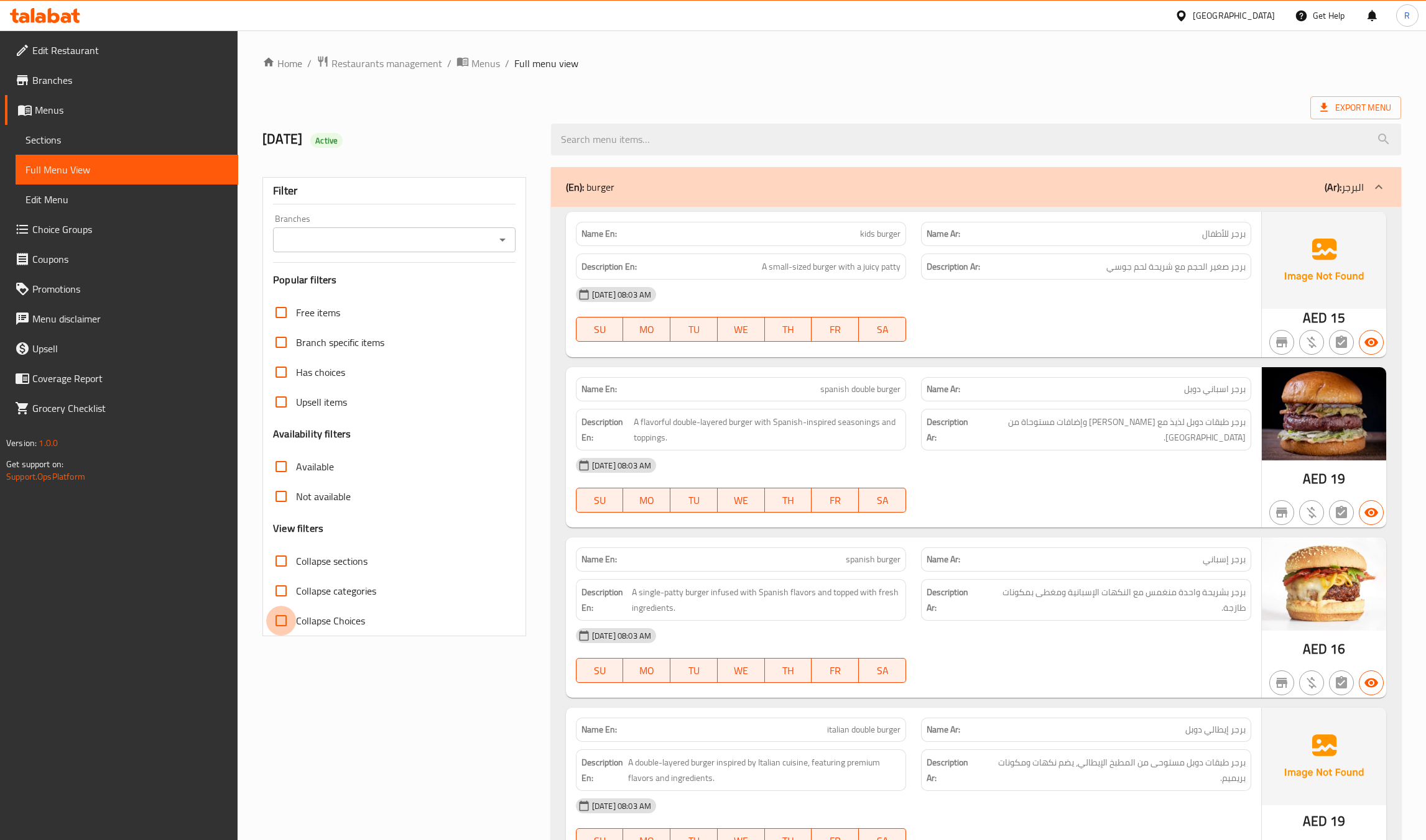
click at [282, 620] on input "Collapse Choices" at bounding box center [282, 621] width 30 height 30
checkbox input "false"
click at [650, 295] on span "04-09-2025 08:03 AM" at bounding box center [621, 295] width 69 height 12
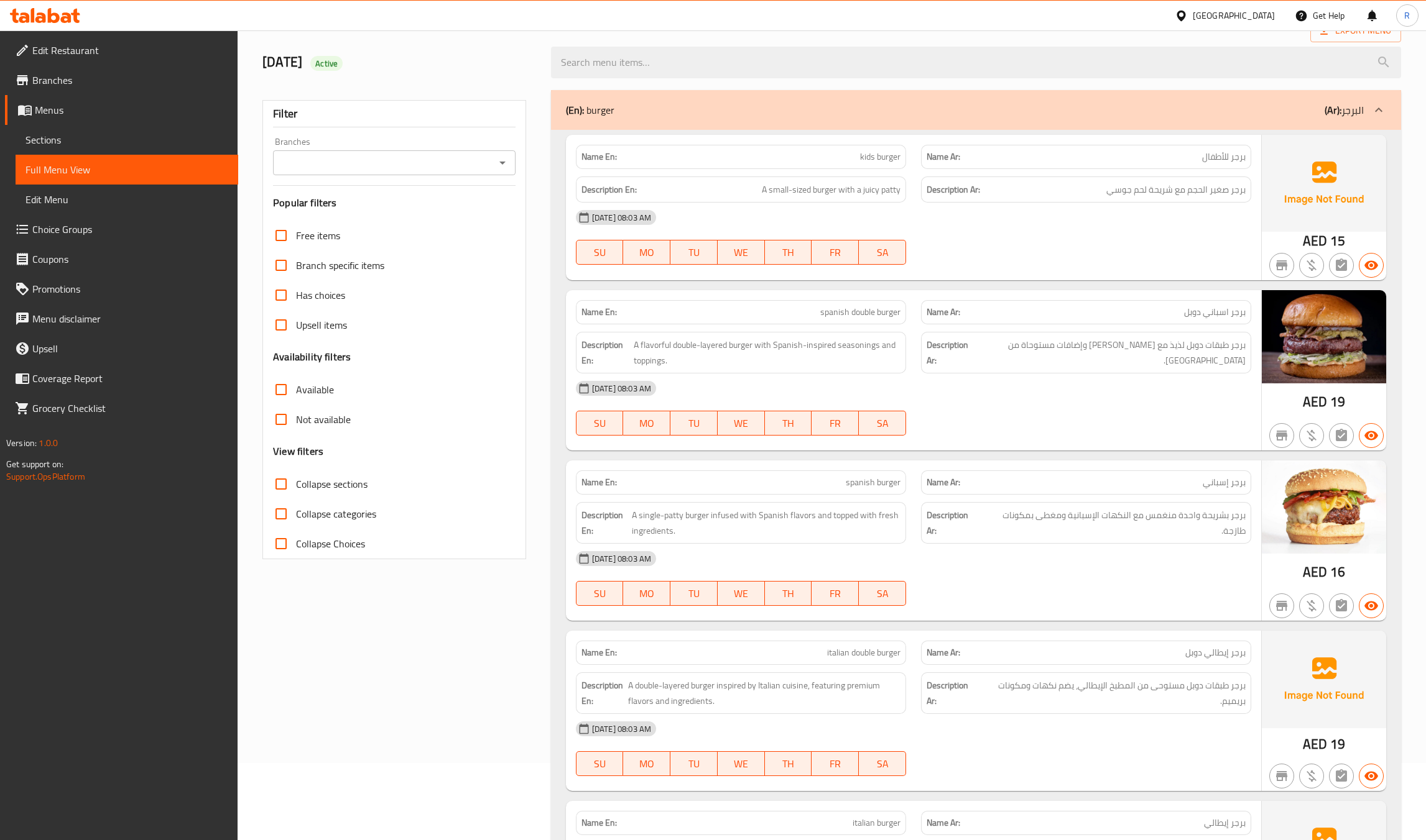
scroll to position [78, 0]
